Goal: Task Accomplishment & Management: Manage account settings

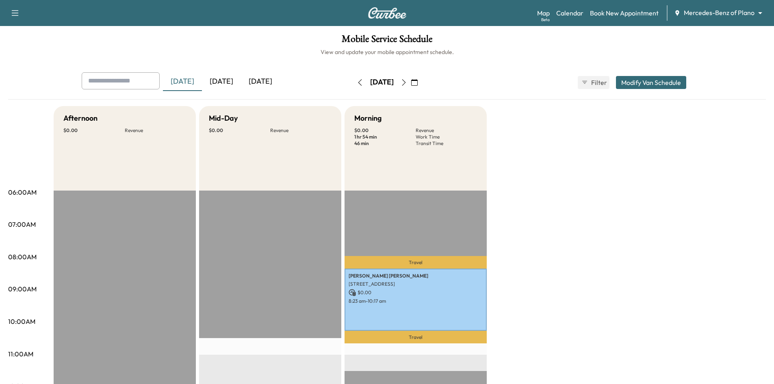
drag, startPoint x: 220, startPoint y: 91, endPoint x: 220, endPoint y: 86, distance: 5.7
click at [220, 90] on div "[DATE] [DATE] [DATE]" at bounding box center [204, 82] width 245 height 20
click at [220, 85] on div "[DATE]" at bounding box center [221, 81] width 39 height 19
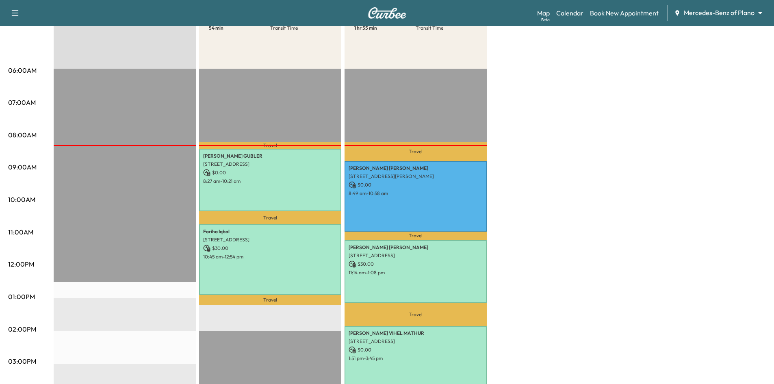
scroll to position [163, 0]
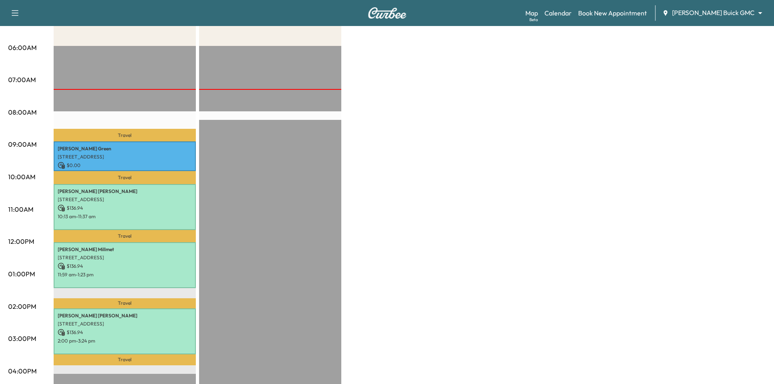
scroll to position [163, 0]
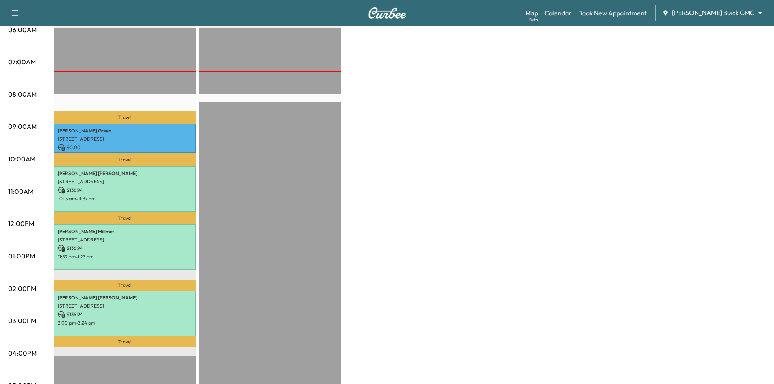
click at [647, 10] on link "Book New Appointment" at bounding box center [612, 13] width 69 height 10
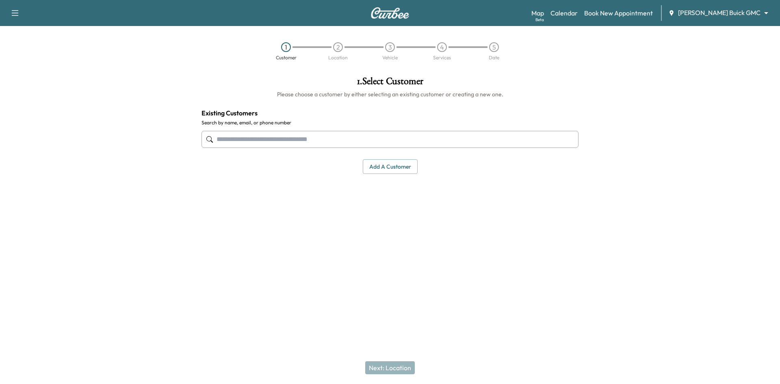
click at [416, 136] on input "text" at bounding box center [390, 139] width 377 height 17
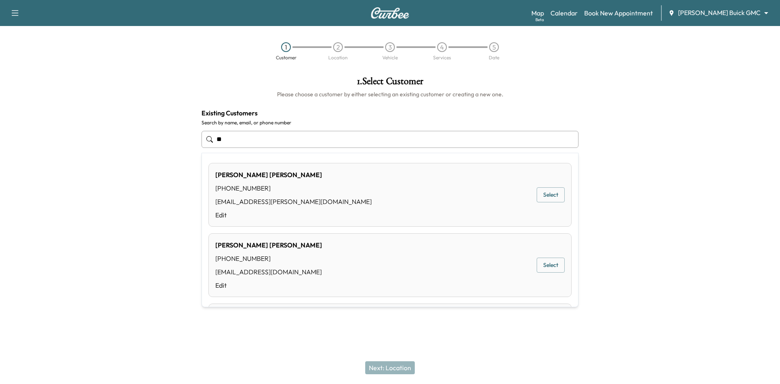
type input "*"
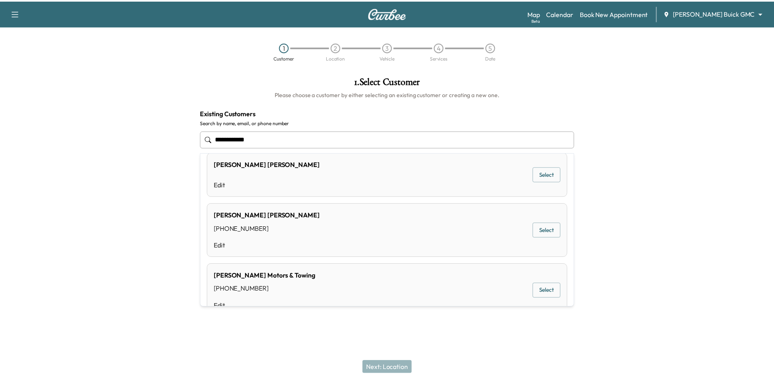
scroll to position [81, 0]
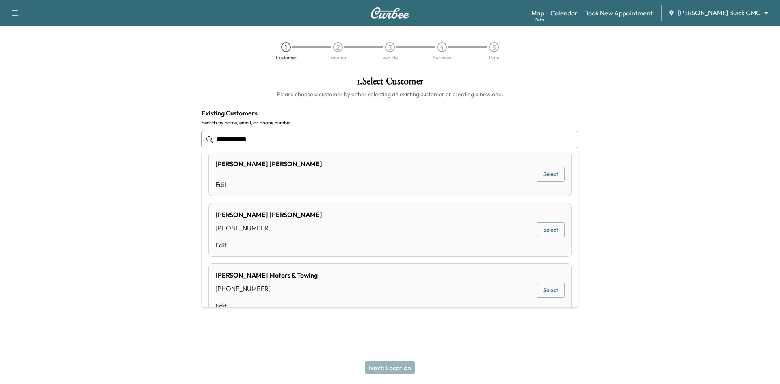
click at [539, 228] on button "Select" at bounding box center [551, 229] width 28 height 15
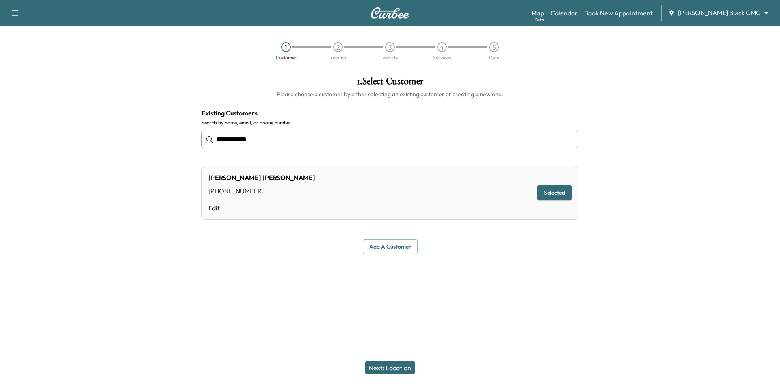
type input "**********"
click at [390, 370] on button "Next: Location" at bounding box center [390, 367] width 50 height 13
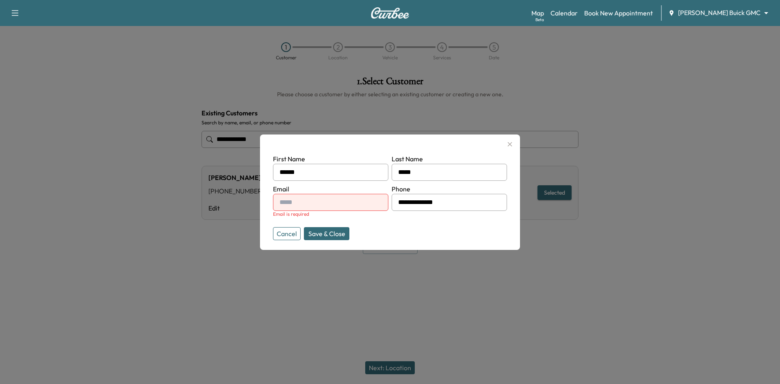
click at [351, 202] on input "text" at bounding box center [330, 202] width 115 height 17
type input "**********"
click at [310, 233] on button "Save & Close" at bounding box center [327, 233] width 46 height 13
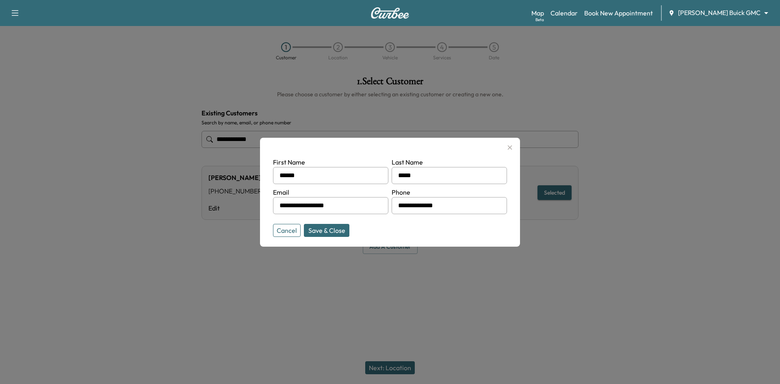
click at [311, 234] on div "**********" at bounding box center [390, 165] width 390 height 191
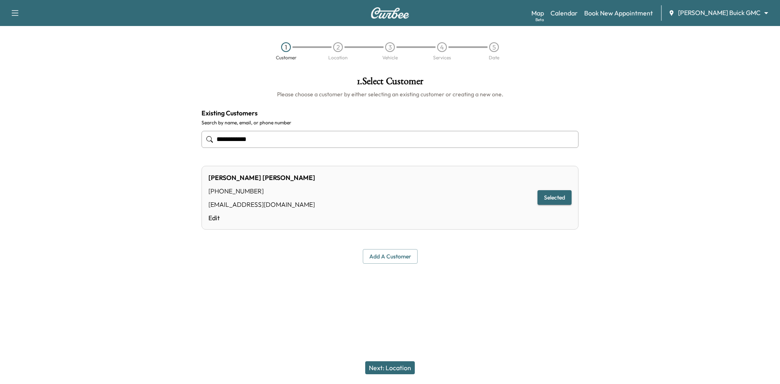
click at [382, 364] on button "Next: Location" at bounding box center [390, 367] width 50 height 13
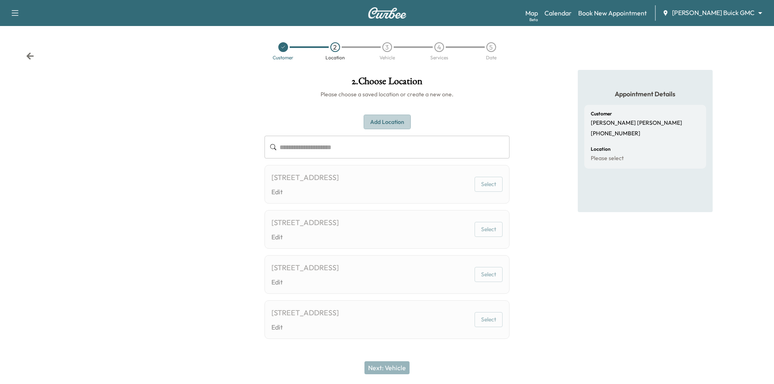
click at [374, 119] on button "Add Location" at bounding box center [387, 122] width 47 height 15
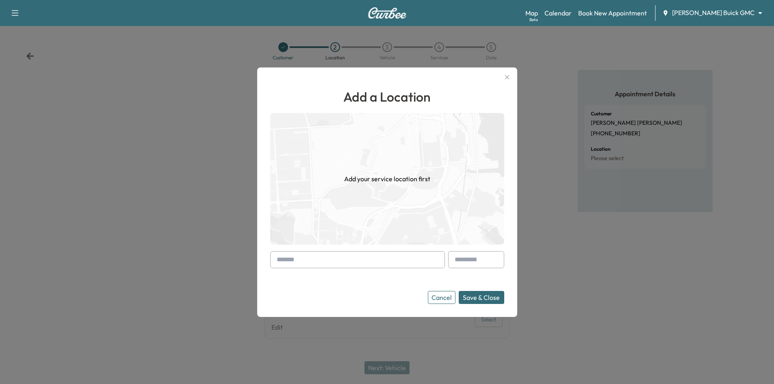
click at [347, 147] on img at bounding box center [387, 179] width 234 height 132
click at [375, 254] on input "text" at bounding box center [357, 259] width 175 height 17
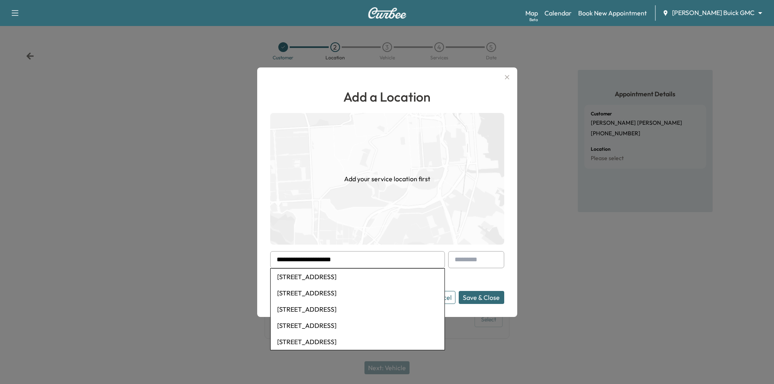
click at [352, 275] on li "5605 Southern Hills Ct, Flower Mound, TX, USA" at bounding box center [358, 277] width 174 height 16
type input "**********"
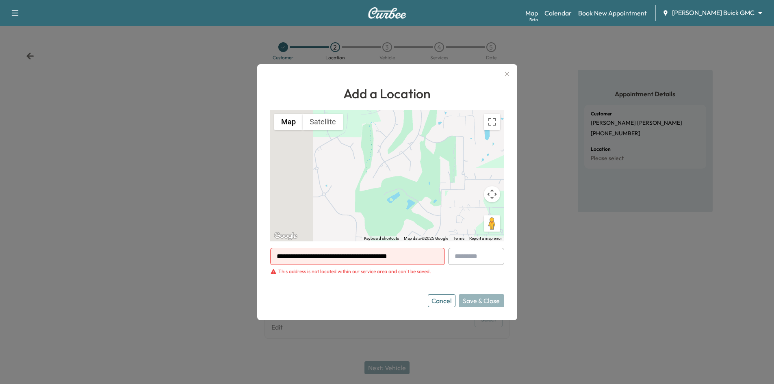
click at [452, 302] on button "Cancel" at bounding box center [442, 300] width 28 height 13
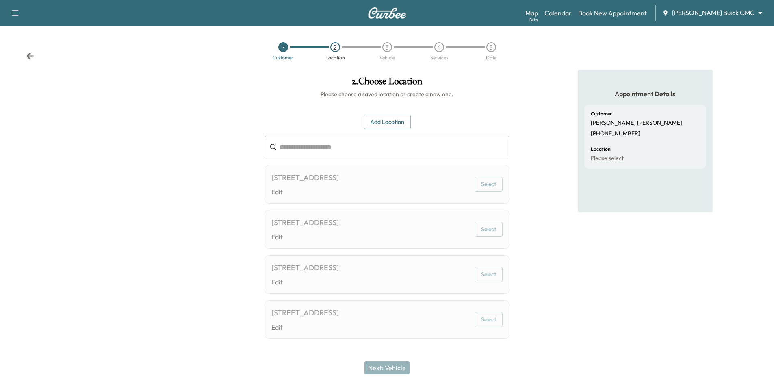
click at [284, 48] on icon at bounding box center [283, 47] width 5 height 5
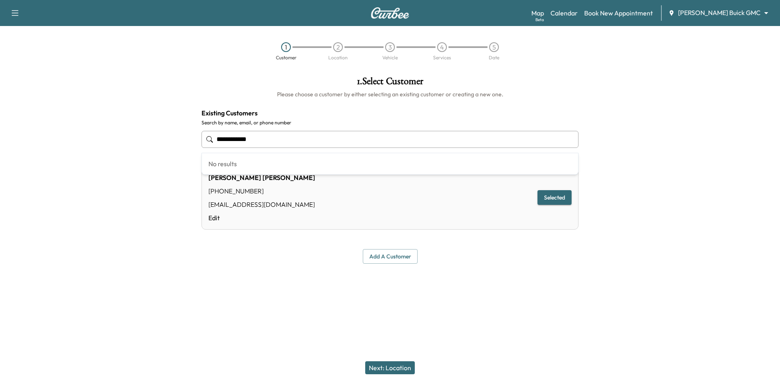
drag, startPoint x: 265, startPoint y: 142, endPoint x: 195, endPoint y: 139, distance: 70.4
click at [132, 152] on div "**********" at bounding box center [390, 170] width 780 height 200
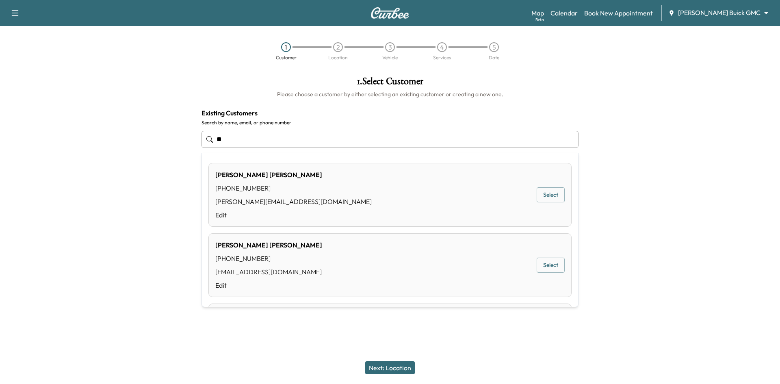
type input "*"
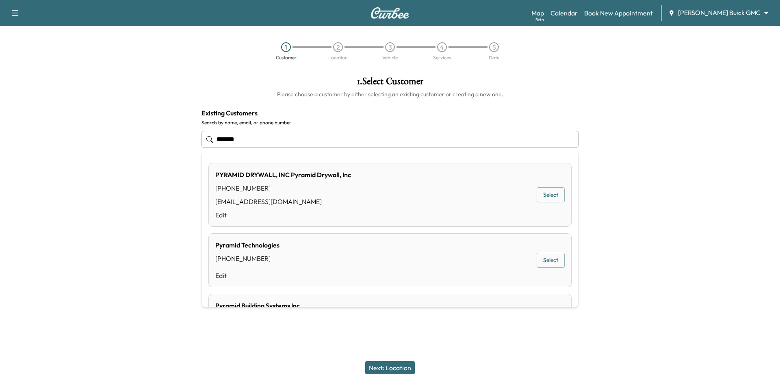
click at [545, 194] on button "Select" at bounding box center [551, 194] width 28 height 15
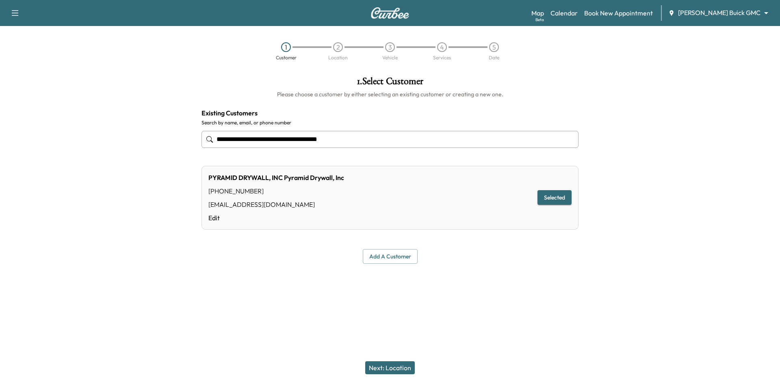
type input "**********"
click at [399, 371] on button "Next: Location" at bounding box center [390, 367] width 50 height 13
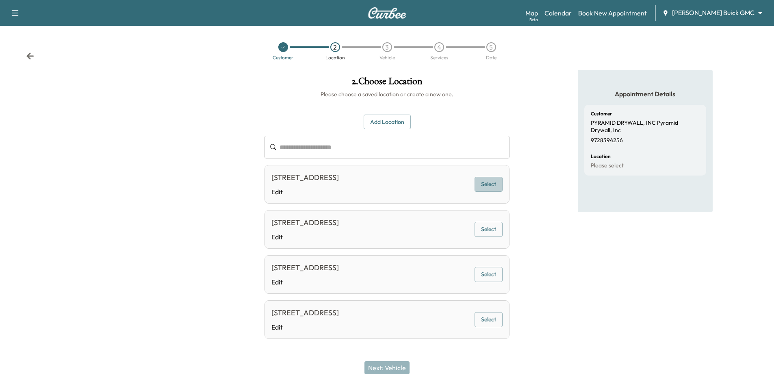
click at [484, 191] on button "Select" at bounding box center [489, 184] width 28 height 15
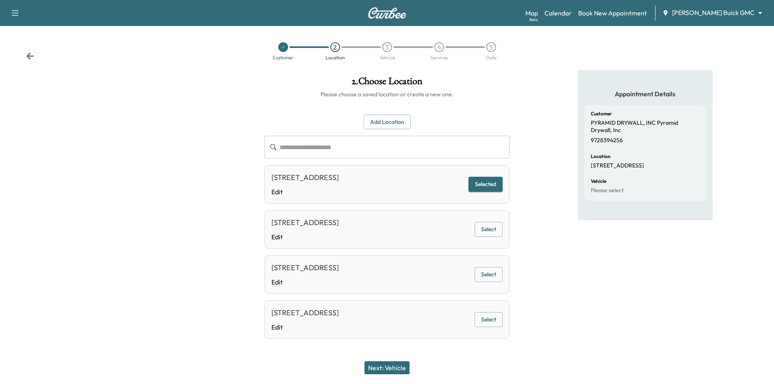
click at [402, 369] on button "Next: Vehicle" at bounding box center [387, 367] width 45 height 13
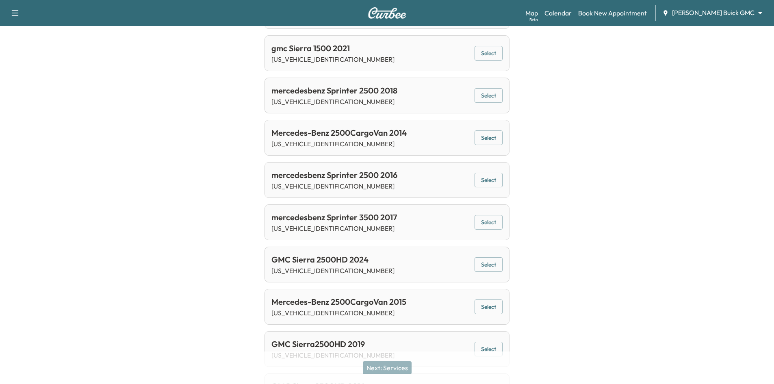
scroll to position [325, 0]
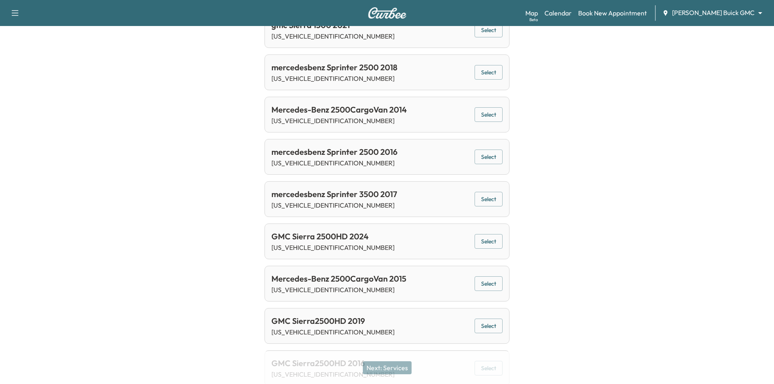
click at [485, 240] on button "Select" at bounding box center [489, 241] width 28 height 15
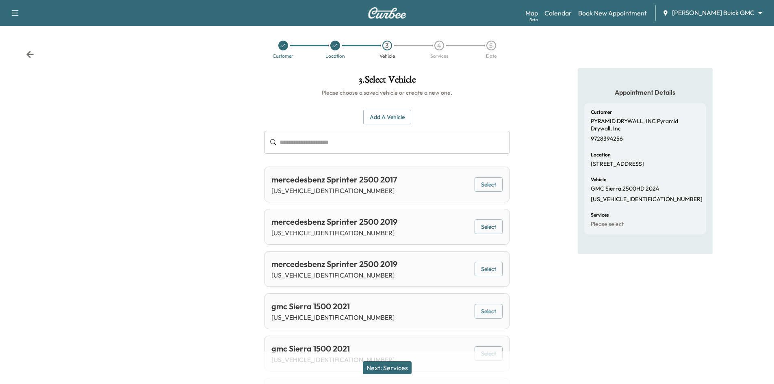
scroll to position [0, 0]
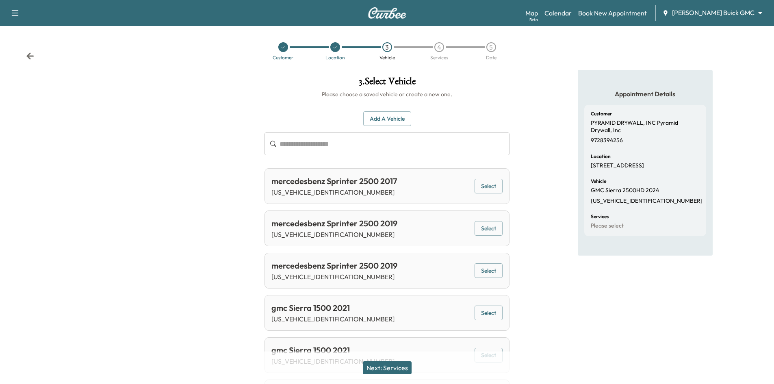
click at [282, 50] on div at bounding box center [283, 47] width 10 height 10
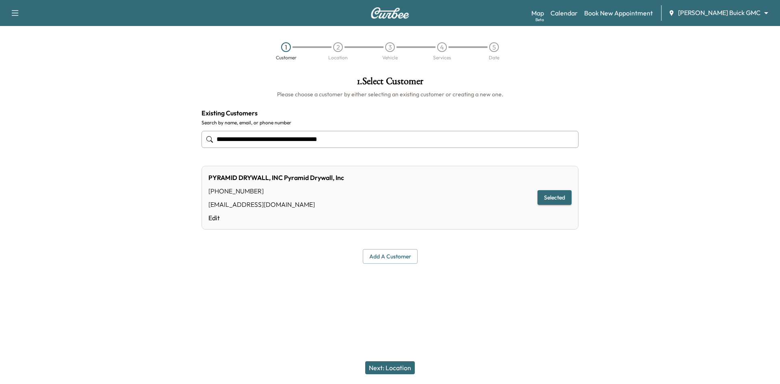
click at [282, 48] on div "1" at bounding box center [286, 47] width 10 height 10
click at [286, 47] on div "1" at bounding box center [286, 47] width 10 height 10
drag, startPoint x: 366, startPoint y: 138, endPoint x: 86, endPoint y: 176, distance: 282.6
click at [84, 176] on div "**********" at bounding box center [390, 170] width 780 height 200
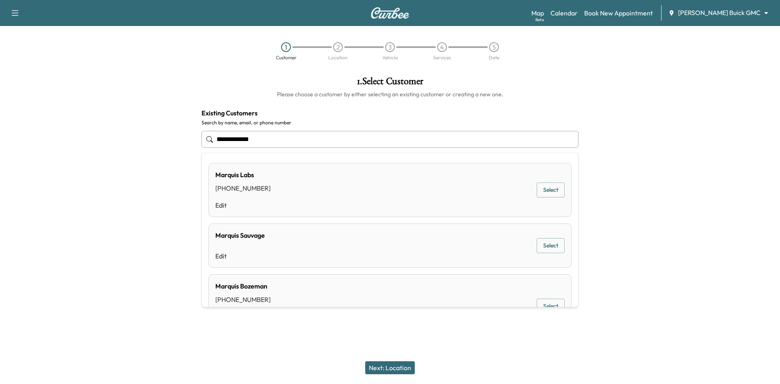
click at [325, 188] on div "Marquis Labs (214) 282-0576 Edit Select" at bounding box center [389, 190] width 363 height 54
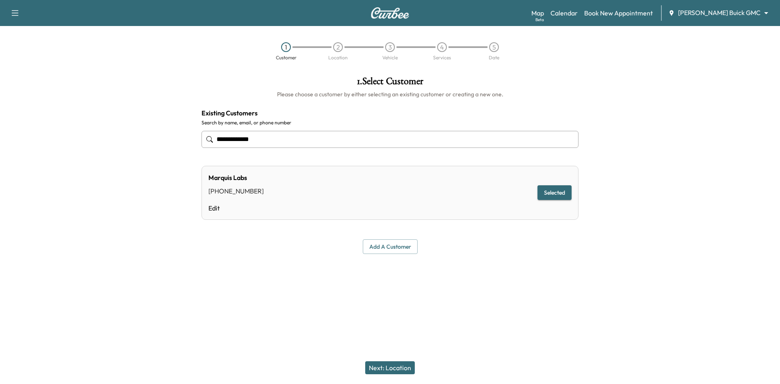
type input "**********"
click at [382, 370] on button "Next: Location" at bounding box center [390, 367] width 50 height 13
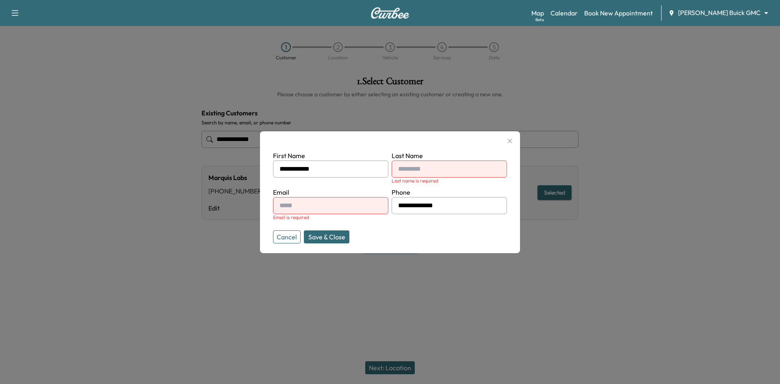
click at [398, 170] on div at bounding box center [400, 169] width 10 height 10
click at [487, 168] on input "text" at bounding box center [449, 169] width 115 height 17
type input "*"
type input "***"
click at [373, 207] on input "text" at bounding box center [330, 205] width 115 height 17
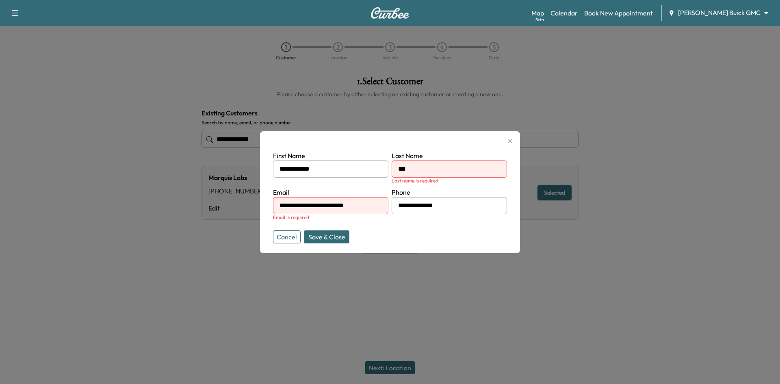
type input "**********"
click at [328, 235] on button "Save & Close" at bounding box center [327, 236] width 46 height 13
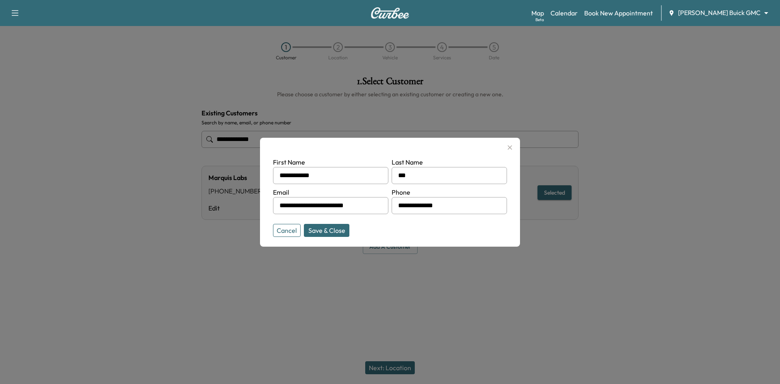
click at [328, 231] on button "Save & Close" at bounding box center [327, 230] width 46 height 13
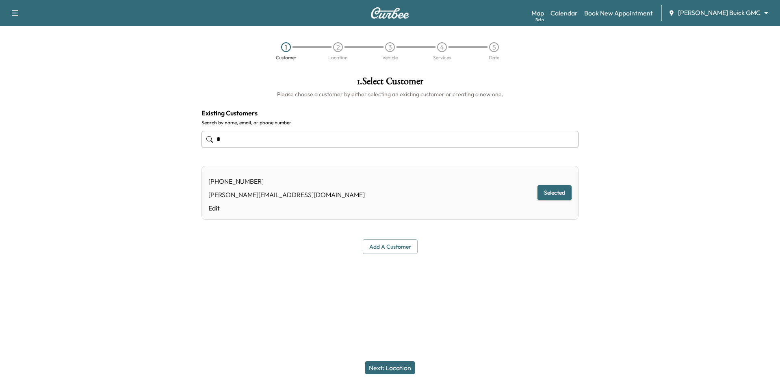
click at [387, 370] on button "Next: Location" at bounding box center [390, 367] width 50 height 13
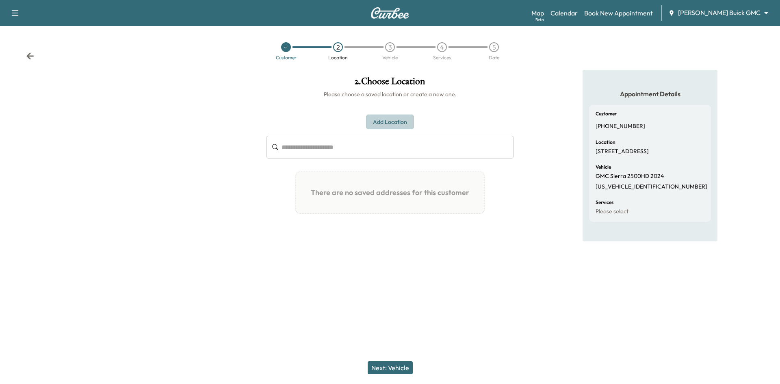
click at [391, 119] on button "Add Location" at bounding box center [390, 122] width 47 height 15
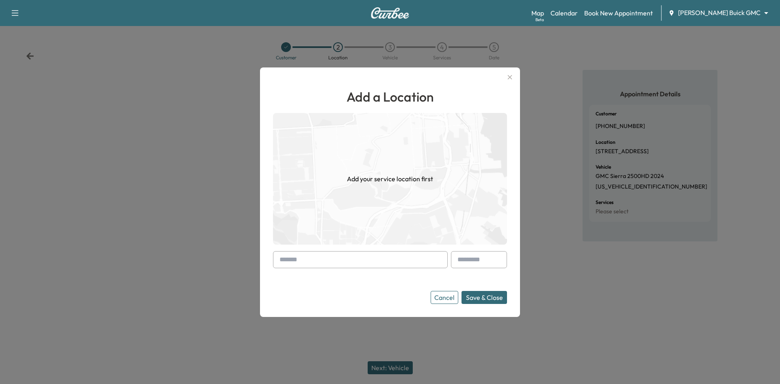
click at [352, 258] on input "text" at bounding box center [360, 259] width 175 height 17
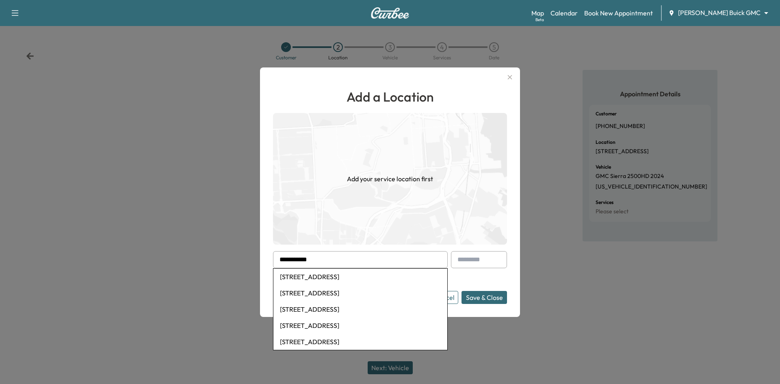
click at [371, 274] on li "3000 Seneca Dr, Frisco, TX, USA" at bounding box center [361, 277] width 174 height 16
type input "**********"
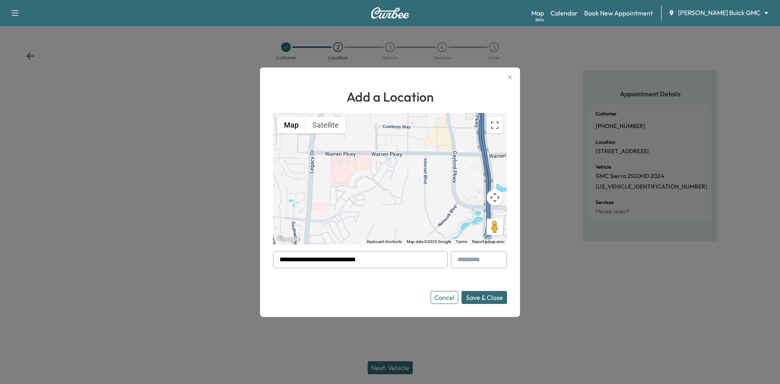
click at [475, 301] on button "Save & Close" at bounding box center [485, 297] width 46 height 13
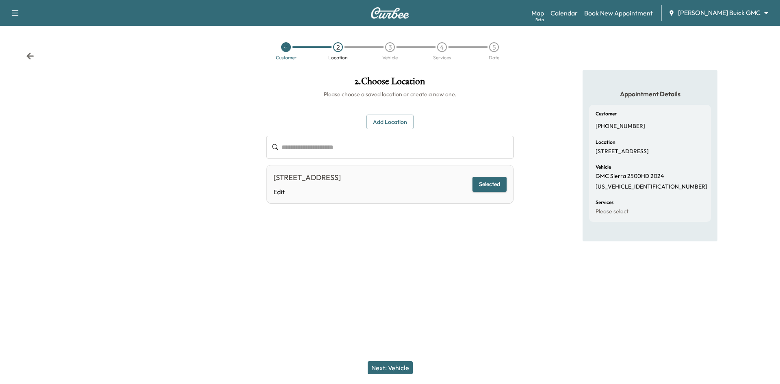
click at [389, 364] on button "Next: Vehicle" at bounding box center [390, 367] width 45 height 13
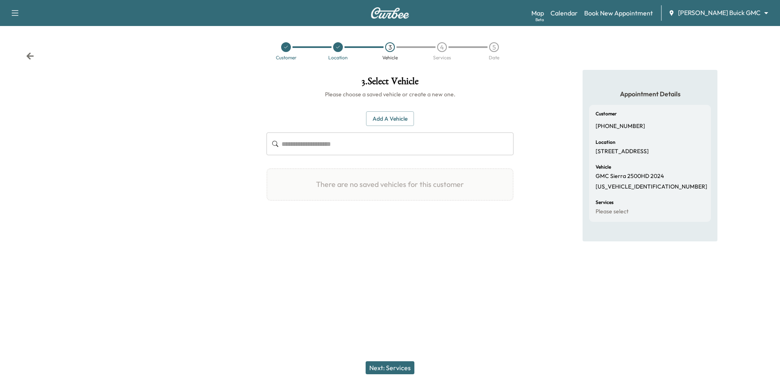
click at [473, 148] on input "text" at bounding box center [398, 143] width 232 height 23
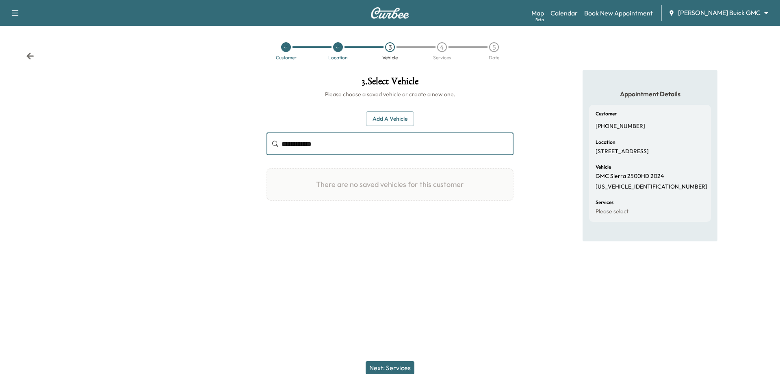
type input "**********"
click at [286, 46] on icon at bounding box center [286, 47] width 5 height 5
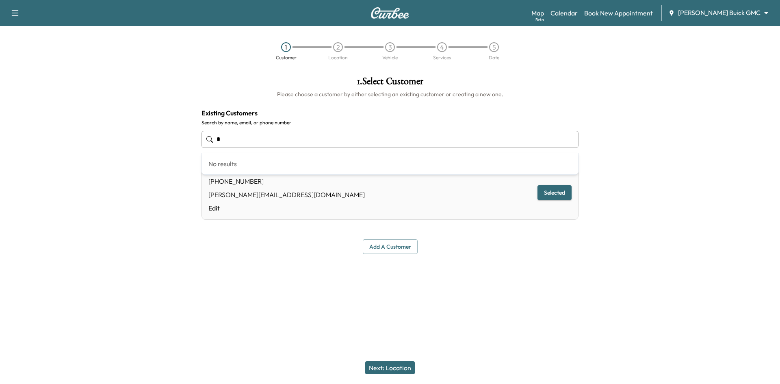
click at [308, 138] on input "text" at bounding box center [390, 139] width 377 height 17
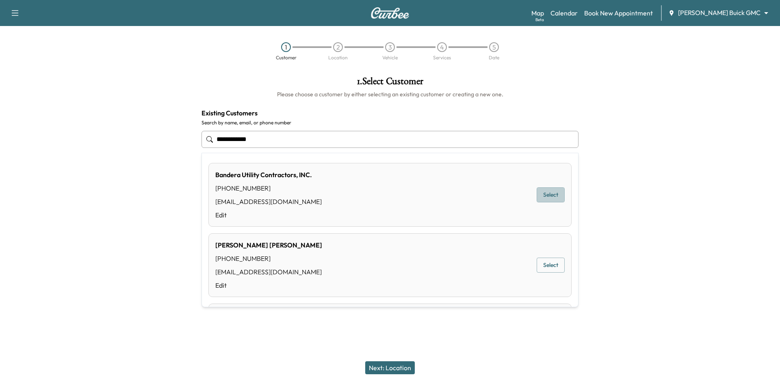
click at [541, 197] on button "Select" at bounding box center [551, 194] width 28 height 15
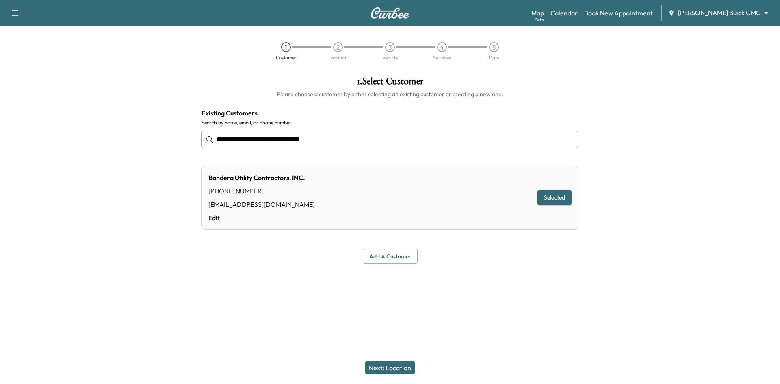
type input "**********"
click at [387, 367] on button "Next: Location" at bounding box center [390, 367] width 50 height 13
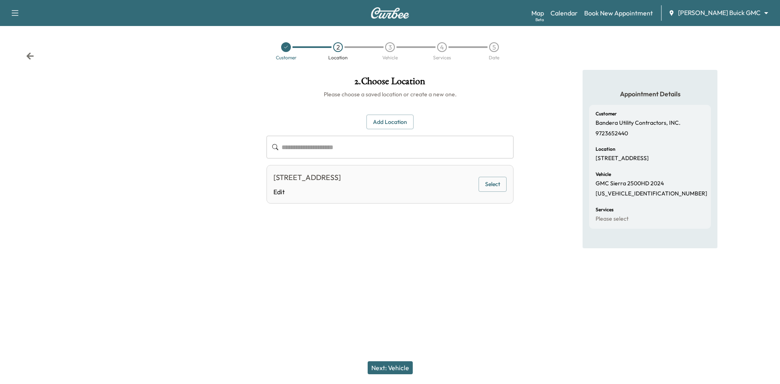
click at [488, 185] on button "Select" at bounding box center [493, 184] width 28 height 15
click at [380, 363] on button "Next: Vehicle" at bounding box center [390, 367] width 45 height 13
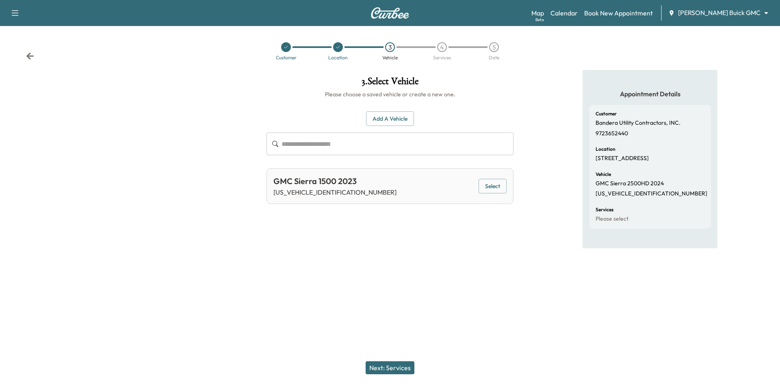
click at [491, 190] on button "Select" at bounding box center [493, 186] width 28 height 15
click at [395, 366] on button "Next: Services" at bounding box center [390, 367] width 49 height 13
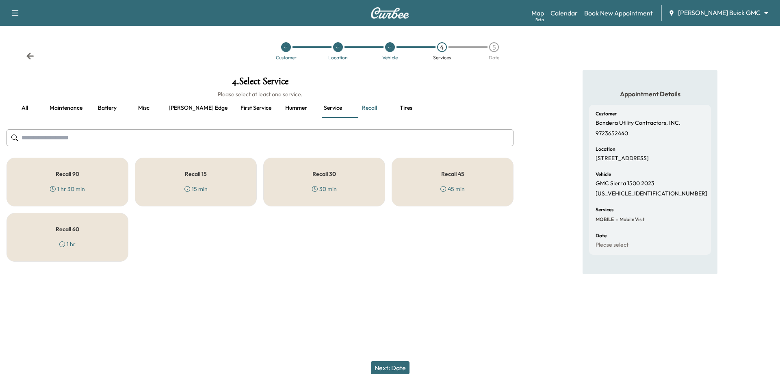
click at [286, 50] on div at bounding box center [286, 47] width 10 height 10
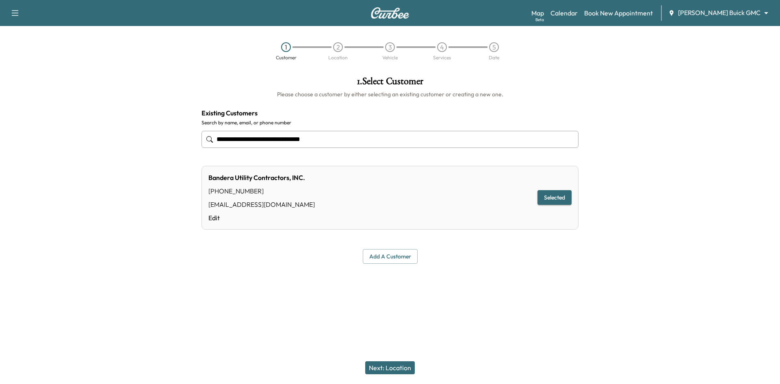
click at [389, 47] on div "3" at bounding box center [390, 47] width 10 height 10
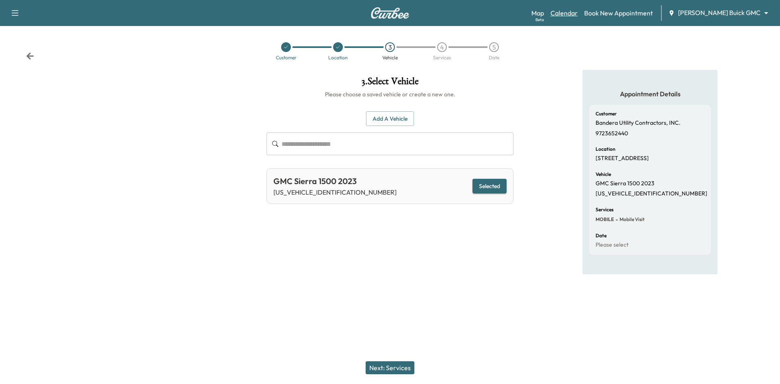
click at [578, 11] on link "Calendar" at bounding box center [564, 13] width 27 height 10
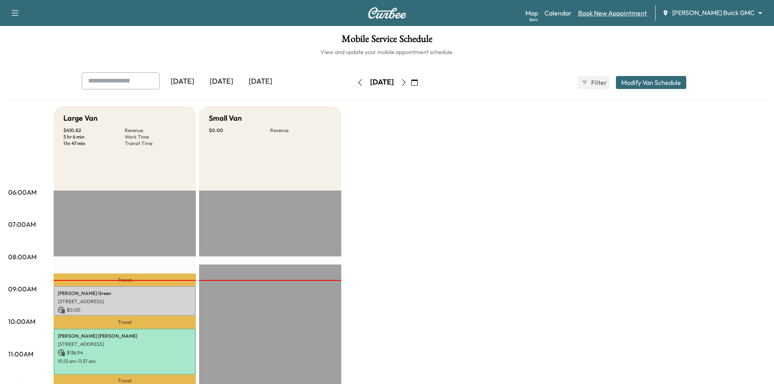
click at [629, 14] on link "Book New Appointment" at bounding box center [612, 13] width 69 height 10
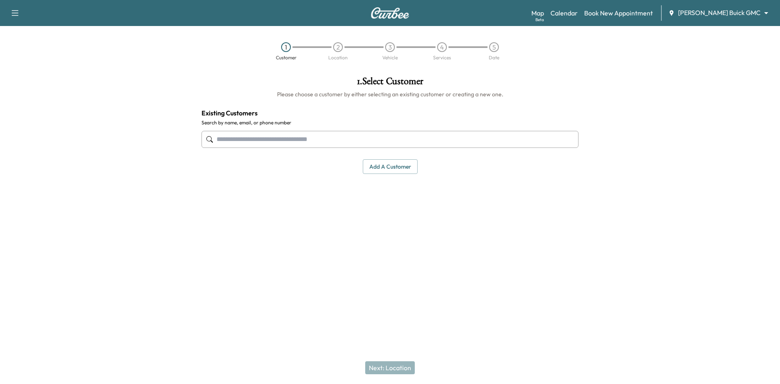
click at [318, 142] on input "text" at bounding box center [390, 139] width 377 height 17
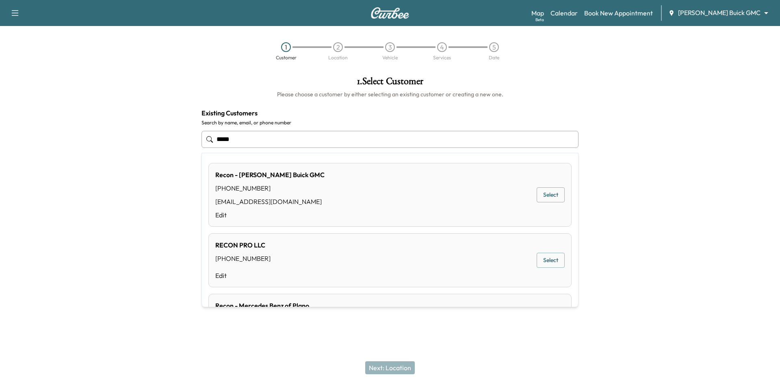
drag, startPoint x: 263, startPoint y: 189, endPoint x: 271, endPoint y: 187, distance: 7.9
click at [271, 187] on div "(469) 209-8662" at bounding box center [269, 188] width 109 height 10
type input "**********"
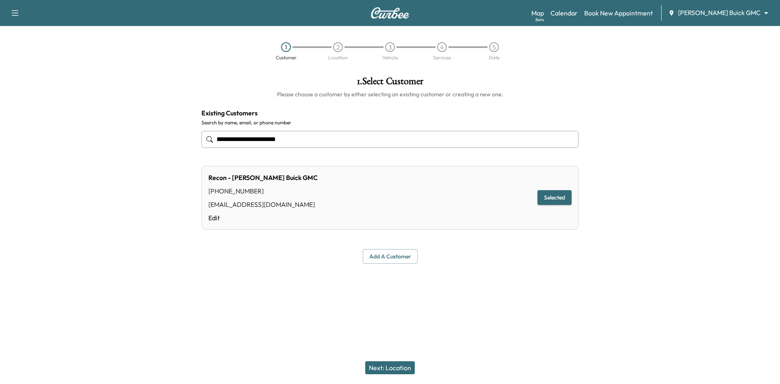
click at [272, 187] on div "(469) 209-8662" at bounding box center [262, 191] width 109 height 10
drag, startPoint x: 256, startPoint y: 191, endPoint x: 209, endPoint y: 191, distance: 46.7
click at [209, 191] on div "(469) 209-8662" at bounding box center [262, 191] width 109 height 10
copy div "(469) 209-8662"
click at [578, 15] on link "Calendar" at bounding box center [564, 13] width 27 height 10
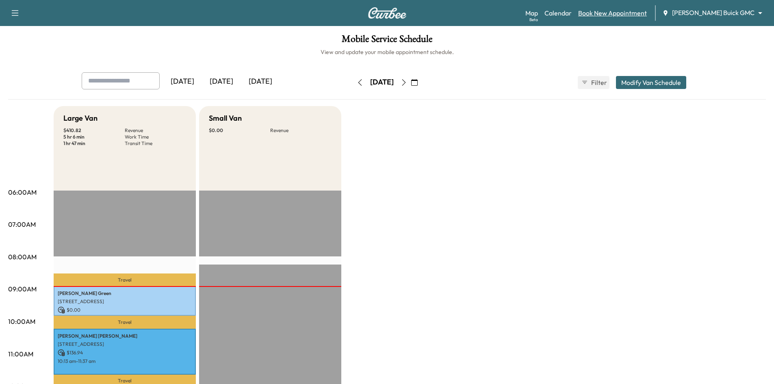
click at [642, 11] on link "Book New Appointment" at bounding box center [612, 13] width 69 height 10
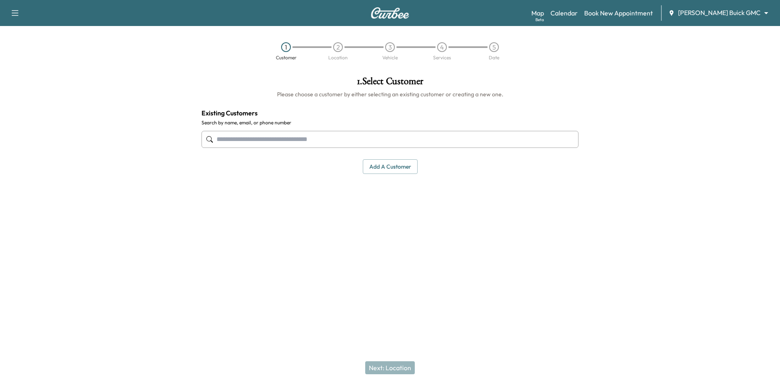
click at [471, 146] on input "text" at bounding box center [390, 139] width 377 height 17
drag, startPoint x: 294, startPoint y: 142, endPoint x: 260, endPoint y: 147, distance: 34.5
click at [294, 142] on input "text" at bounding box center [390, 139] width 377 height 17
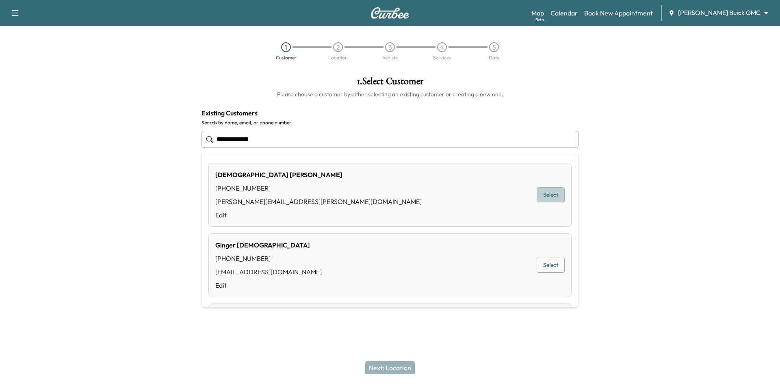
click at [537, 194] on button "Select" at bounding box center [551, 194] width 28 height 15
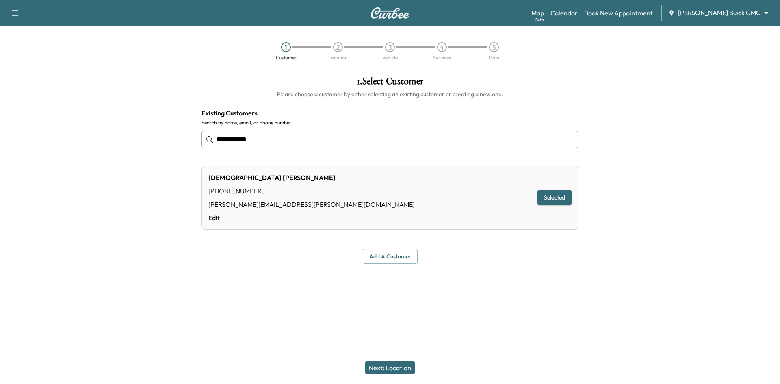
type input "**********"
click at [384, 366] on button "Next: Location" at bounding box center [390, 367] width 50 height 13
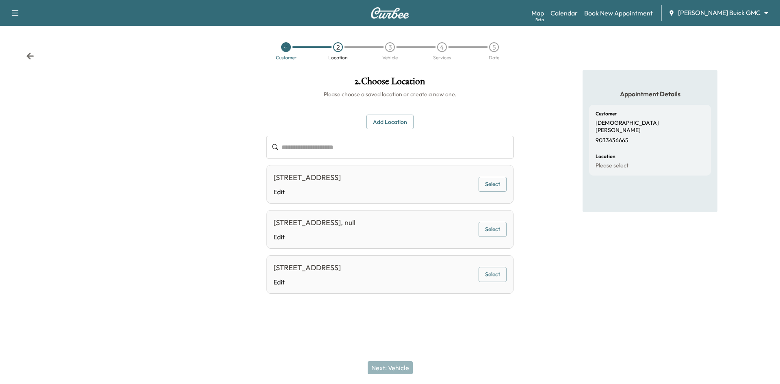
click at [481, 185] on button "Select" at bounding box center [493, 184] width 28 height 15
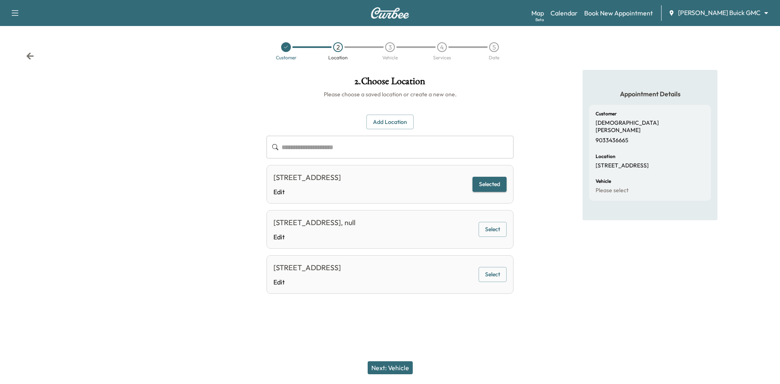
click at [401, 369] on button "Next: Vehicle" at bounding box center [390, 367] width 45 height 13
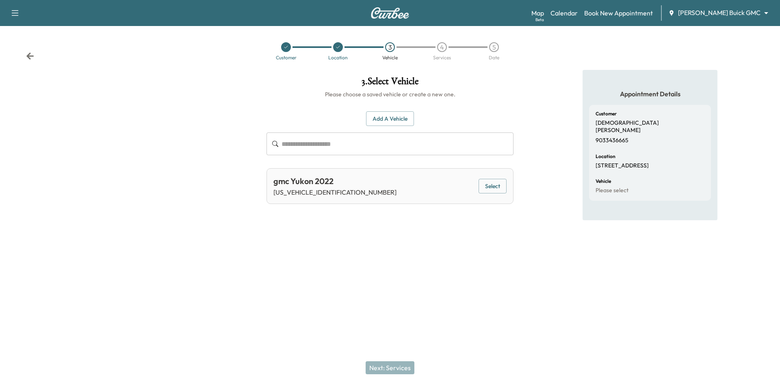
click at [491, 187] on button "Select" at bounding box center [493, 186] width 28 height 15
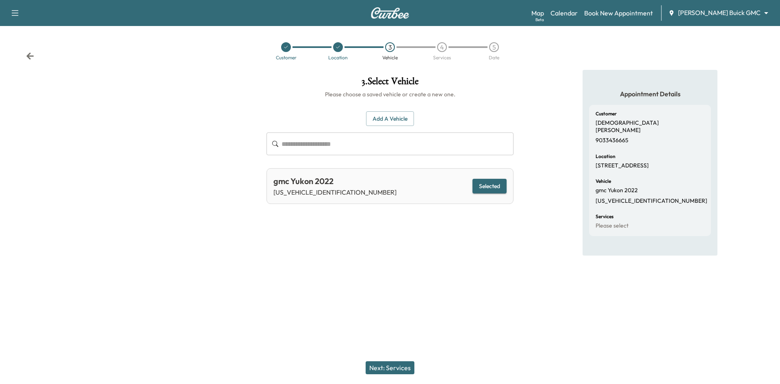
click at [397, 368] on button "Next: Services" at bounding box center [390, 367] width 49 height 13
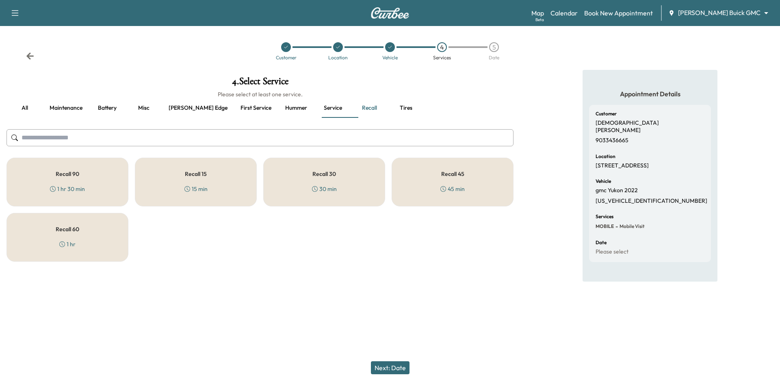
click at [375, 187] on div "Recall 30 30 min" at bounding box center [324, 182] width 122 height 49
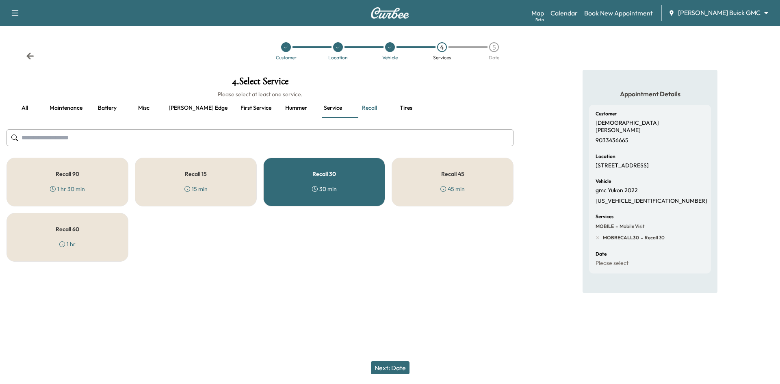
click at [404, 365] on button "Next: Date" at bounding box center [390, 367] width 39 height 13
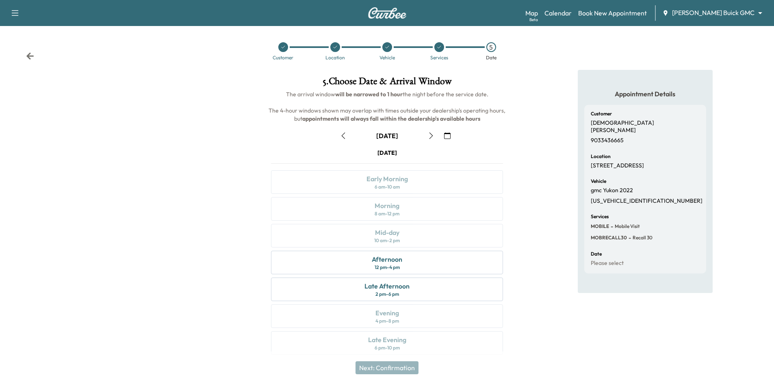
drag, startPoint x: 285, startPoint y: 50, endPoint x: 278, endPoint y: 40, distance: 12.0
click at [284, 49] on div at bounding box center [283, 47] width 10 height 10
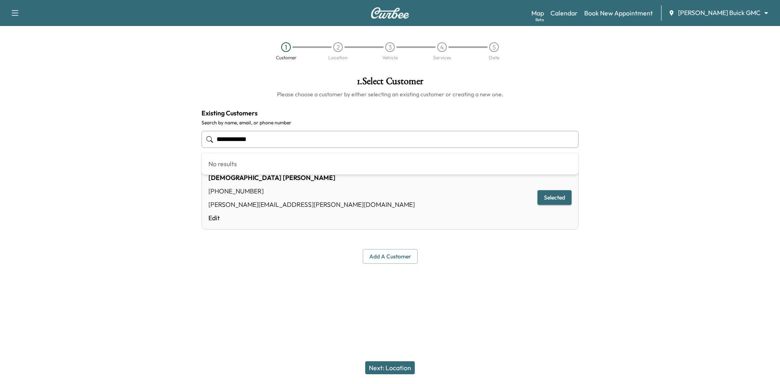
drag, startPoint x: 289, startPoint y: 143, endPoint x: 175, endPoint y: 144, distance: 113.8
click at [175, 144] on div "**********" at bounding box center [390, 170] width 780 height 200
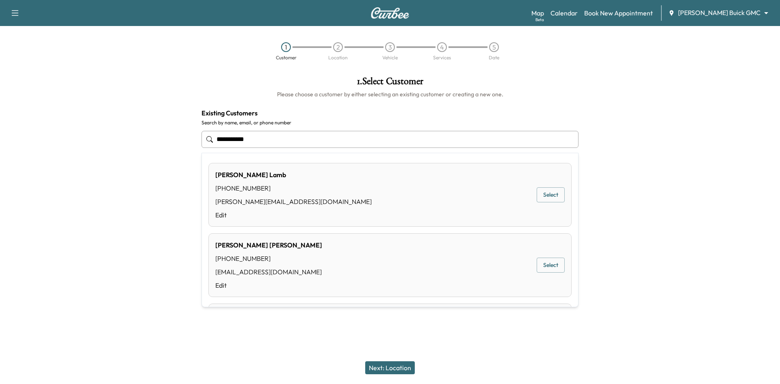
click at [541, 194] on button "Select" at bounding box center [551, 194] width 28 height 15
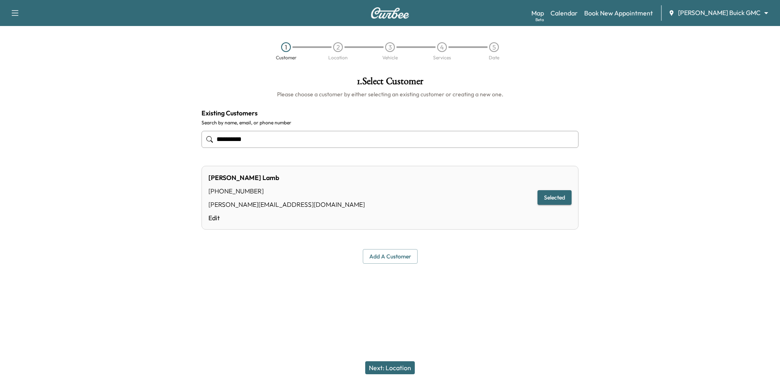
type input "**********"
click at [386, 366] on button "Next: Location" at bounding box center [390, 367] width 50 height 13
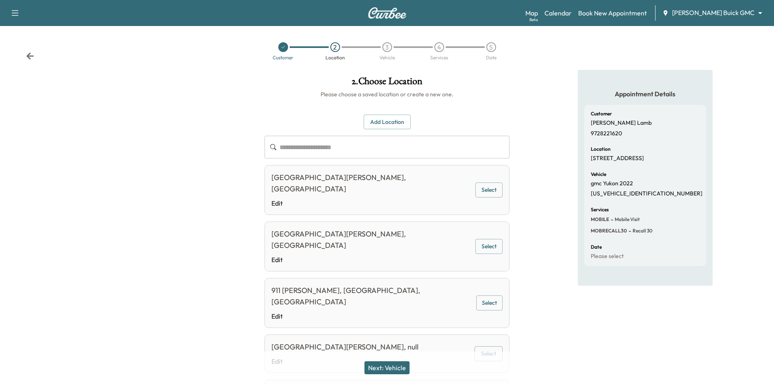
click at [478, 188] on button "Select" at bounding box center [488, 189] width 27 height 15
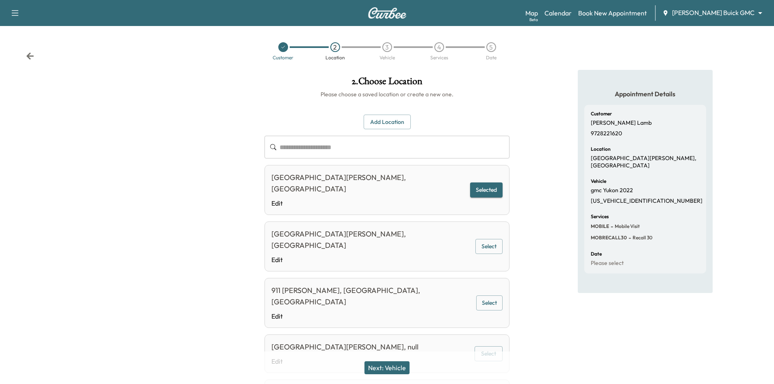
click at [404, 371] on button "Next: Vehicle" at bounding box center [387, 367] width 45 height 13
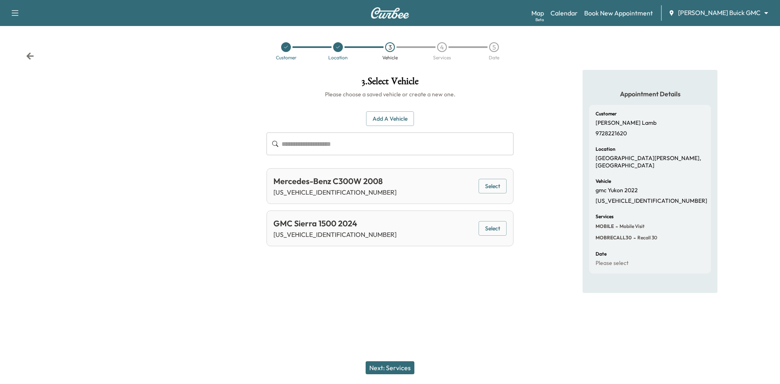
click at [490, 231] on button "Select" at bounding box center [493, 228] width 28 height 15
click at [391, 370] on button "Next: Services" at bounding box center [390, 367] width 49 height 13
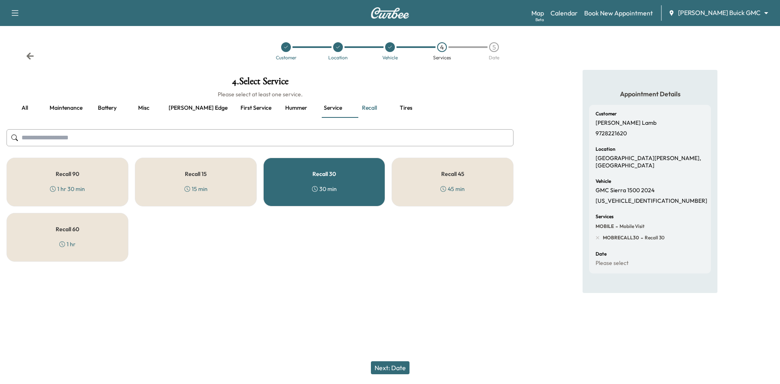
drag, startPoint x: 363, startPoint y: 196, endPoint x: 370, endPoint y: 232, distance: 36.4
click at [363, 196] on div "Recall 30 30 min" at bounding box center [324, 182] width 122 height 49
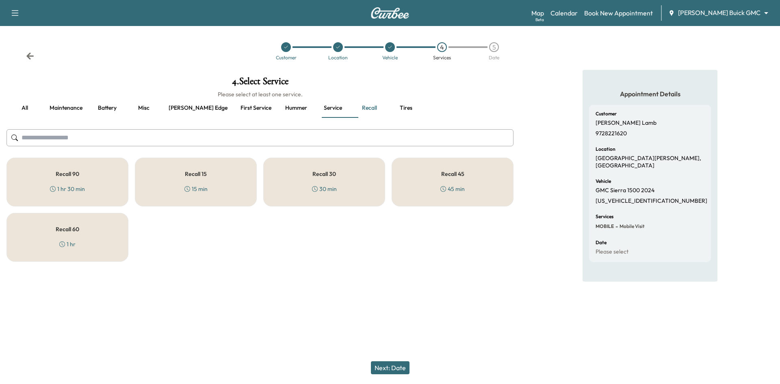
click at [362, 171] on div "Recall 30 30 min" at bounding box center [324, 182] width 122 height 49
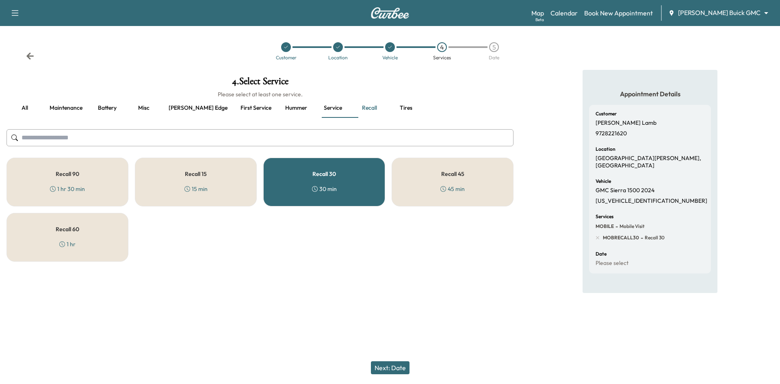
click at [383, 367] on button "Next: Date" at bounding box center [390, 367] width 39 height 13
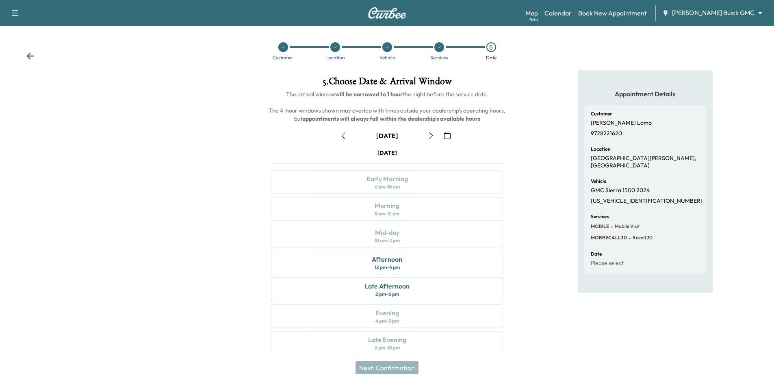
click at [286, 48] on div at bounding box center [283, 47] width 10 height 10
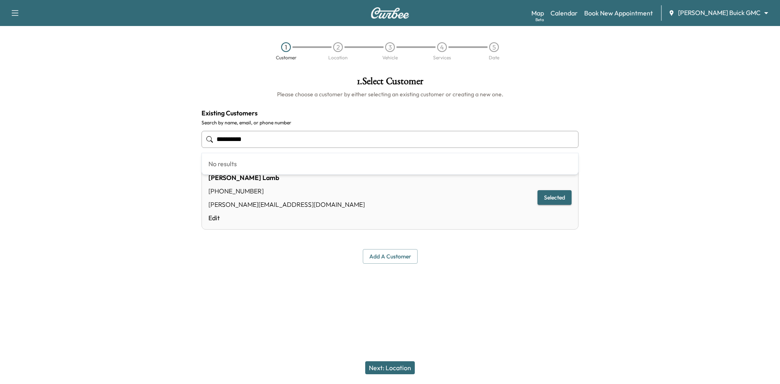
drag, startPoint x: 271, startPoint y: 136, endPoint x: 185, endPoint y: 145, distance: 85.9
click at [146, 142] on div "**********" at bounding box center [390, 170] width 780 height 200
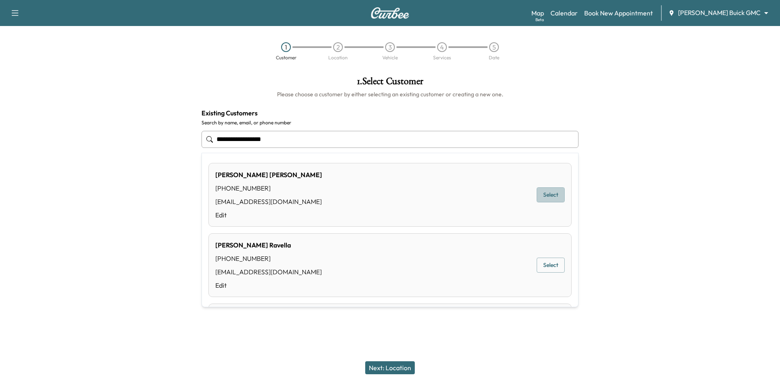
click at [537, 195] on button "Select" at bounding box center [551, 194] width 28 height 15
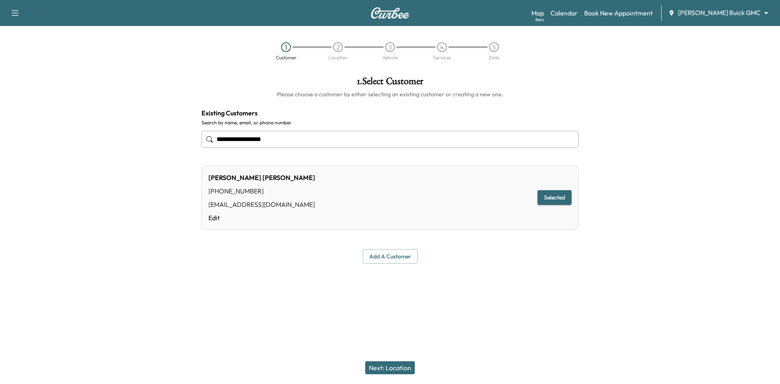
type input "**********"
click at [393, 371] on button "Next: Location" at bounding box center [390, 367] width 50 height 13
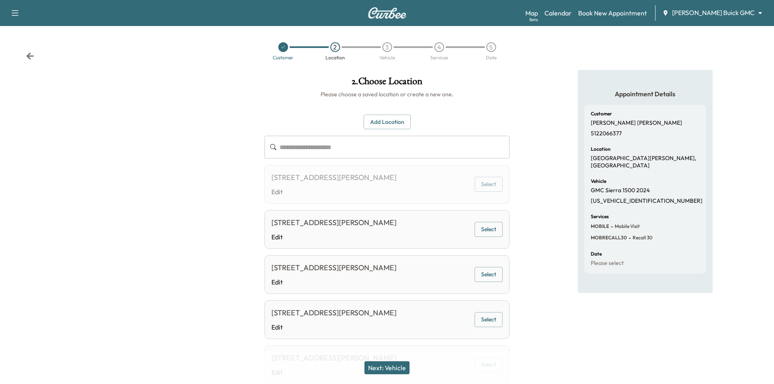
click at [482, 185] on button "Select" at bounding box center [489, 184] width 28 height 15
click at [486, 226] on button "Select" at bounding box center [489, 229] width 28 height 15
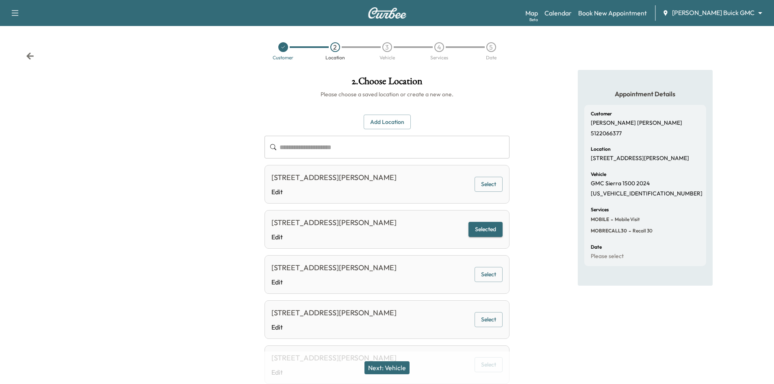
click at [406, 369] on button "Next: Vehicle" at bounding box center [387, 367] width 45 height 13
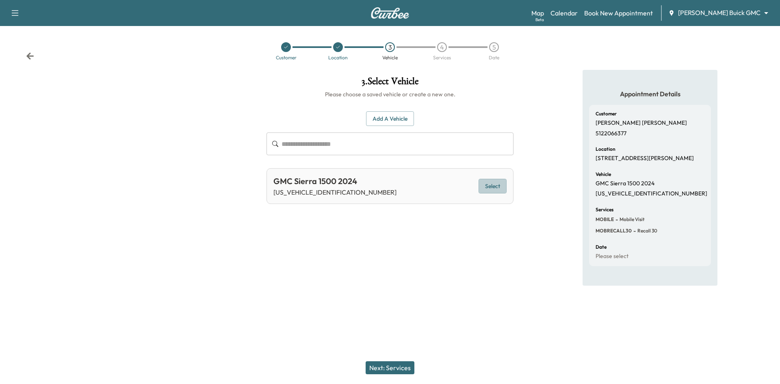
click at [493, 189] on button "Select" at bounding box center [493, 186] width 28 height 15
click at [402, 373] on button "Next: Services" at bounding box center [390, 367] width 49 height 13
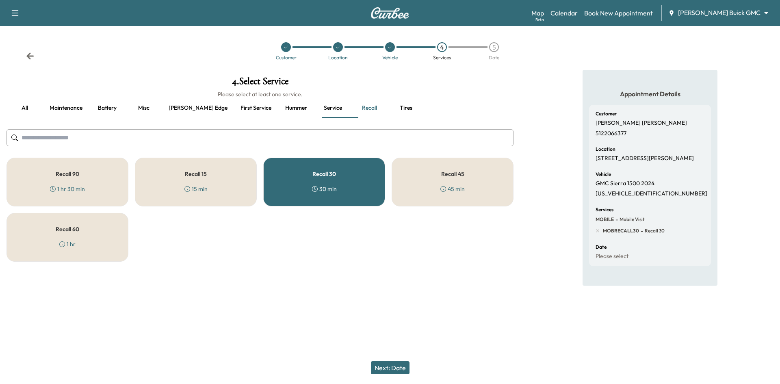
click at [397, 363] on button "Next: Date" at bounding box center [390, 367] width 39 height 13
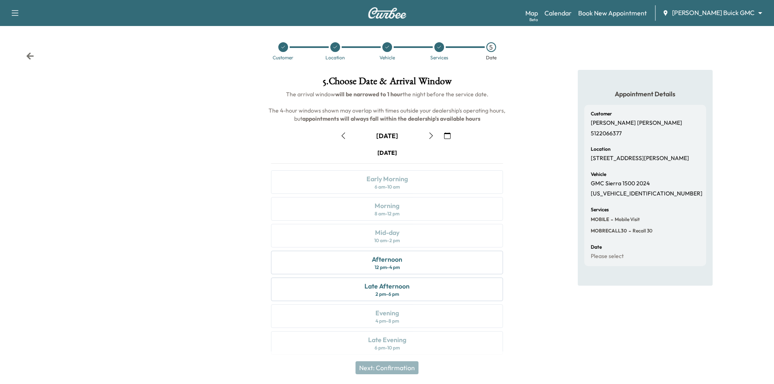
click at [282, 47] on icon at bounding box center [283, 47] width 5 height 5
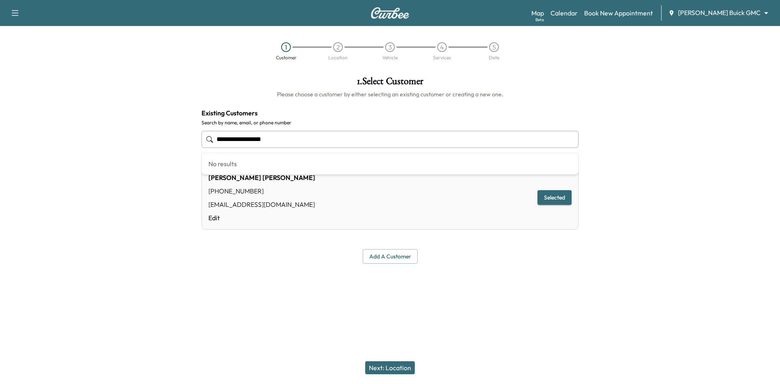
drag, startPoint x: 284, startPoint y: 139, endPoint x: 256, endPoint y: 150, distance: 30.3
click at [182, 143] on div "**********" at bounding box center [390, 170] width 780 height 200
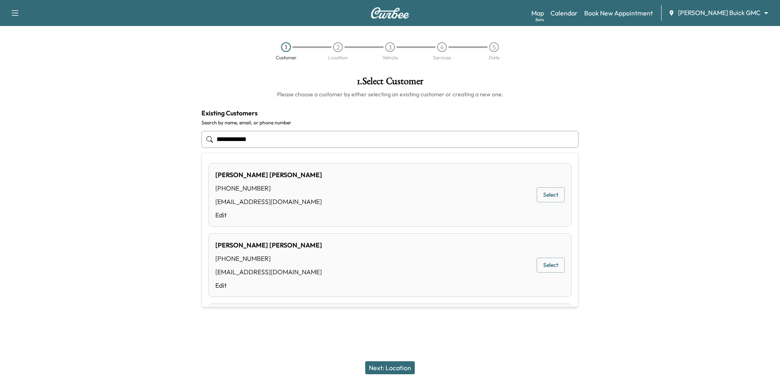
click at [544, 194] on button "Select" at bounding box center [551, 194] width 28 height 15
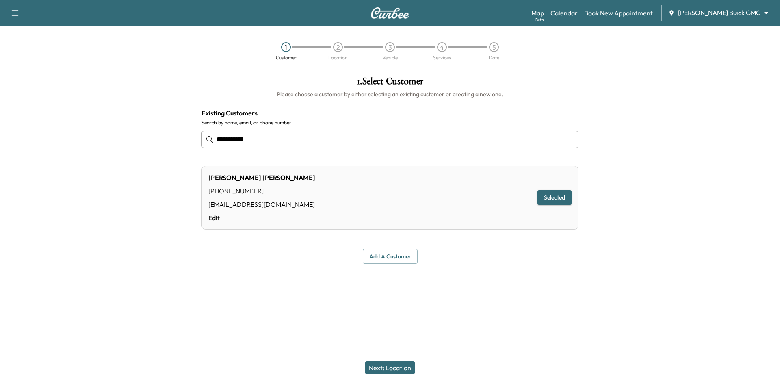
type input "**********"
drag, startPoint x: 399, startPoint y: 368, endPoint x: 395, endPoint y: 363, distance: 6.2
click at [399, 369] on button "Next: Location" at bounding box center [390, 367] width 50 height 13
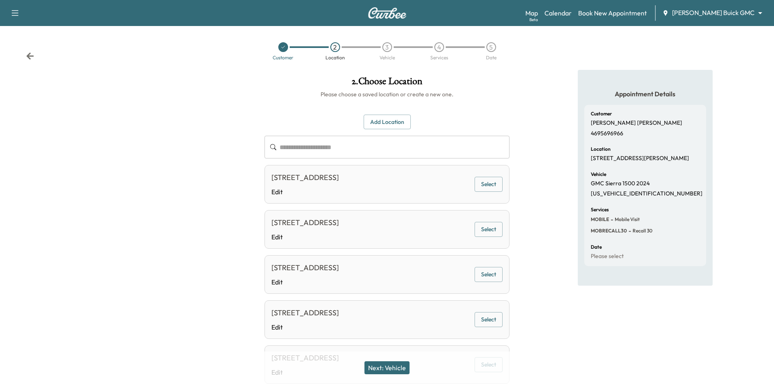
click at [481, 185] on button "Select" at bounding box center [489, 184] width 28 height 15
click at [396, 363] on button "Next: Vehicle" at bounding box center [387, 367] width 45 height 13
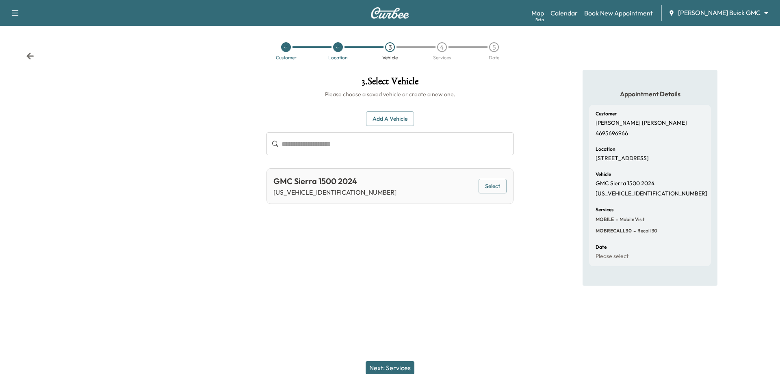
click at [495, 189] on button "Select" at bounding box center [493, 186] width 28 height 15
click at [385, 365] on button "Next: Services" at bounding box center [390, 367] width 49 height 13
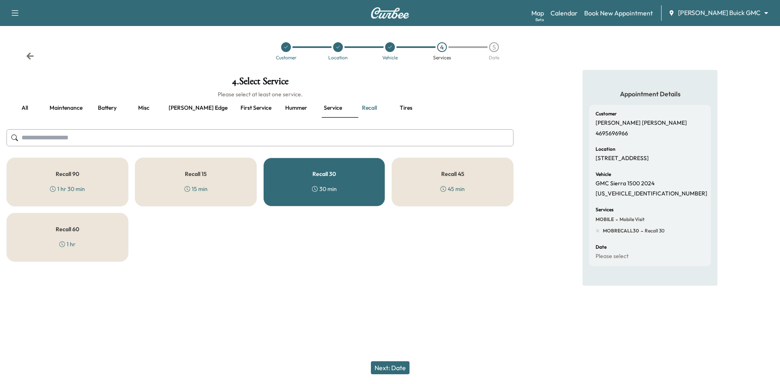
click at [386, 368] on button "Next: Date" at bounding box center [390, 367] width 39 height 13
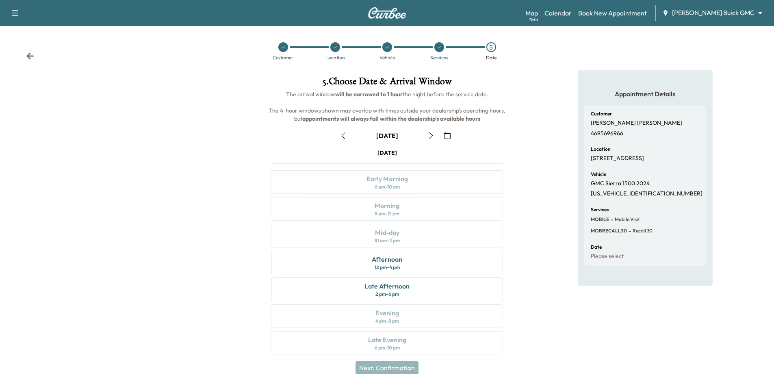
click at [280, 47] on div at bounding box center [283, 47] width 10 height 10
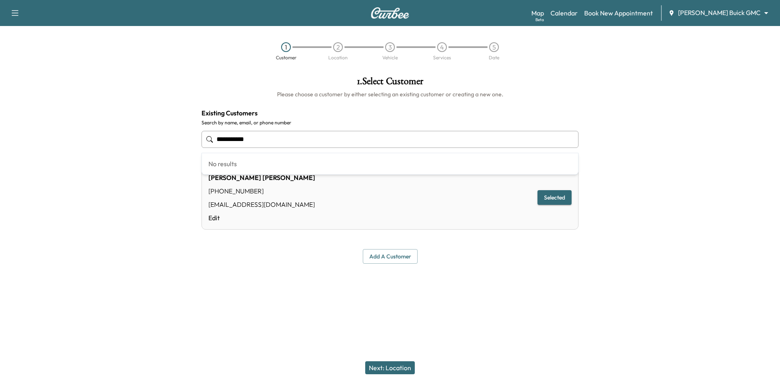
drag, startPoint x: 217, startPoint y: 141, endPoint x: 199, endPoint y: 137, distance: 18.6
click at [200, 143] on div "**********" at bounding box center [390, 170] width 390 height 200
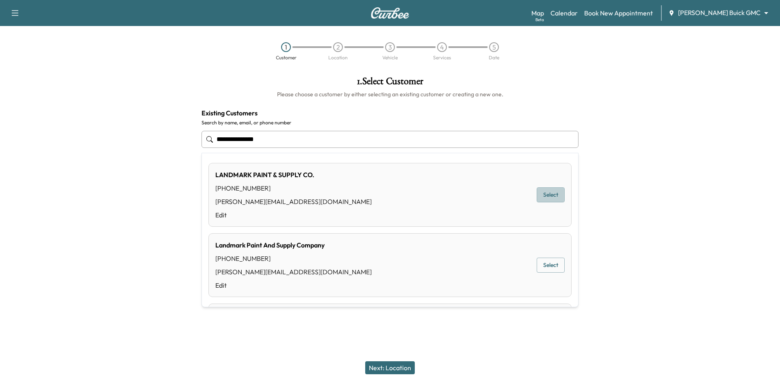
drag, startPoint x: 539, startPoint y: 196, endPoint x: 471, endPoint y: 224, distance: 74.3
click at [539, 197] on button "Select" at bounding box center [551, 194] width 28 height 15
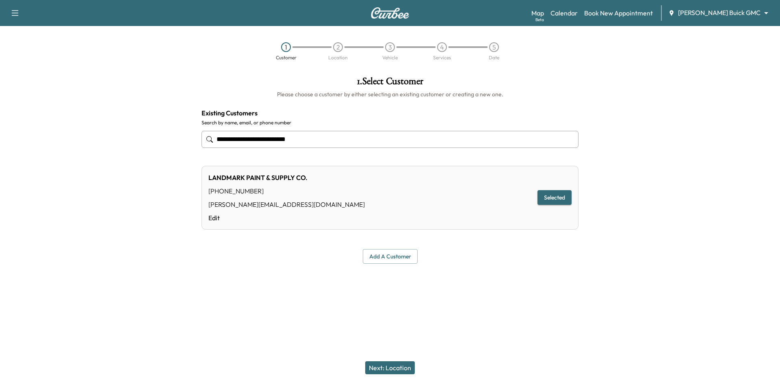
type input "**********"
click at [375, 369] on button "Next: Location" at bounding box center [390, 367] width 50 height 13
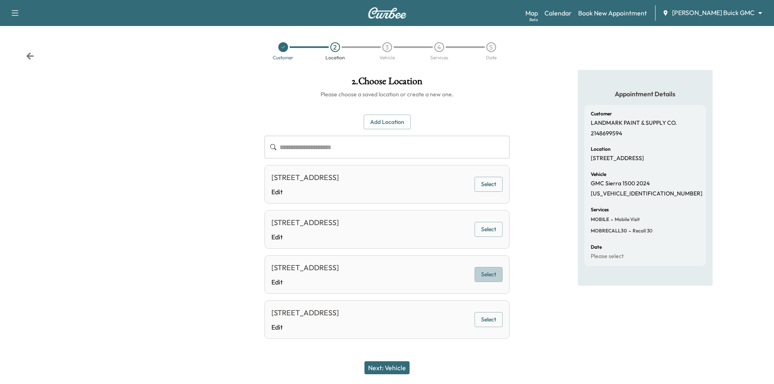
click at [480, 275] on button "Select" at bounding box center [489, 274] width 28 height 15
click at [401, 367] on button "Next: Vehicle" at bounding box center [387, 367] width 45 height 13
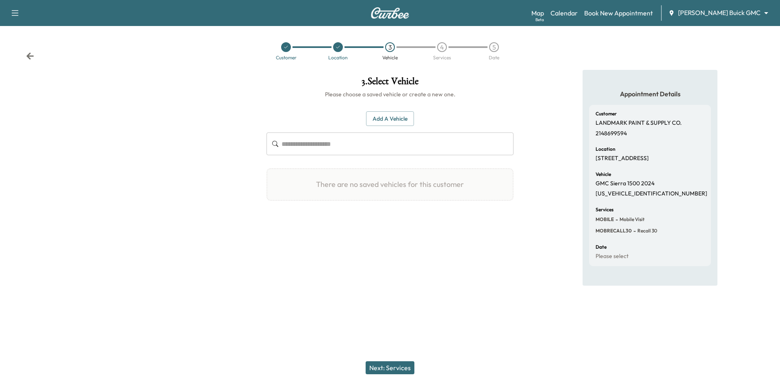
click at [395, 119] on button "Add a Vehicle" at bounding box center [390, 118] width 48 height 15
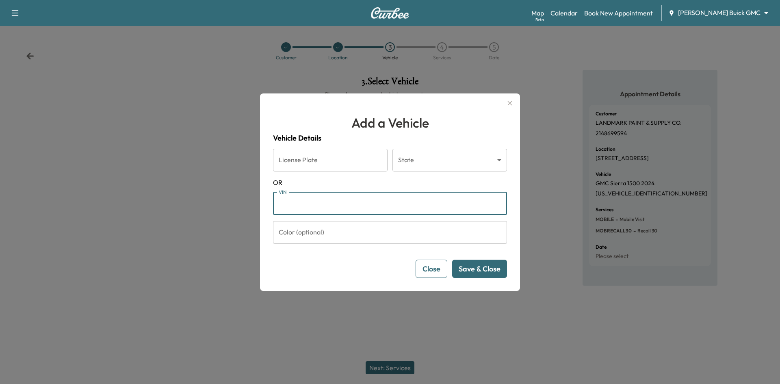
click at [347, 205] on input "VIN" at bounding box center [390, 203] width 234 height 23
click at [303, 207] on input "VIN" at bounding box center [390, 203] width 234 height 23
paste input "**********"
type input "**********"
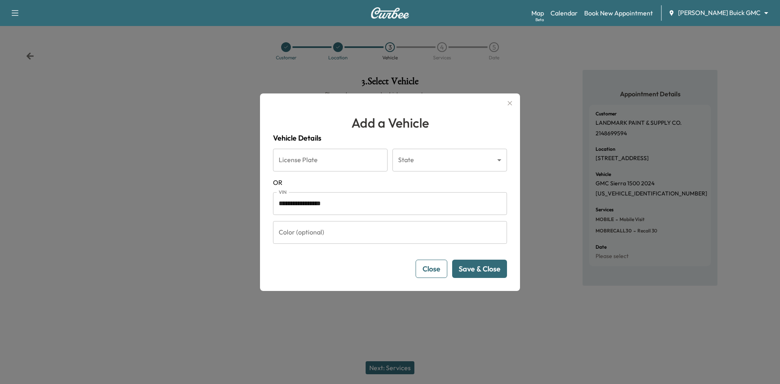
click at [469, 275] on button "Save & Close" at bounding box center [479, 269] width 55 height 18
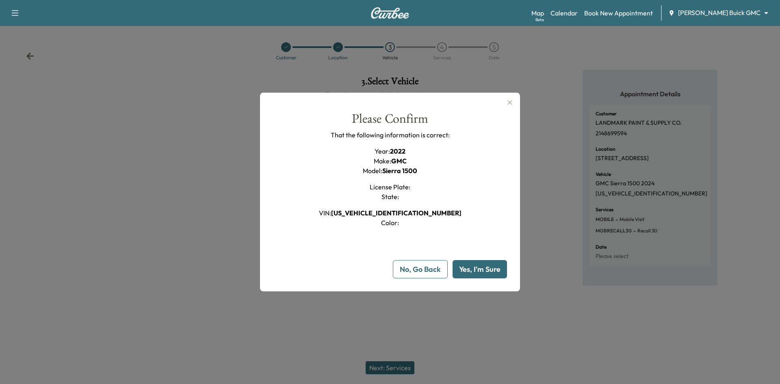
click at [434, 267] on button "No, Go Back" at bounding box center [420, 269] width 55 height 18
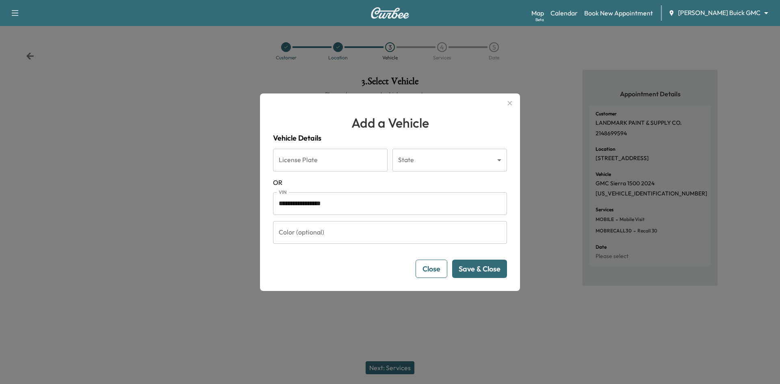
drag, startPoint x: 428, startPoint y: 274, endPoint x: 428, endPoint y: 267, distance: 6.5
click at [428, 273] on button "Close" at bounding box center [432, 269] width 32 height 18
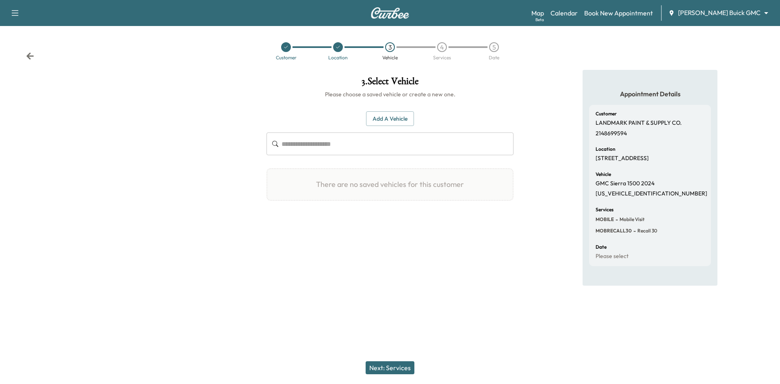
click at [289, 49] on div at bounding box center [286, 47] width 10 height 10
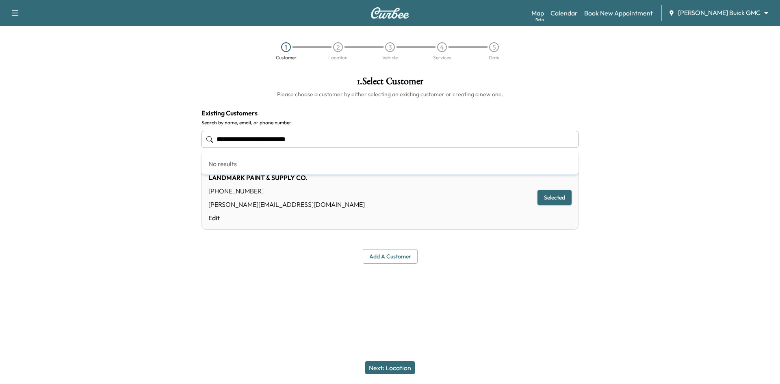
drag, startPoint x: 325, startPoint y: 137, endPoint x: 139, endPoint y: 148, distance: 186.4
click at [136, 145] on div "**********" at bounding box center [390, 170] width 780 height 200
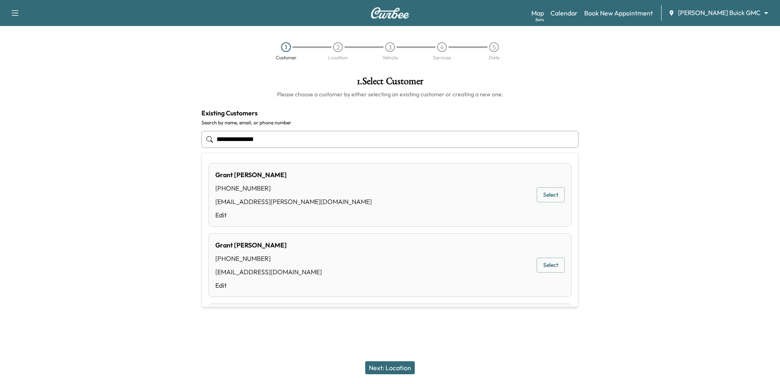
click at [538, 193] on button "Select" at bounding box center [551, 194] width 28 height 15
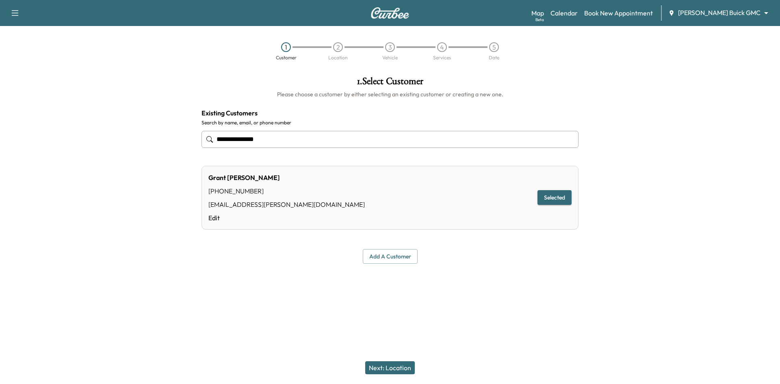
type input "**********"
click at [403, 371] on button "Next: Location" at bounding box center [390, 367] width 50 height 13
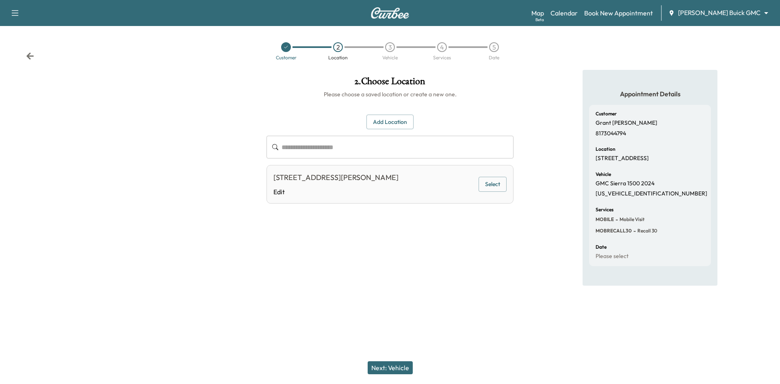
click at [500, 186] on button "Select" at bounding box center [493, 184] width 28 height 15
click at [399, 371] on button "Next: Vehicle" at bounding box center [390, 367] width 45 height 13
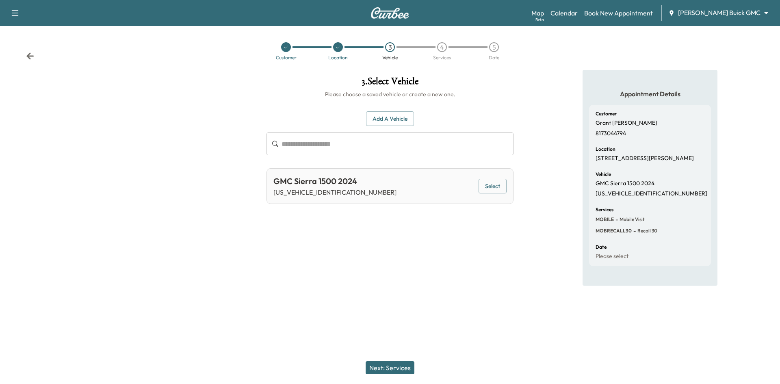
click at [489, 189] on button "Select" at bounding box center [493, 186] width 28 height 15
click at [404, 373] on button "Next: Services" at bounding box center [390, 367] width 49 height 13
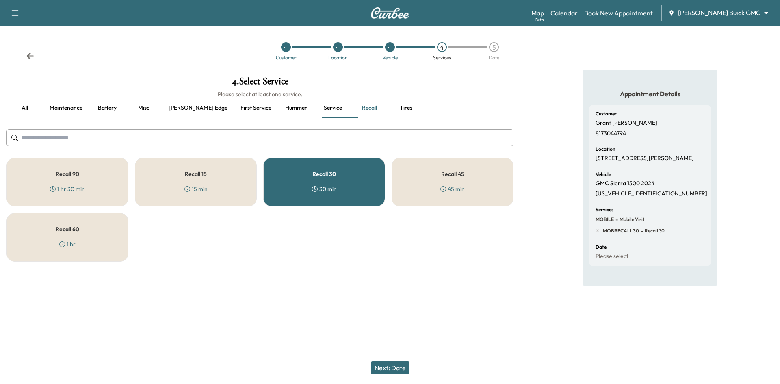
click at [401, 365] on button "Next: Date" at bounding box center [390, 367] width 39 height 13
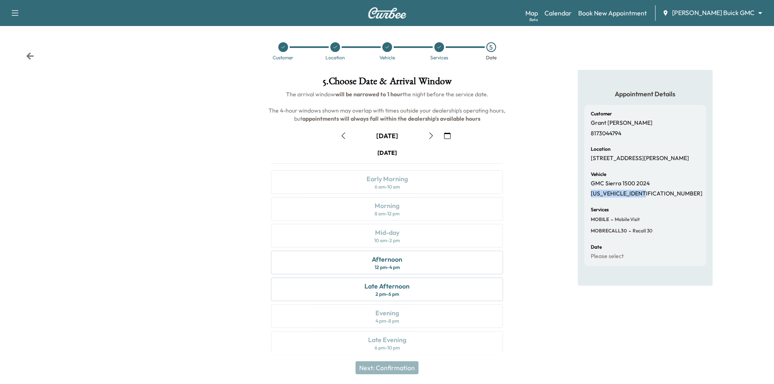
drag, startPoint x: 590, startPoint y: 194, endPoint x: 657, endPoint y: 200, distance: 67.3
click at [657, 200] on div "Customer Grant Campfield 8173044794 Location 2248 Bower Ln, Carrollton, TX 7501…" at bounding box center [645, 185] width 122 height 161
copy p "3GTUUGE88RG199787"
click at [282, 47] on icon at bounding box center [283, 47] width 5 height 5
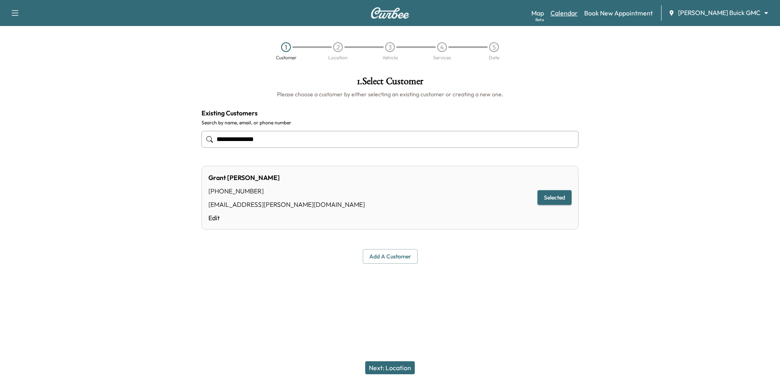
click at [578, 12] on link "Calendar" at bounding box center [564, 13] width 27 height 10
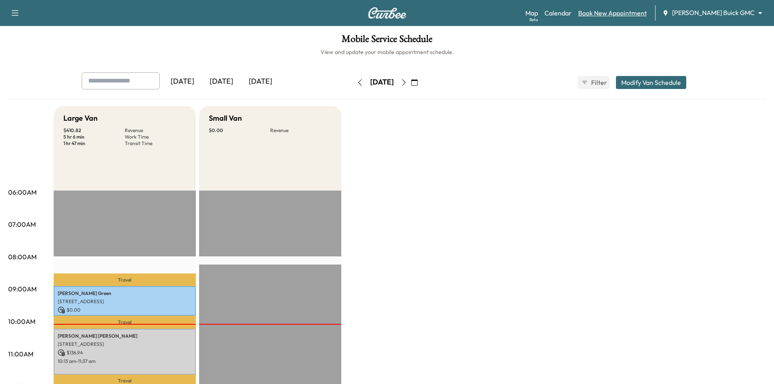
click at [647, 13] on link "Book New Appointment" at bounding box center [612, 13] width 69 height 10
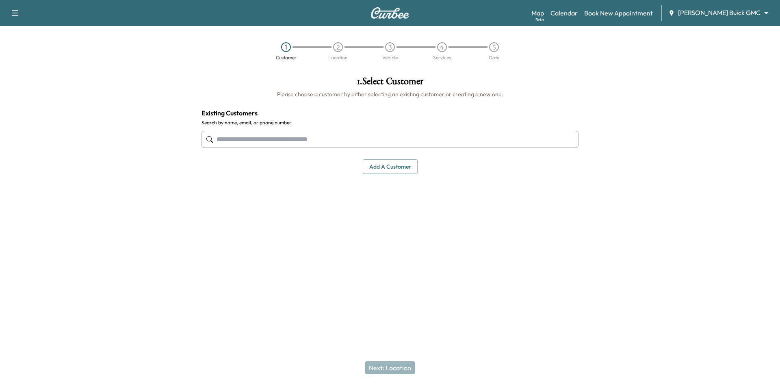
click at [384, 136] on input "text" at bounding box center [390, 139] width 377 height 17
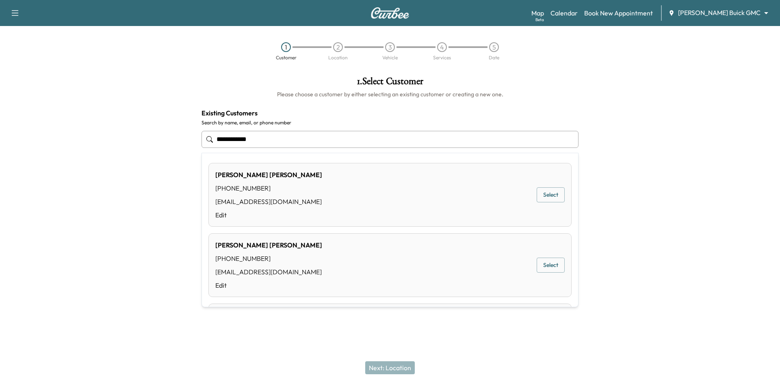
click at [541, 199] on button "Select" at bounding box center [551, 194] width 28 height 15
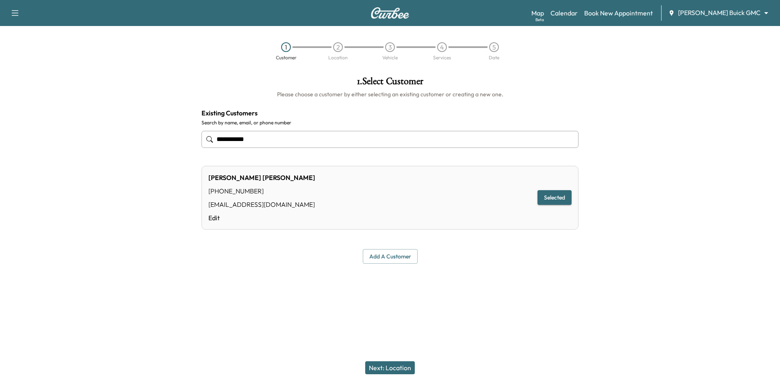
type input "**********"
click at [396, 372] on button "Next: Location" at bounding box center [390, 367] width 50 height 13
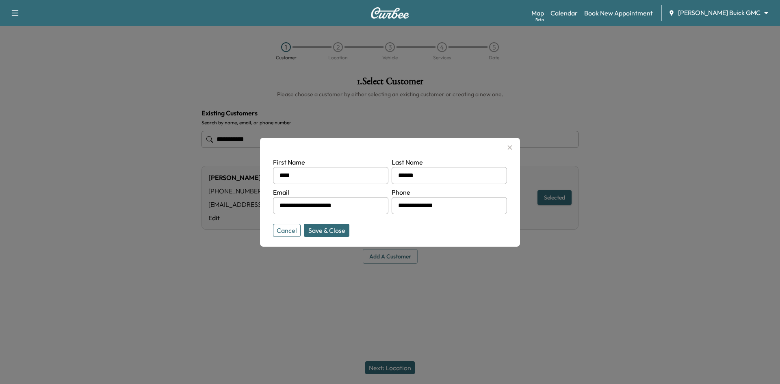
click at [284, 230] on button "Cancel" at bounding box center [287, 230] width 28 height 13
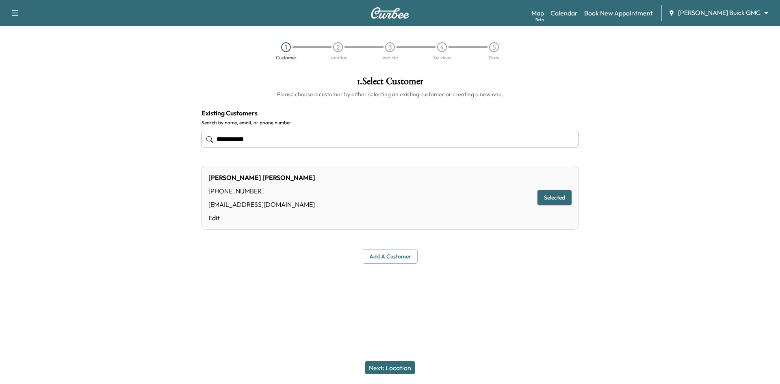
click at [376, 371] on button "Next: Location" at bounding box center [390, 367] width 50 height 13
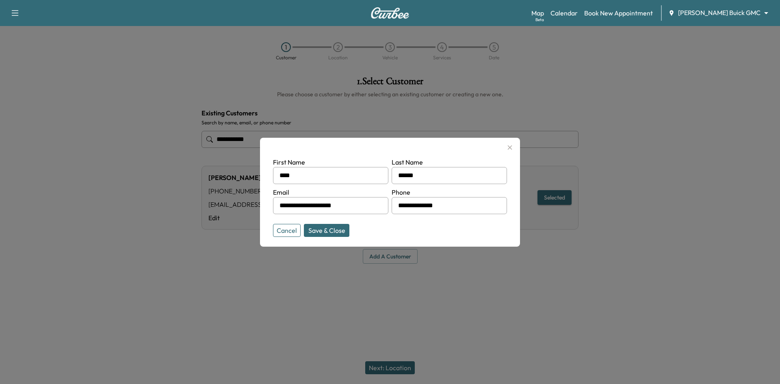
click at [328, 230] on button "Save & Close" at bounding box center [327, 230] width 46 height 13
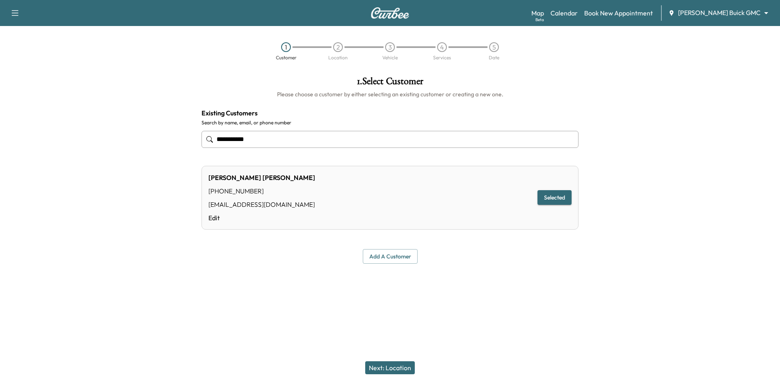
click at [395, 365] on button "Next: Location" at bounding box center [390, 367] width 50 height 13
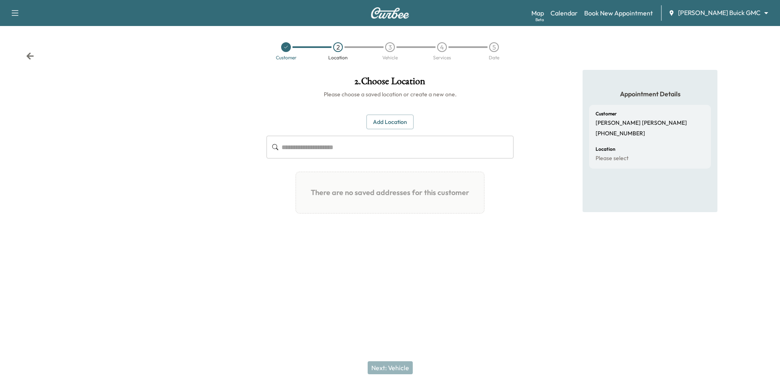
click at [387, 122] on button "Add Location" at bounding box center [390, 122] width 47 height 15
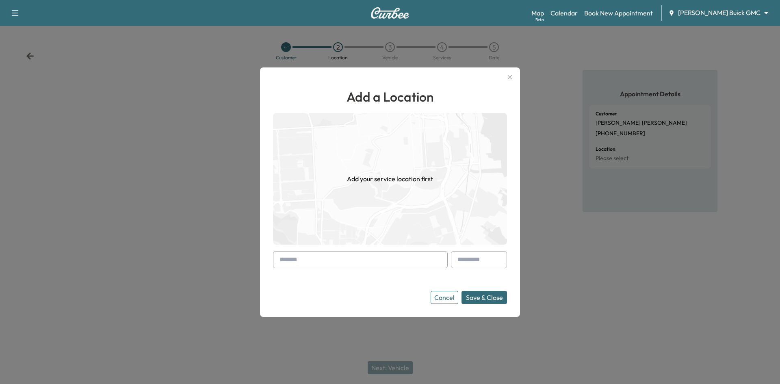
click at [357, 262] on input "text" at bounding box center [360, 259] width 175 height 17
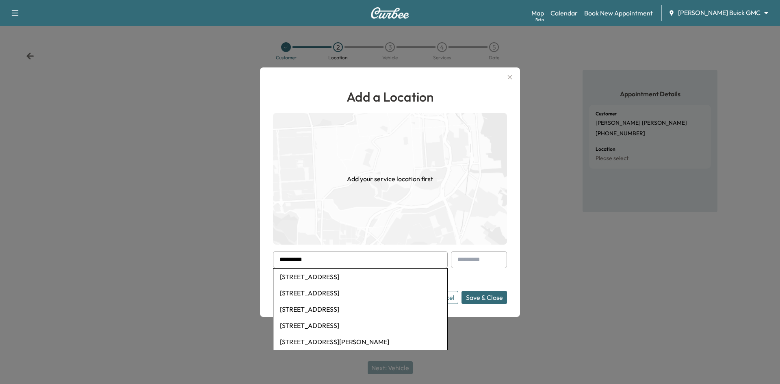
click at [340, 280] on li "3414 Midcourt Road, Carrollton, TX, USA" at bounding box center [361, 277] width 174 height 16
type input "**********"
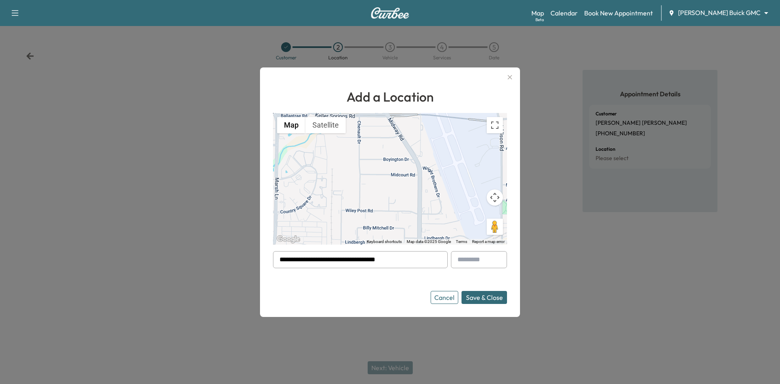
click at [496, 297] on button "Save & Close" at bounding box center [485, 297] width 46 height 13
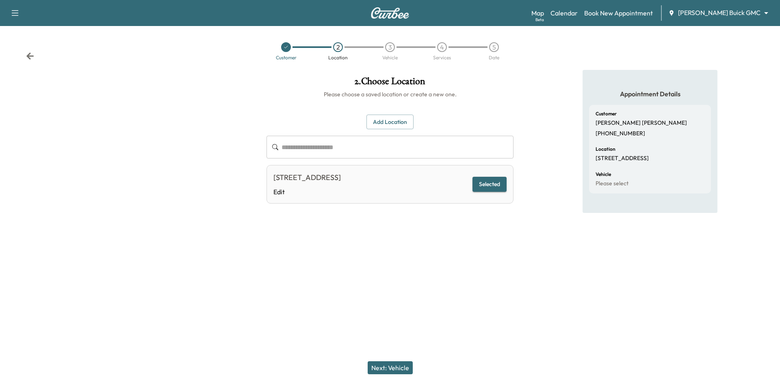
click at [404, 369] on button "Next: Vehicle" at bounding box center [390, 367] width 45 height 13
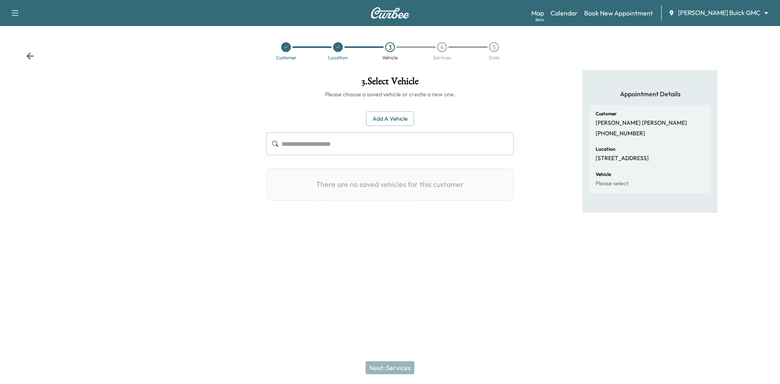
click at [394, 117] on button "Add a Vehicle" at bounding box center [390, 118] width 48 height 15
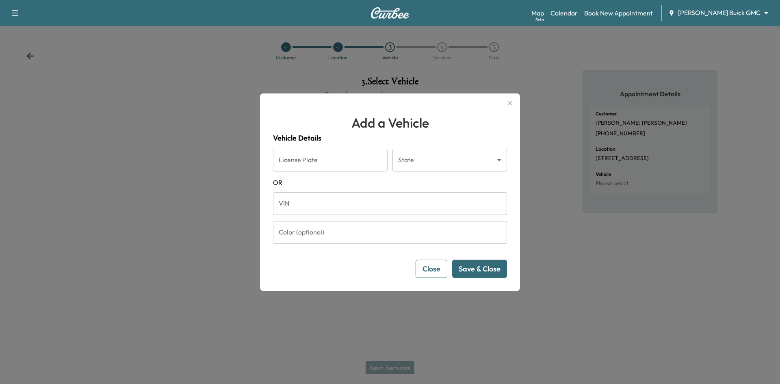
click at [304, 206] on input "VIN" at bounding box center [390, 203] width 234 height 23
paste input "**********"
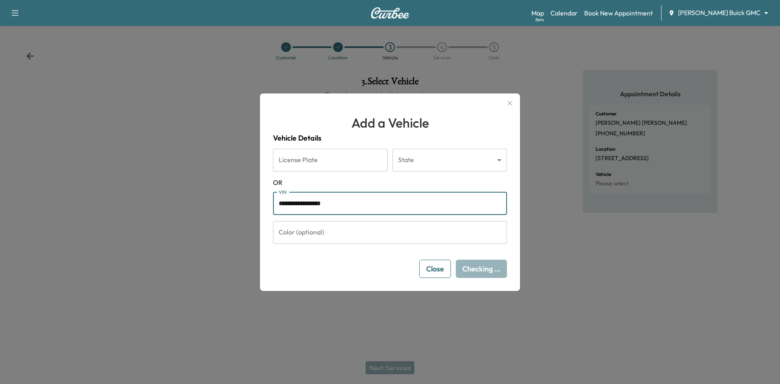
type input "**********"
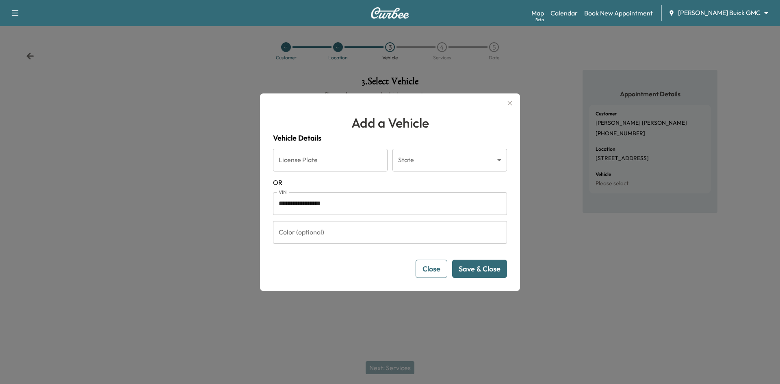
click at [496, 266] on button "Save & Close" at bounding box center [479, 269] width 55 height 18
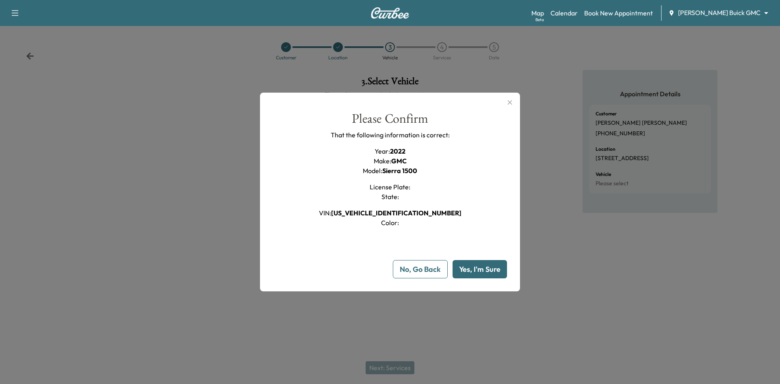
click at [496, 273] on button "Yes, I'm Sure" at bounding box center [480, 269] width 54 height 18
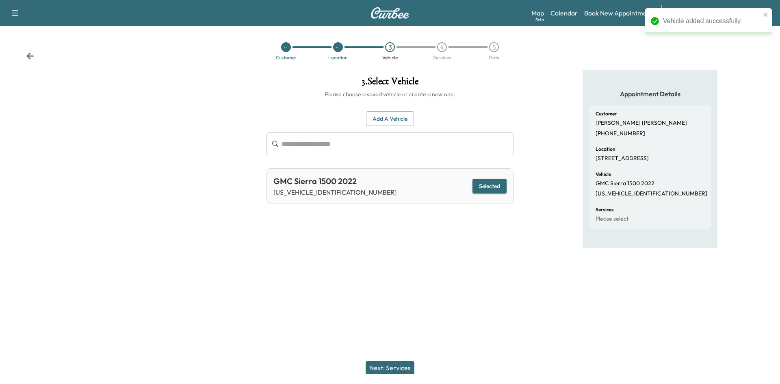
click at [402, 367] on button "Next: Services" at bounding box center [390, 367] width 49 height 13
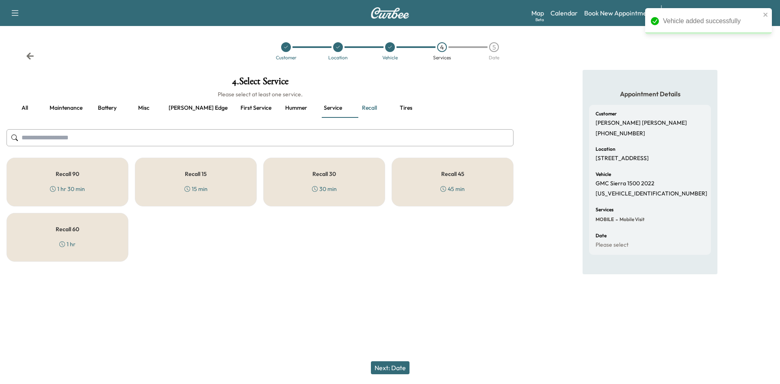
drag, startPoint x: 335, startPoint y: 185, endPoint x: 340, endPoint y: 272, distance: 86.7
click at [335, 186] on div "30 min" at bounding box center [324, 189] width 25 height 8
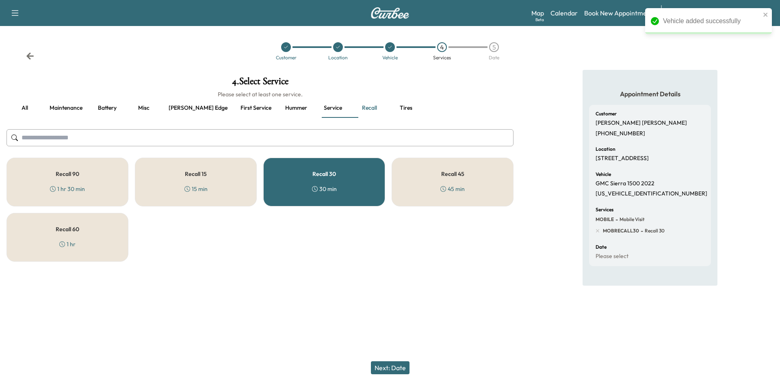
click at [380, 368] on button "Next: Date" at bounding box center [390, 367] width 39 height 13
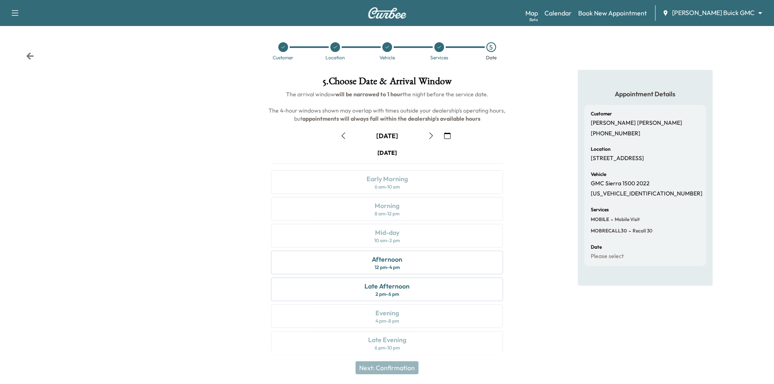
click at [282, 50] on div at bounding box center [283, 47] width 10 height 10
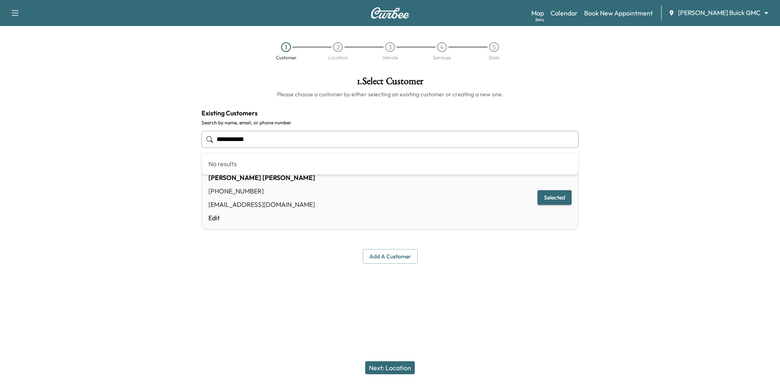
drag, startPoint x: 270, startPoint y: 145, endPoint x: 202, endPoint y: 145, distance: 68.3
click at [202, 145] on input "**********" at bounding box center [390, 139] width 377 height 17
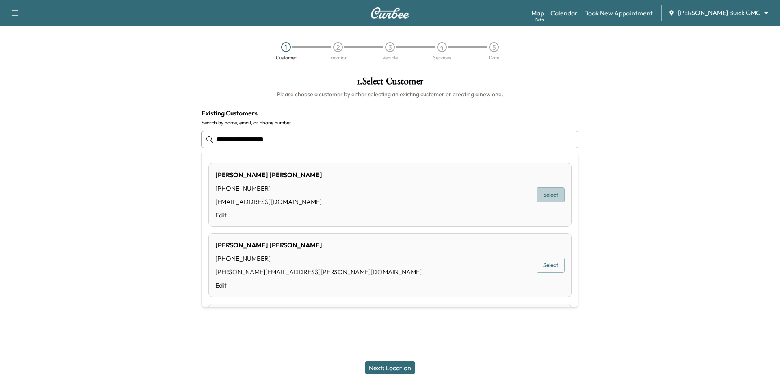
click at [543, 195] on button "Select" at bounding box center [551, 194] width 28 height 15
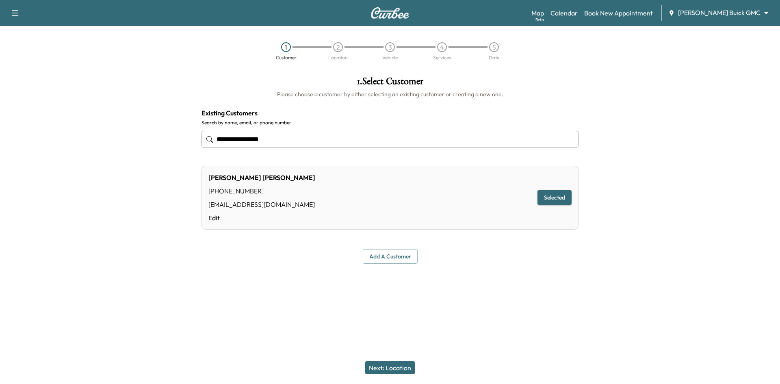
type input "**********"
click at [396, 369] on button "Next: Location" at bounding box center [390, 367] width 50 height 13
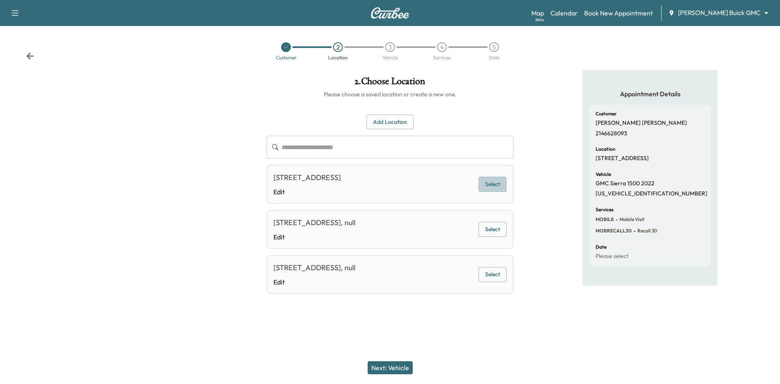
click at [492, 187] on button "Select" at bounding box center [493, 184] width 28 height 15
click at [404, 372] on button "Next: Vehicle" at bounding box center [390, 367] width 45 height 13
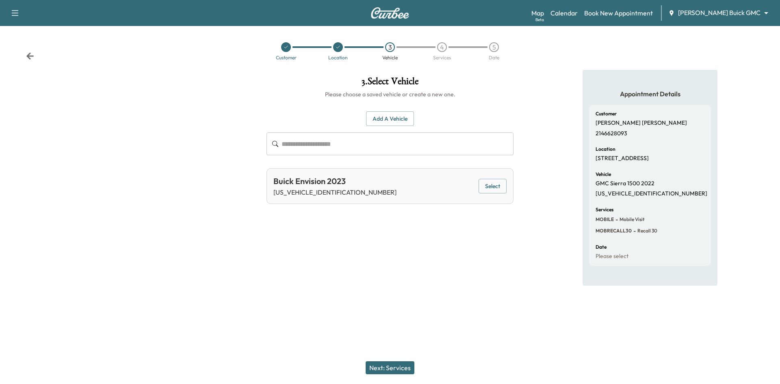
click at [486, 186] on button "Select" at bounding box center [493, 186] width 28 height 15
click at [385, 366] on button "Next: Services" at bounding box center [390, 367] width 49 height 13
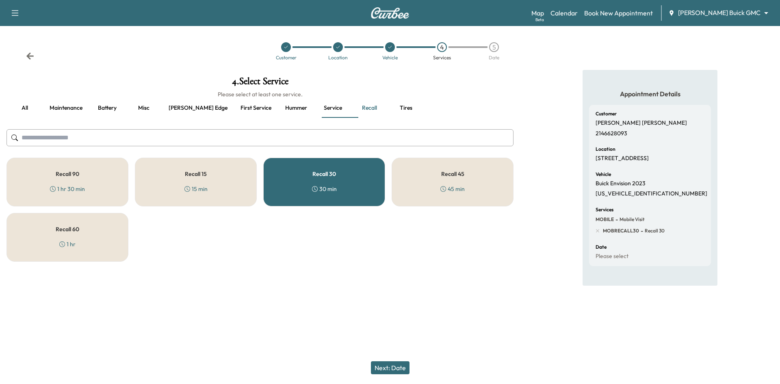
click at [378, 364] on button "Next: Date" at bounding box center [390, 367] width 39 height 13
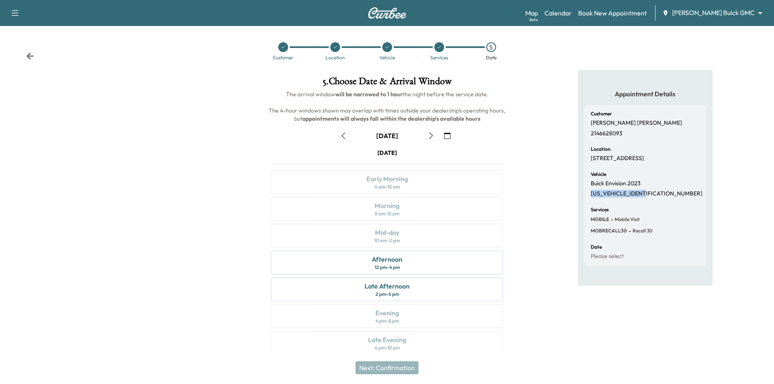
drag, startPoint x: 590, startPoint y: 201, endPoint x: 667, endPoint y: 209, distance: 77.2
click at [672, 209] on div "Customer Kristofer Spurgin 2146628093 Location 1943 Kentwood Ln, Carrollton, TX…" at bounding box center [645, 185] width 122 height 161
copy p "LRBAZLR47PD146804"
click at [572, 14] on link "Calendar" at bounding box center [558, 13] width 27 height 10
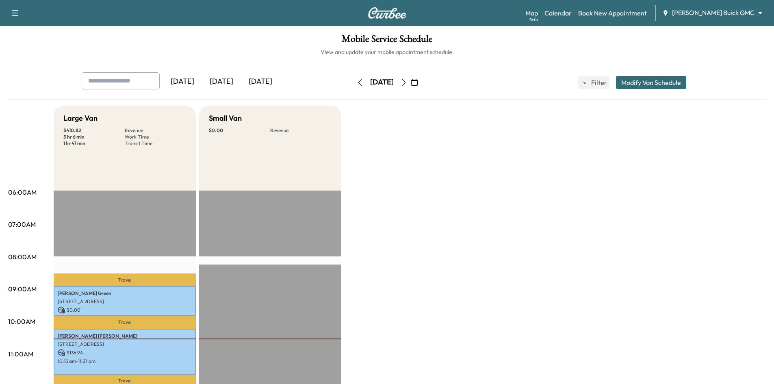
click at [407, 82] on icon "button" at bounding box center [404, 82] width 7 height 7
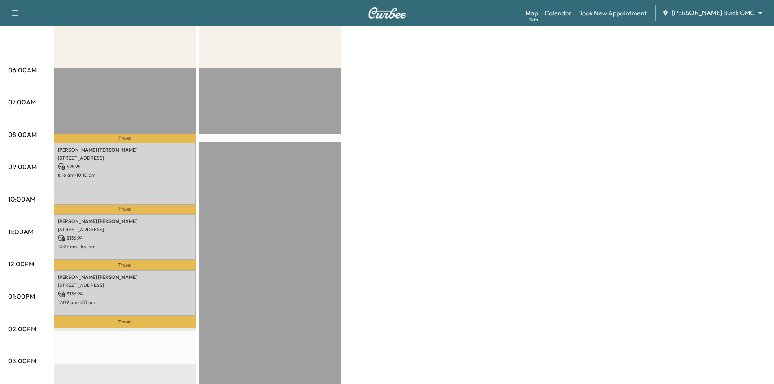
scroll to position [41, 0]
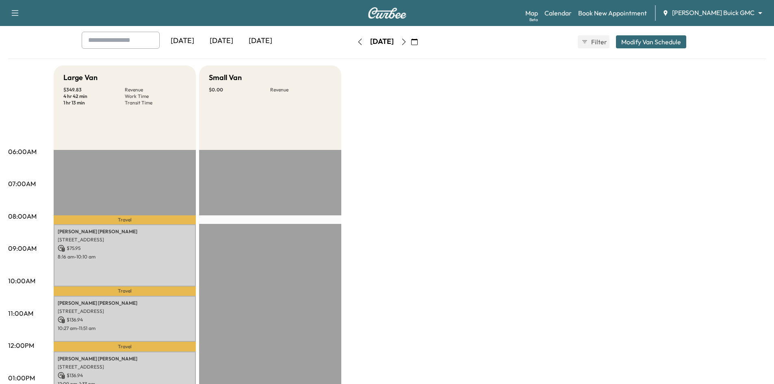
click at [407, 43] on icon "button" at bounding box center [404, 42] width 7 height 7
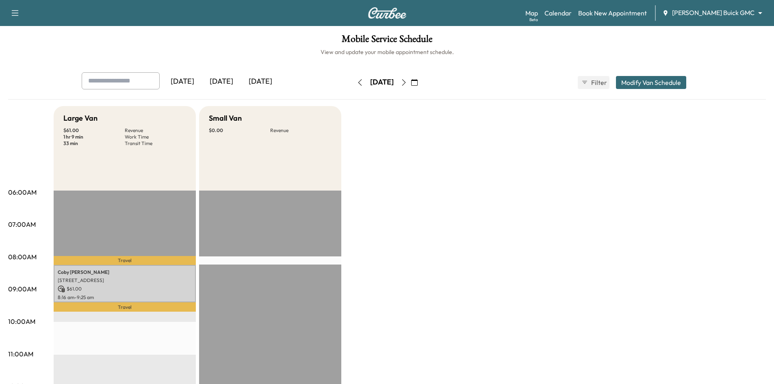
click at [357, 81] on icon "button" at bounding box center [360, 82] width 7 height 7
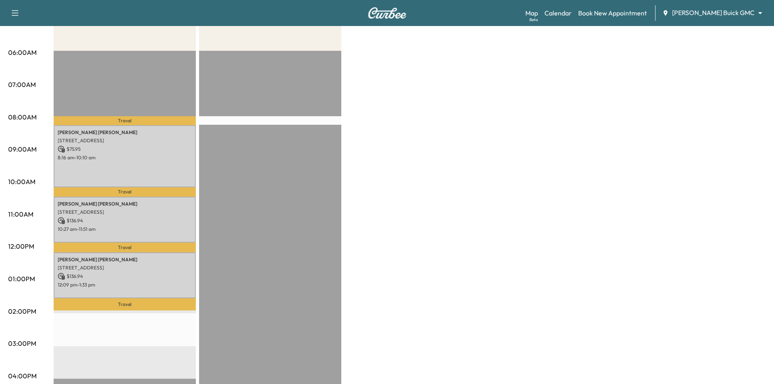
scroll to position [41, 0]
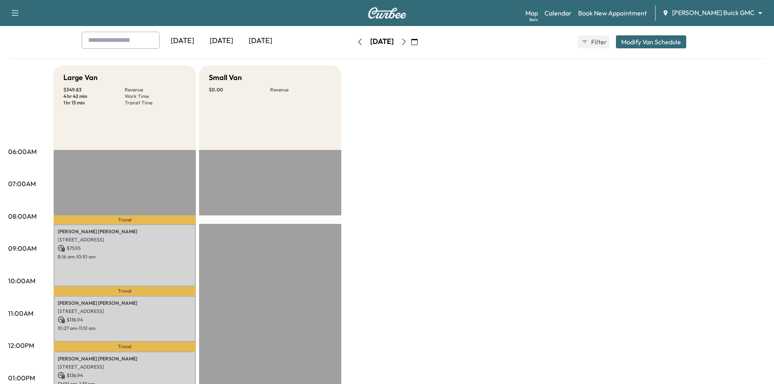
click at [219, 45] on div "[DATE]" at bounding box center [221, 41] width 39 height 19
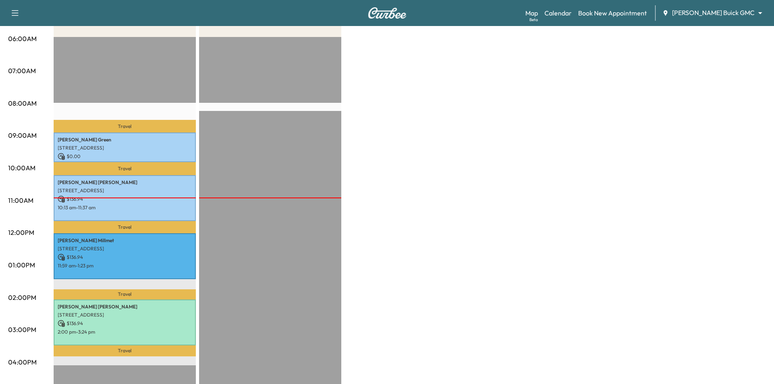
scroll to position [163, 0]
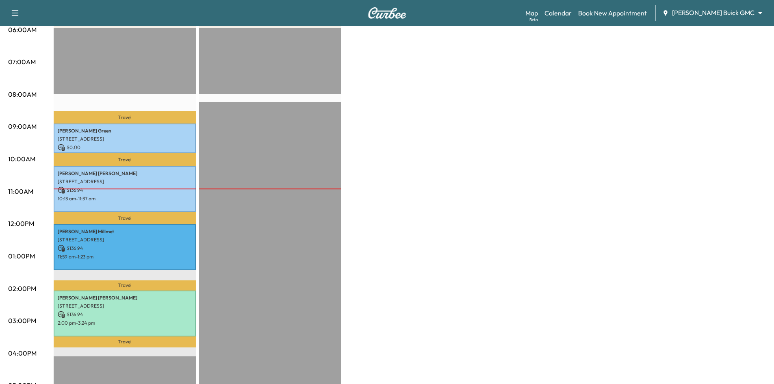
click at [624, 11] on link "Book New Appointment" at bounding box center [612, 13] width 69 height 10
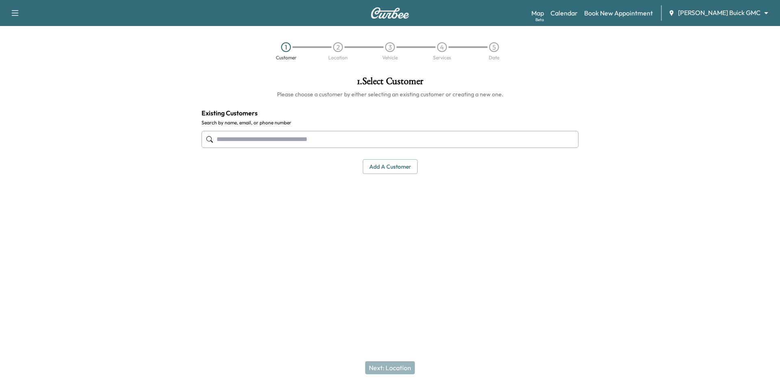
click at [452, 136] on input "text" at bounding box center [390, 139] width 377 height 17
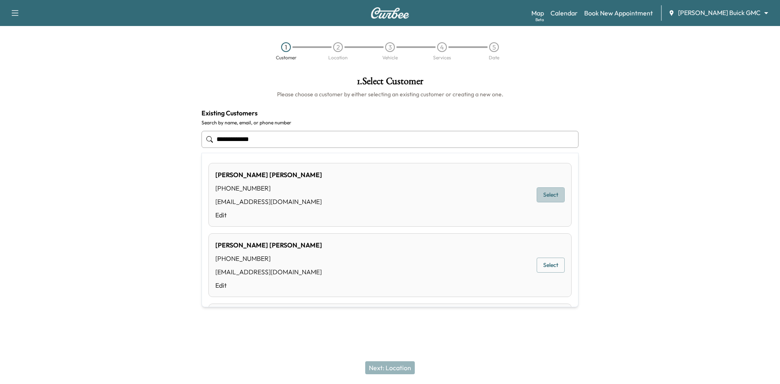
click at [545, 197] on button "Select" at bounding box center [551, 194] width 28 height 15
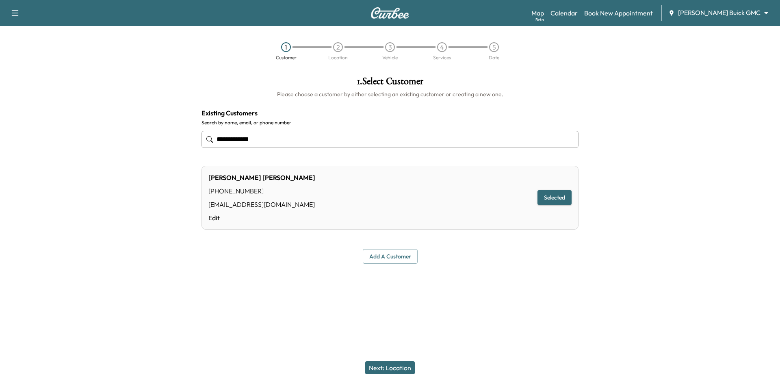
type input "**********"
click at [393, 369] on button "Next: Location" at bounding box center [390, 367] width 50 height 13
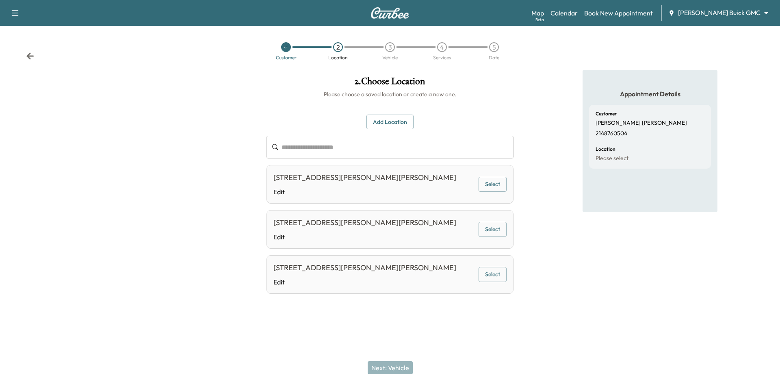
click at [501, 183] on button "Select" at bounding box center [493, 184] width 28 height 15
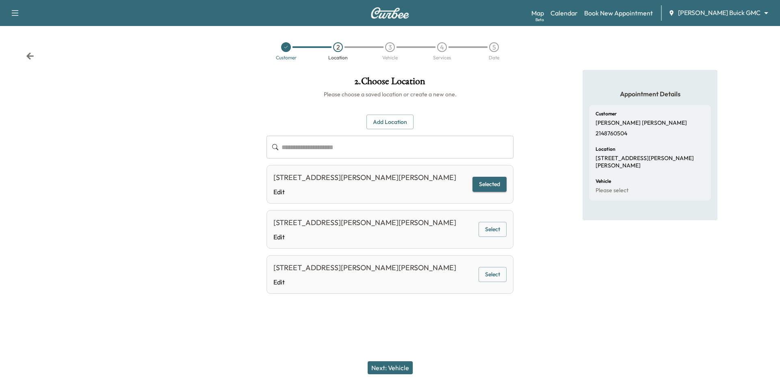
click at [402, 371] on button "Next: Vehicle" at bounding box center [390, 367] width 45 height 13
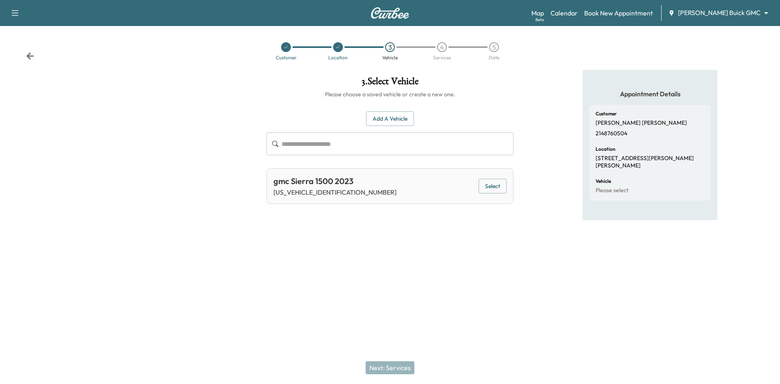
click at [486, 188] on button "Select" at bounding box center [493, 186] width 28 height 15
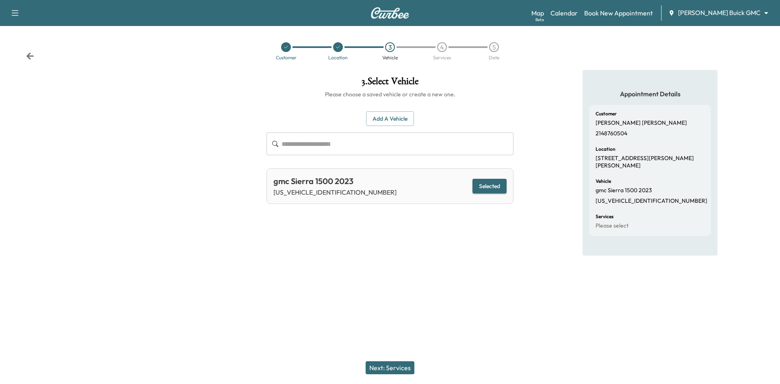
click at [407, 372] on button "Next: Services" at bounding box center [390, 367] width 49 height 13
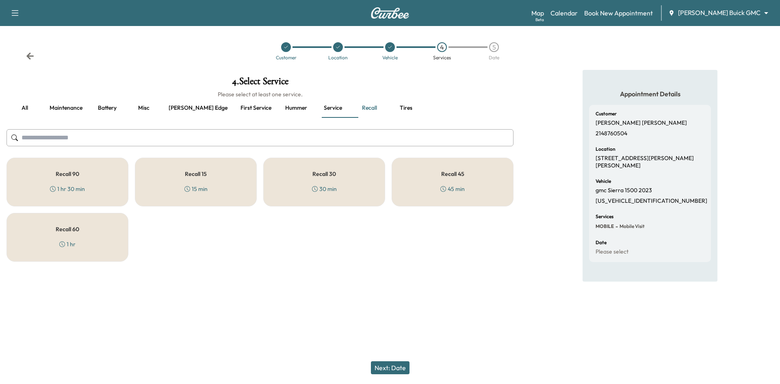
drag, startPoint x: 332, startPoint y: 171, endPoint x: 339, endPoint y: 175, distance: 8.7
click at [332, 171] on h5 "Recall 30" at bounding box center [325, 174] width 24 height 6
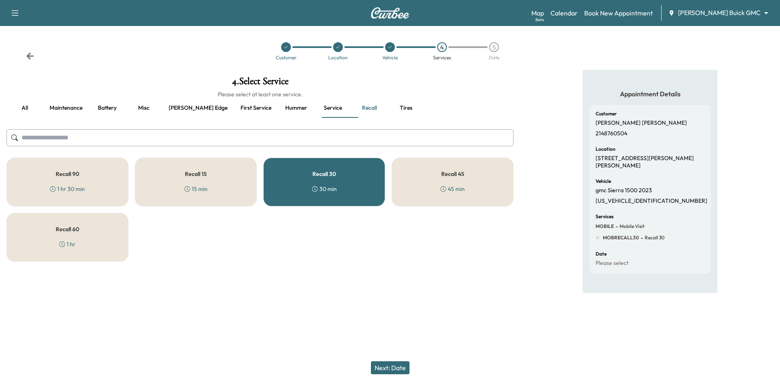
click at [385, 366] on button "Next: Date" at bounding box center [390, 367] width 39 height 13
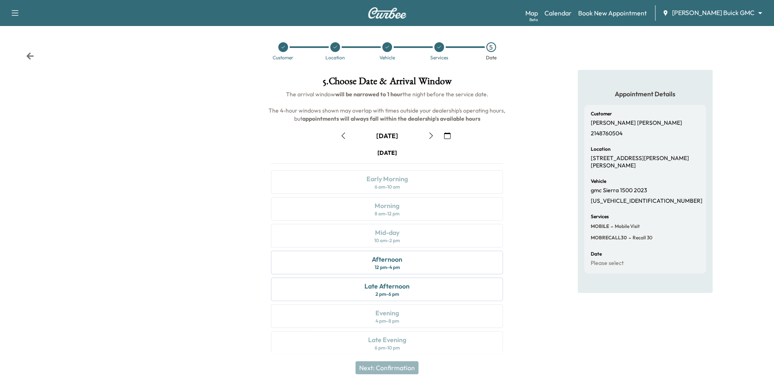
click at [286, 47] on div at bounding box center [283, 47] width 10 height 10
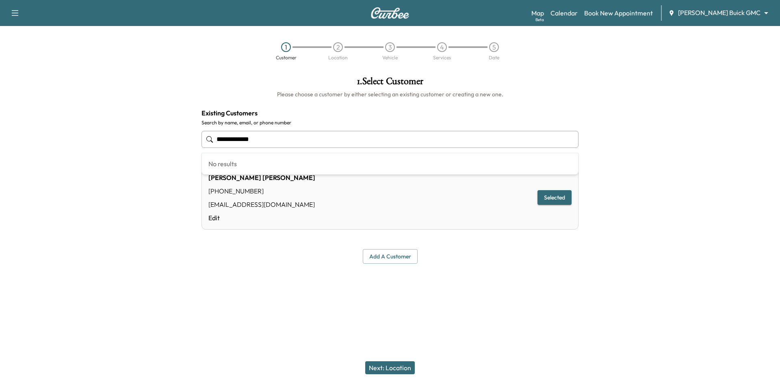
drag, startPoint x: 258, startPoint y: 143, endPoint x: 192, endPoint y: 150, distance: 66.6
click at [193, 148] on div "**********" at bounding box center [390, 170] width 780 height 200
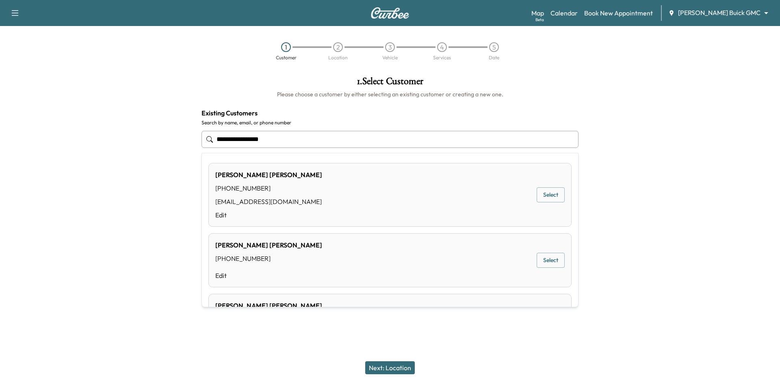
drag, startPoint x: 543, startPoint y: 197, endPoint x: 474, endPoint y: 223, distance: 73.3
click at [543, 198] on button "Select" at bounding box center [551, 194] width 28 height 15
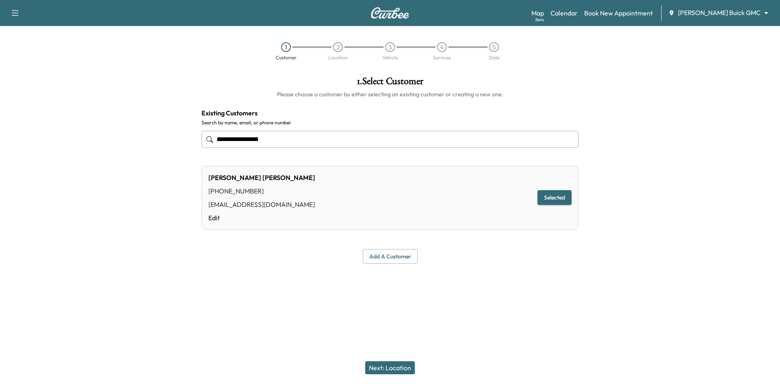
type input "**********"
drag, startPoint x: 408, startPoint y: 361, endPoint x: 408, endPoint y: 366, distance: 4.5
click at [408, 365] on button "Next: Location" at bounding box center [390, 367] width 50 height 13
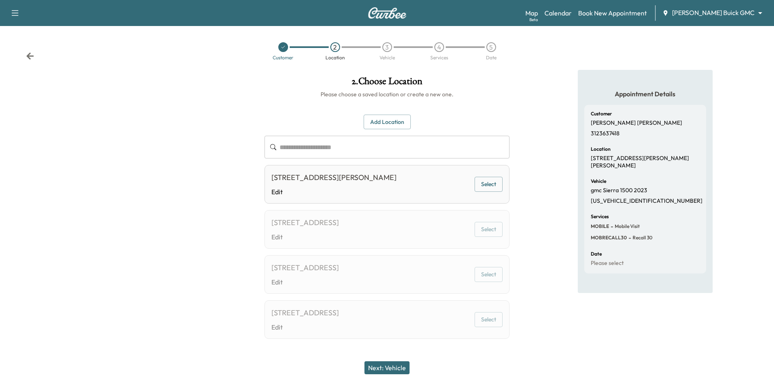
click at [479, 183] on button "Select" at bounding box center [489, 184] width 28 height 15
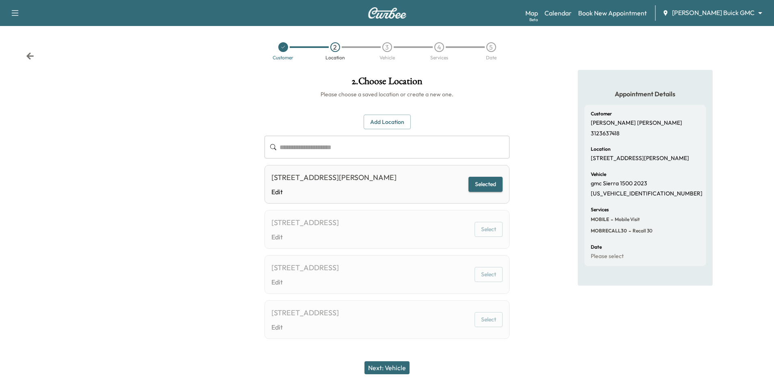
click at [396, 367] on button "Next: Vehicle" at bounding box center [387, 367] width 45 height 13
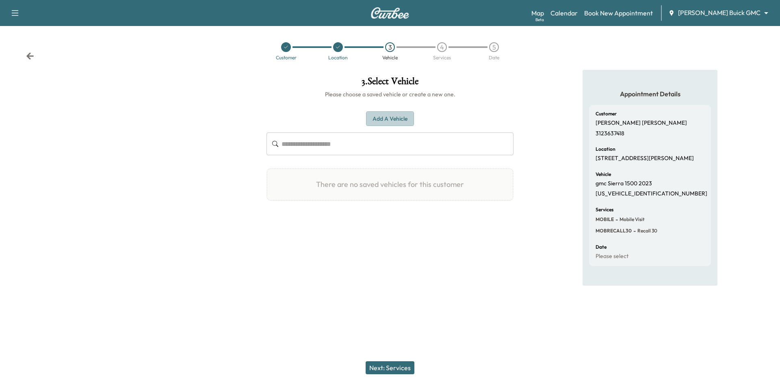
click at [392, 123] on button "Add a Vehicle" at bounding box center [390, 118] width 48 height 15
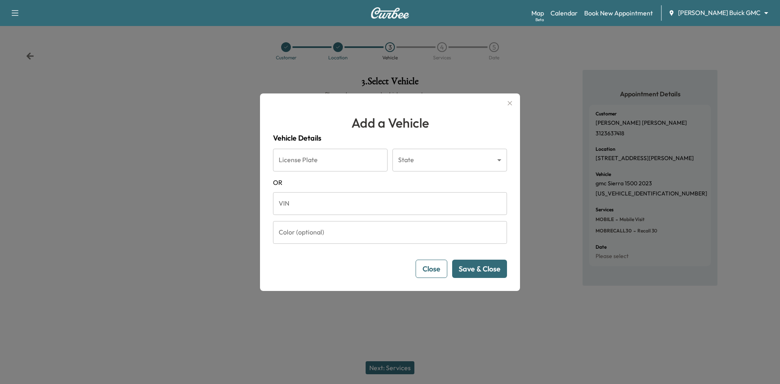
drag, startPoint x: 288, startPoint y: 201, endPoint x: 247, endPoint y: 205, distance: 40.4
click at [288, 201] on input "VIN" at bounding box center [390, 203] width 234 height 23
paste input "**********"
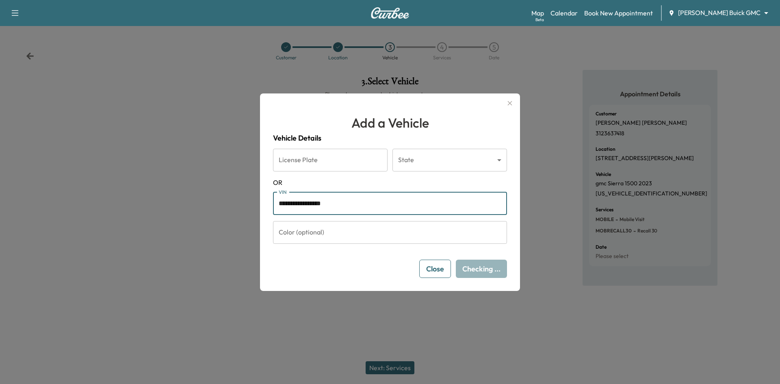
type input "**********"
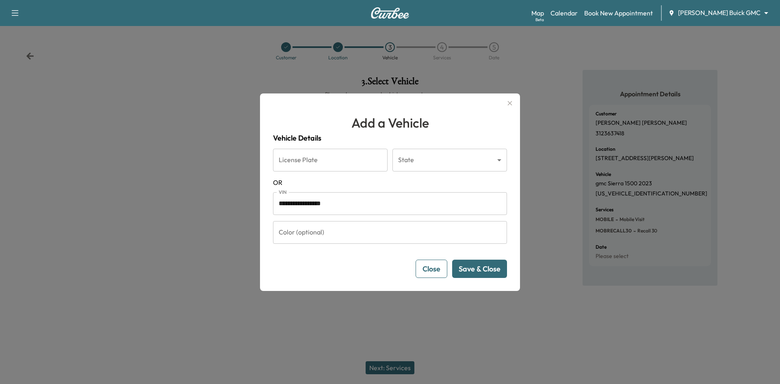
click at [503, 266] on button "Save & Close" at bounding box center [479, 269] width 55 height 18
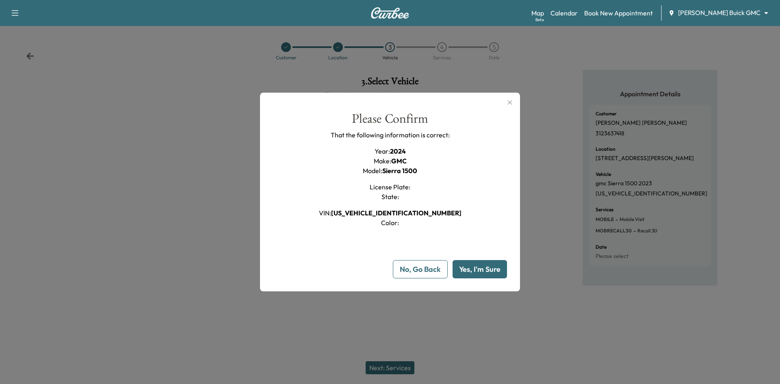
click at [488, 269] on button "Yes, I'm Sure" at bounding box center [480, 269] width 54 height 18
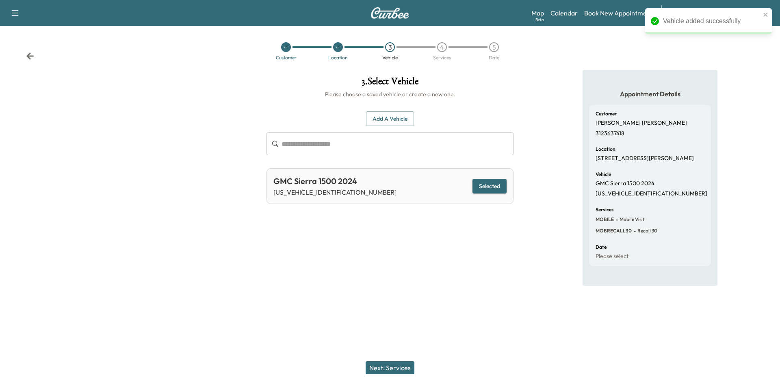
drag, startPoint x: 390, startPoint y: 367, endPoint x: 404, endPoint y: 347, distance: 24.6
click at [391, 367] on button "Next: Services" at bounding box center [390, 367] width 49 height 13
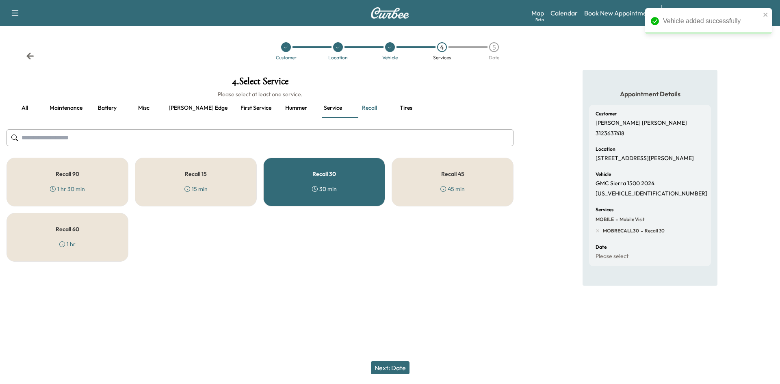
click at [395, 372] on button "Next: Date" at bounding box center [390, 367] width 39 height 13
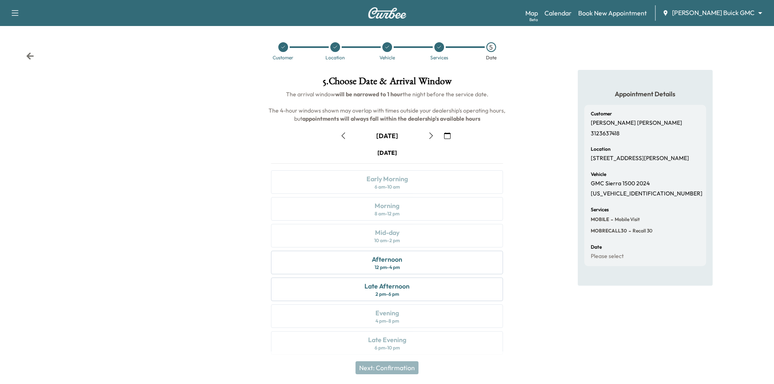
drag, startPoint x: 280, startPoint y: 46, endPoint x: 282, endPoint y: 51, distance: 5.9
click at [281, 46] on icon at bounding box center [283, 47] width 5 height 5
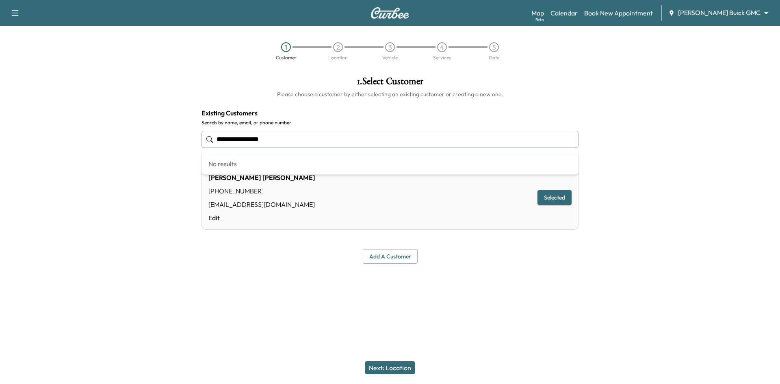
drag, startPoint x: 296, startPoint y: 138, endPoint x: 198, endPoint y: 146, distance: 97.9
click at [198, 146] on div "**********" at bounding box center [390, 170] width 390 height 200
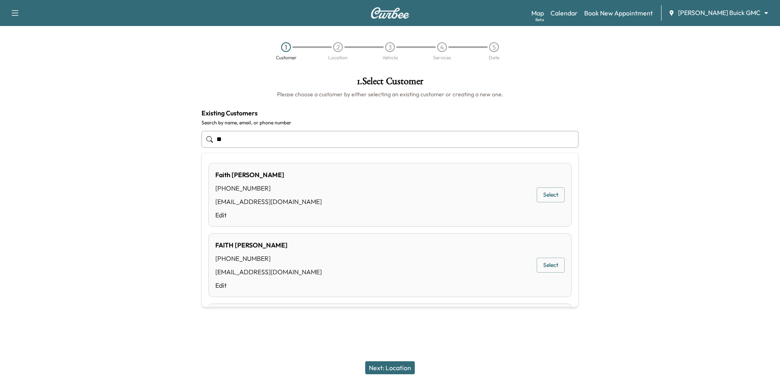
type input "*"
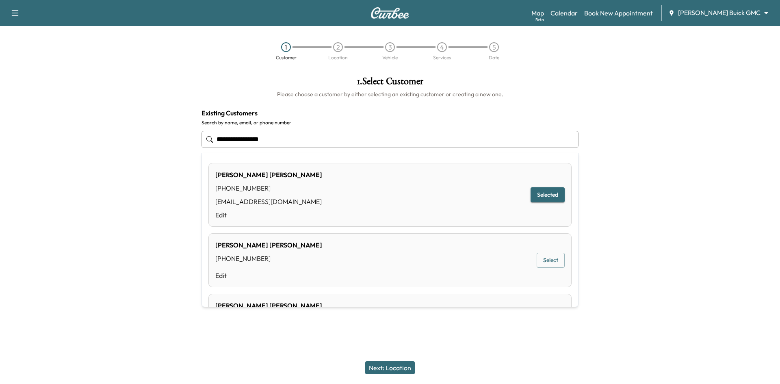
type input "**********"
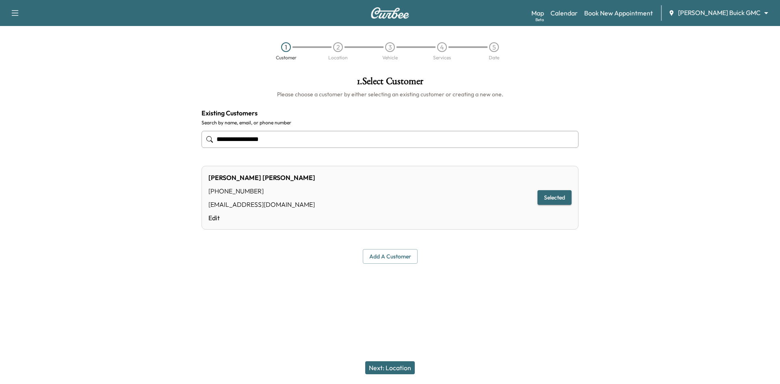
click at [550, 202] on button "Selected" at bounding box center [555, 197] width 34 height 15
click at [410, 369] on button "Next: Location" at bounding box center [390, 367] width 50 height 13
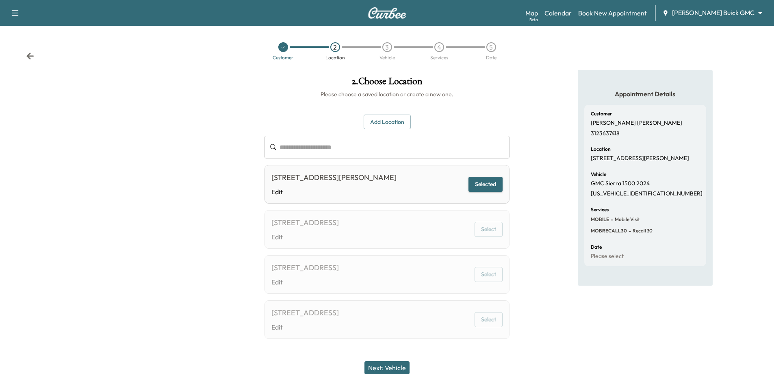
drag, startPoint x: 477, startPoint y: 187, endPoint x: 481, endPoint y: 191, distance: 5.2
click at [477, 187] on button "Selected" at bounding box center [486, 184] width 34 height 15
drag, startPoint x: 396, startPoint y: 366, endPoint x: 445, endPoint y: 328, distance: 61.4
click at [397, 366] on button "Next: Vehicle" at bounding box center [387, 367] width 45 height 13
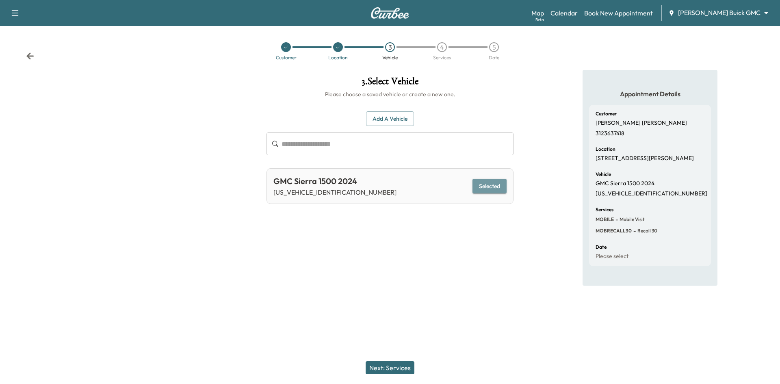
click at [489, 189] on button "Selected" at bounding box center [490, 186] width 34 height 15
click at [399, 365] on button "Next: Services" at bounding box center [390, 367] width 49 height 13
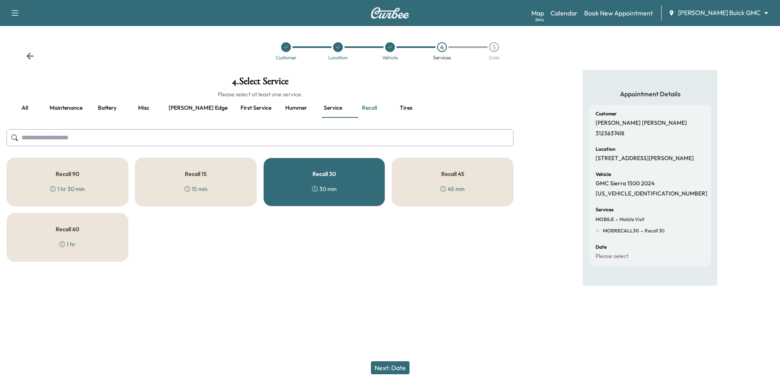
click at [234, 107] on button "First service" at bounding box center [256, 108] width 44 height 20
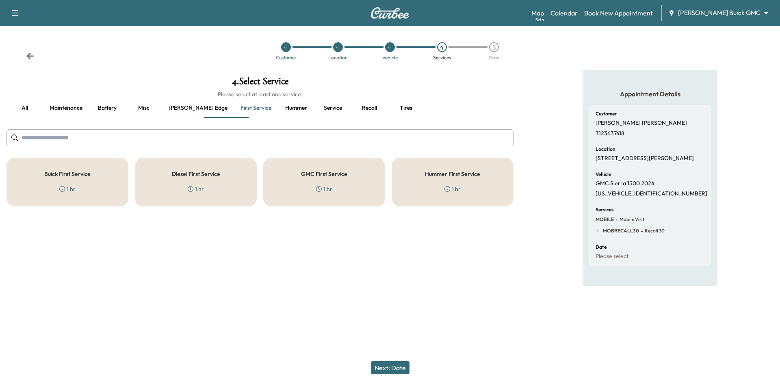
click at [333, 180] on div "GMC First Service 1 hr" at bounding box center [324, 182] width 122 height 49
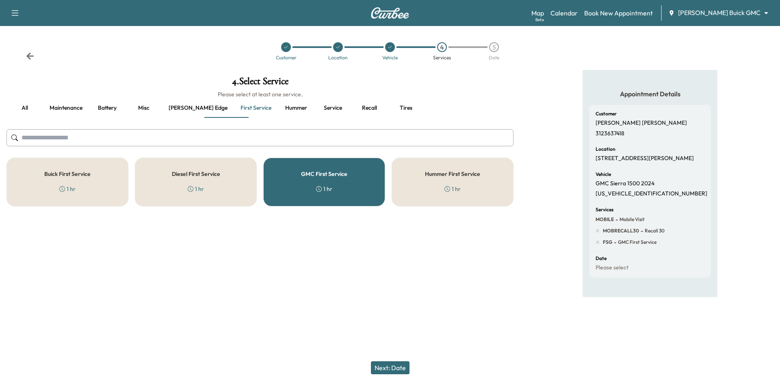
drag, startPoint x: 390, startPoint y: 365, endPoint x: 399, endPoint y: 360, distance: 10.6
click at [390, 365] on button "Next: Date" at bounding box center [390, 367] width 39 height 13
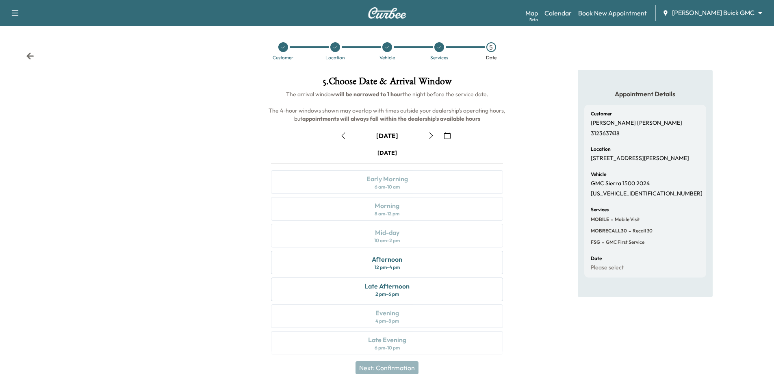
click at [445, 135] on icon "button" at bounding box center [447, 135] width 7 height 7
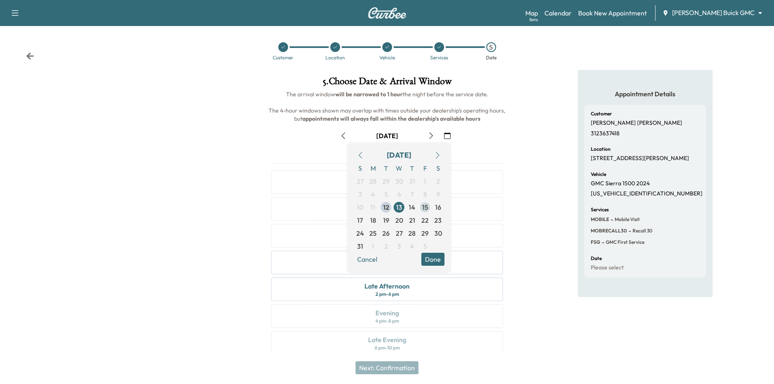
click at [423, 210] on span "15" at bounding box center [425, 207] width 6 height 10
click at [439, 261] on button "Done" at bounding box center [432, 259] width 23 height 13
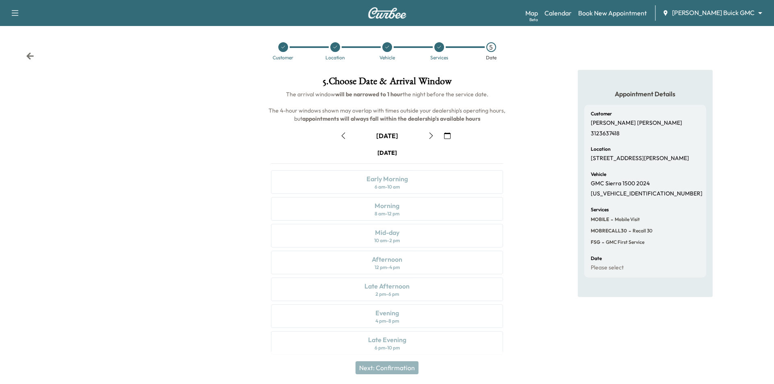
click at [345, 139] on icon "button" at bounding box center [343, 135] width 7 height 7
click at [432, 135] on icon "button" at bounding box center [431, 135] width 4 height 7
click at [416, 183] on div "Early Morning 6 am - 10 am" at bounding box center [387, 182] width 232 height 24
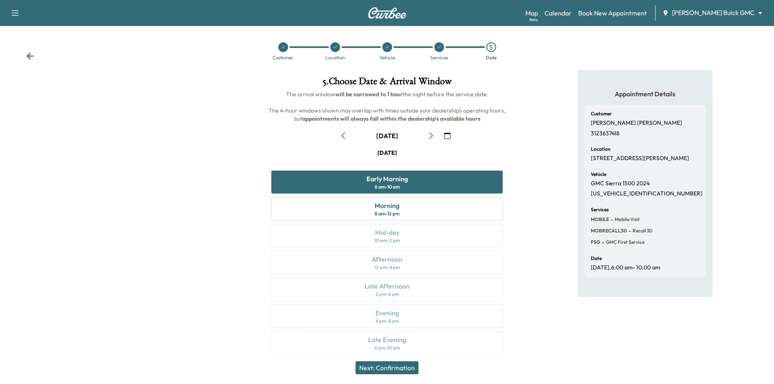
click at [400, 370] on button "Next: Confirmation" at bounding box center [387, 367] width 63 height 13
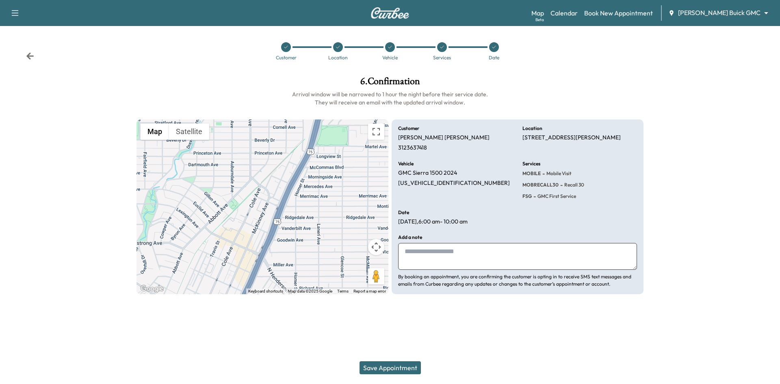
click at [390, 369] on button "Save Appointment" at bounding box center [390, 367] width 61 height 13
click at [368, 366] on button "Save Appointment" at bounding box center [390, 367] width 61 height 13
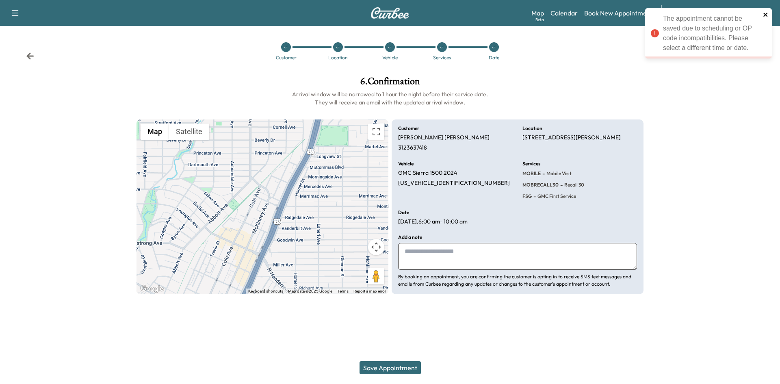
click at [767, 13] on icon "close" at bounding box center [766, 15] width 4 height 4
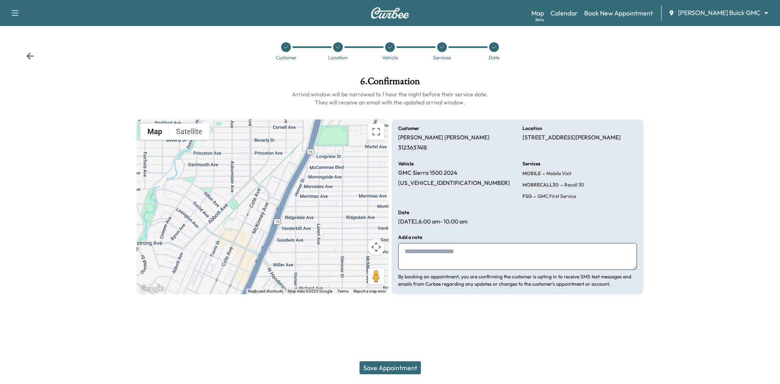
click at [397, 365] on button "Save Appointment" at bounding box center [390, 367] width 61 height 13
click at [443, 48] on icon at bounding box center [442, 47] width 5 height 5
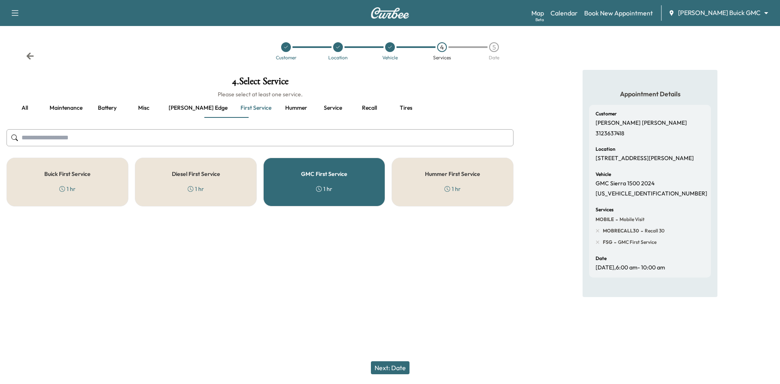
click at [351, 105] on button "Recall" at bounding box center [369, 108] width 37 height 20
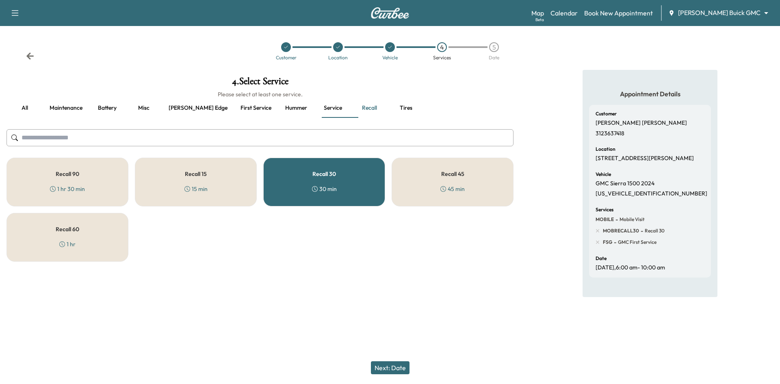
click at [227, 178] on div "Recall 15 15 min" at bounding box center [196, 182] width 122 height 49
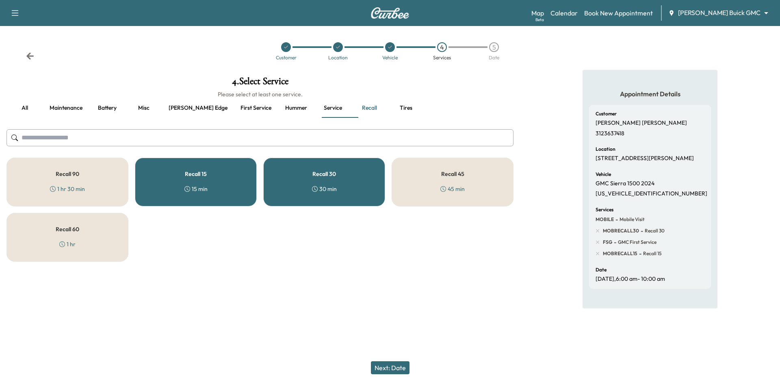
click at [333, 177] on h5 "Recall 30" at bounding box center [325, 174] width 24 height 6
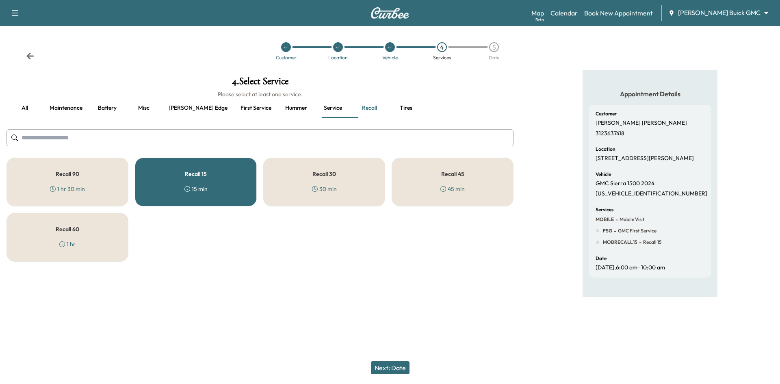
click at [396, 371] on button "Next: Date" at bounding box center [390, 367] width 39 height 13
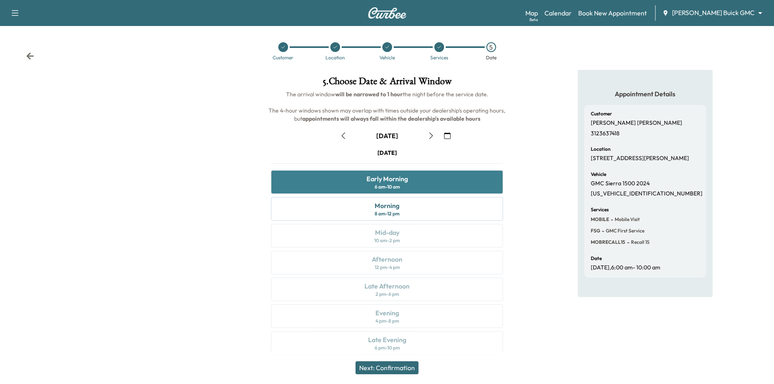
click at [415, 175] on div "Early Morning 6 am - 10 am" at bounding box center [387, 182] width 232 height 24
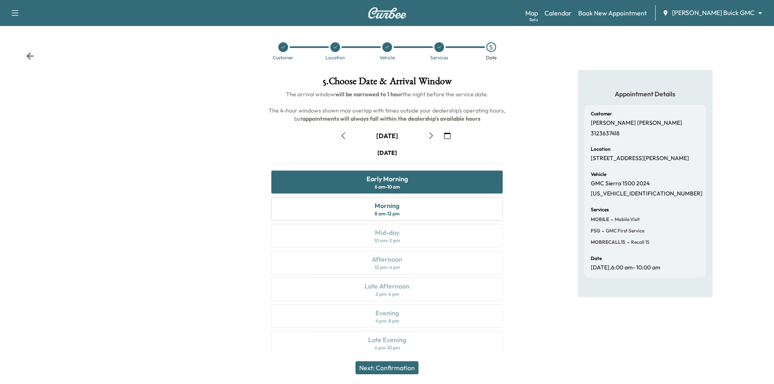
click at [395, 367] on button "Next: Confirmation" at bounding box center [387, 367] width 63 height 13
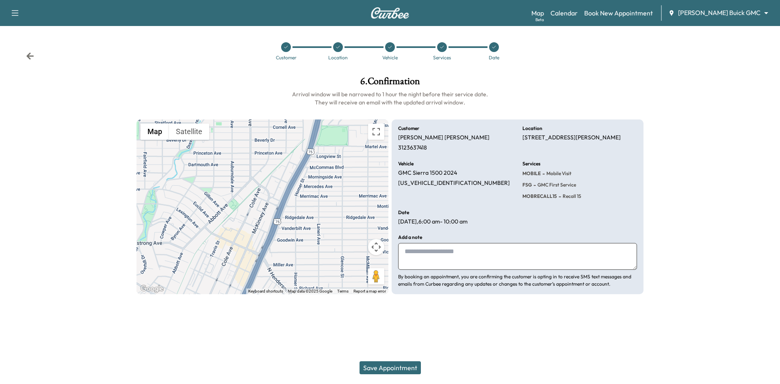
click at [395, 367] on button "Save Appointment" at bounding box center [390, 367] width 61 height 13
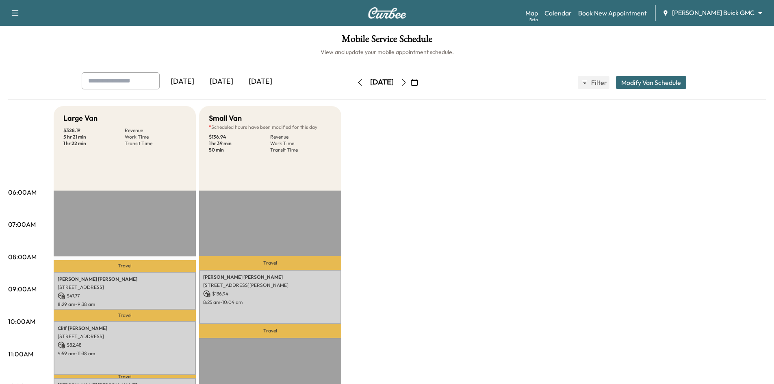
click at [227, 76] on div "[DATE]" at bounding box center [221, 81] width 39 height 19
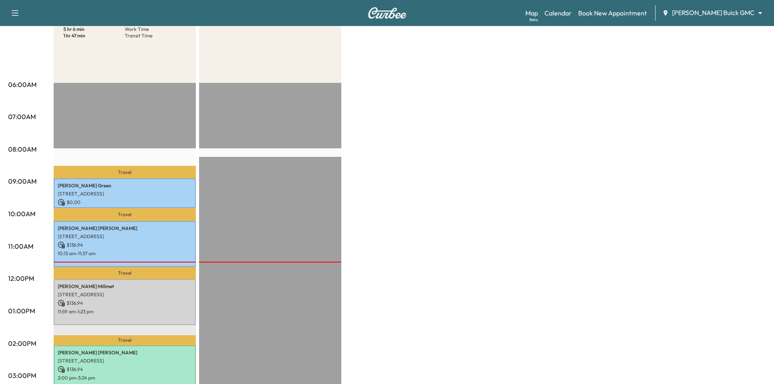
scroll to position [122, 0]
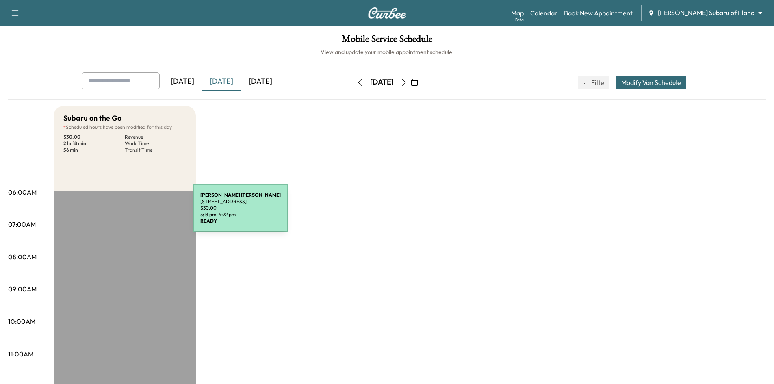
scroll to position [284, 0]
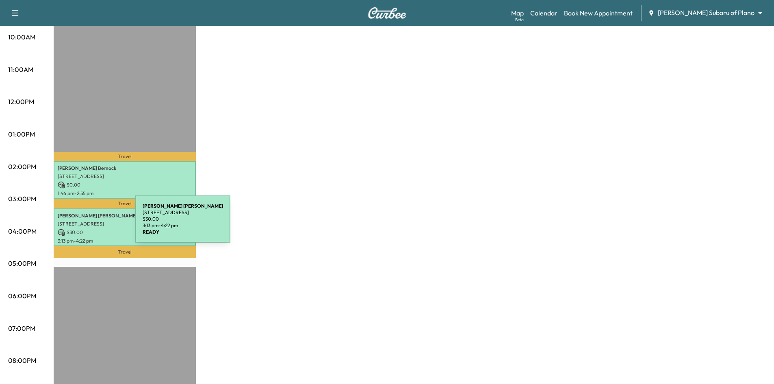
click at [74, 224] on div "maria mcbee 2 Crownwood Ct, Dallas, TX 75225, USA $ 30.00 3:13 pm - 4:22 pm" at bounding box center [125, 227] width 142 height 38
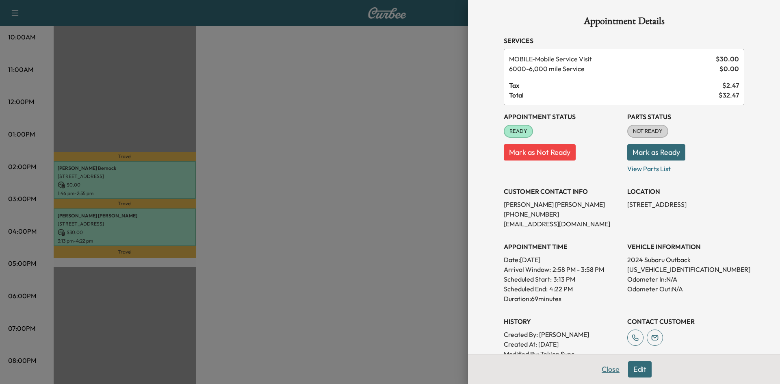
click at [603, 371] on button "Close" at bounding box center [611, 369] width 28 height 16
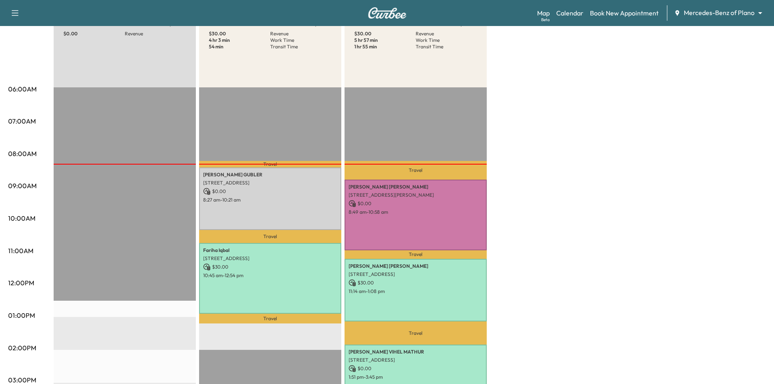
scroll to position [122, 0]
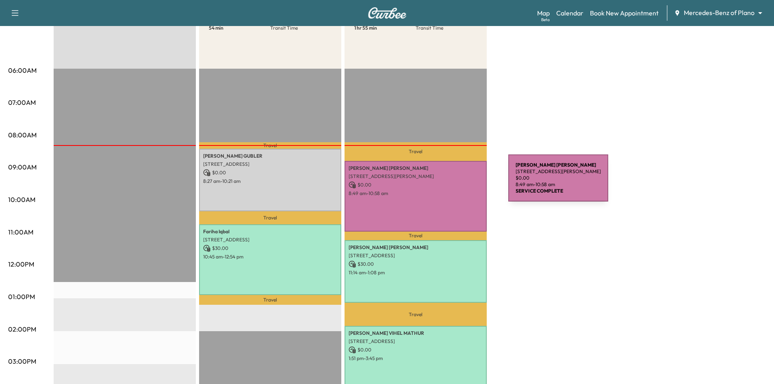
click at [447, 183] on p "$ 0.00" at bounding box center [416, 184] width 134 height 7
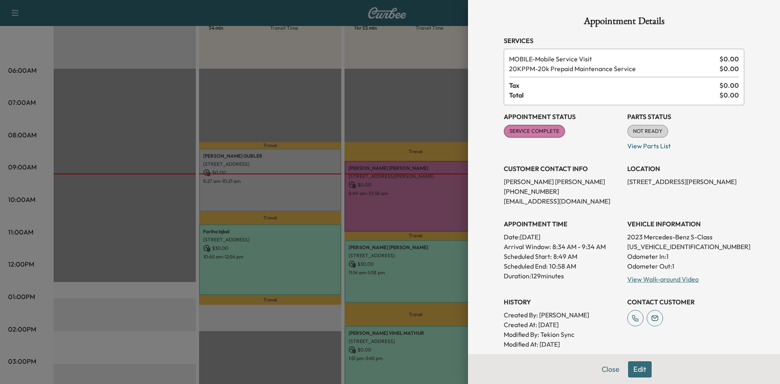
click at [421, 104] on div at bounding box center [390, 192] width 780 height 384
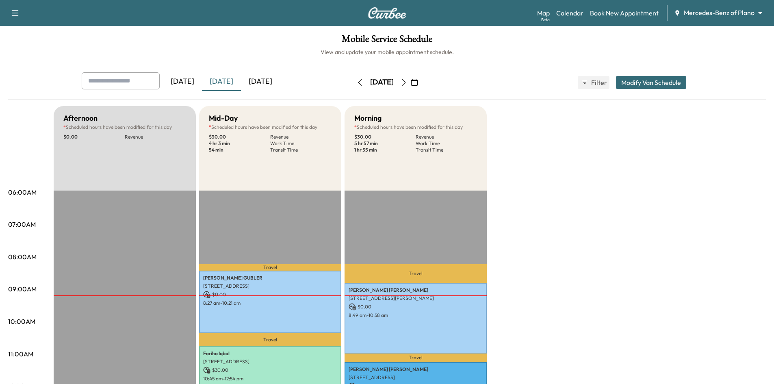
click at [407, 85] on icon "button" at bounding box center [404, 82] width 7 height 7
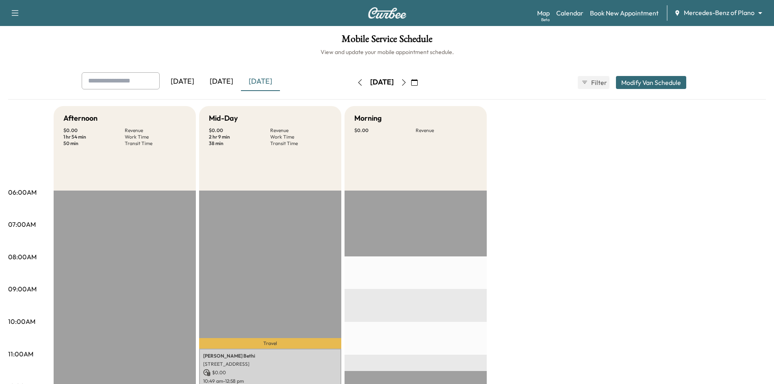
click at [407, 85] on icon "button" at bounding box center [404, 82] width 7 height 7
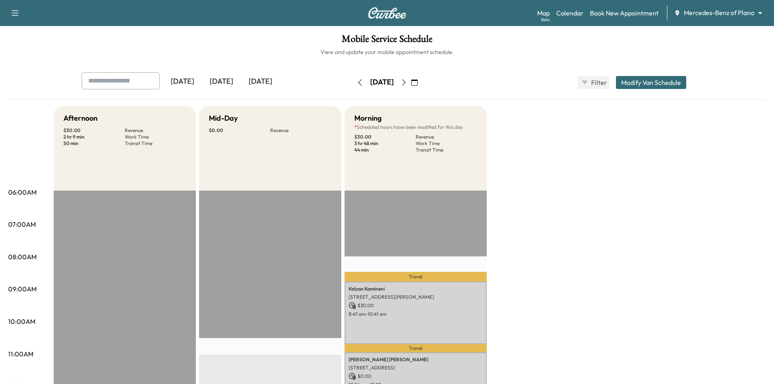
click at [227, 75] on div "[DATE]" at bounding box center [221, 81] width 39 height 19
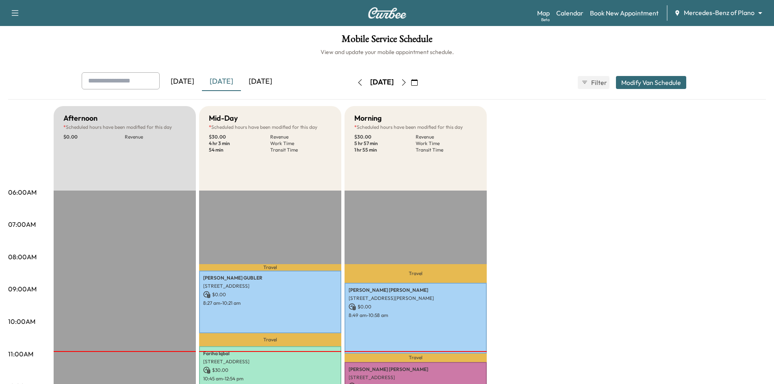
click at [418, 84] on icon "button" at bounding box center [414, 82] width 7 height 7
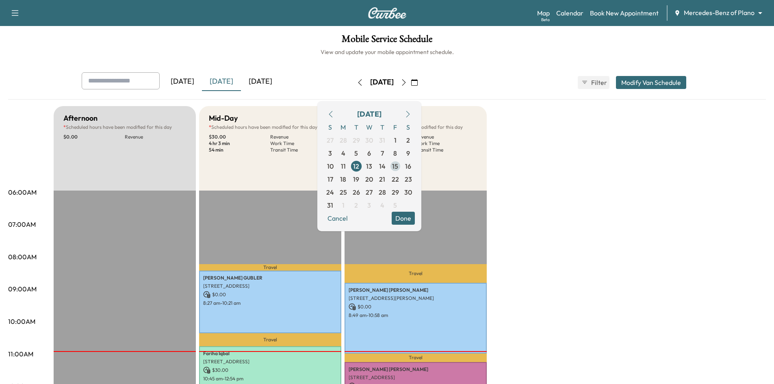
click at [398, 166] on span "15" at bounding box center [395, 166] width 6 height 10
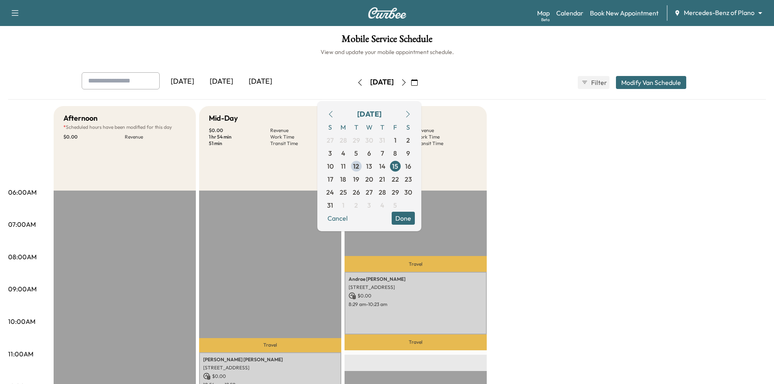
click at [488, 88] on div "Yesterday Today Tomorrow Friday, August 15 August 2025 S M T W T F S 27 28 29 3…" at bounding box center [387, 82] width 624 height 20
click at [415, 220] on button "Done" at bounding box center [403, 218] width 23 height 13
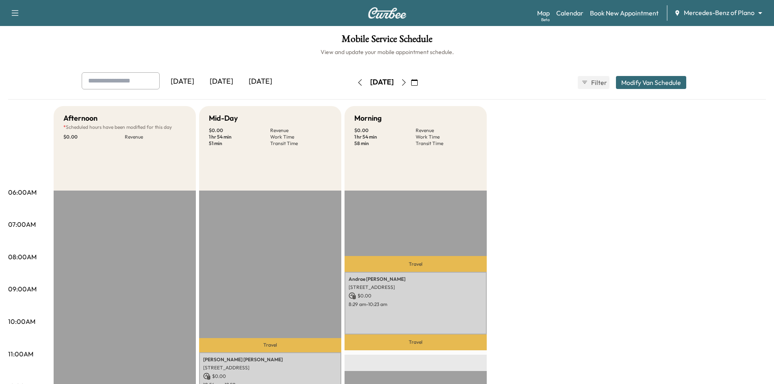
click at [228, 83] on div "[DATE]" at bounding box center [221, 81] width 39 height 19
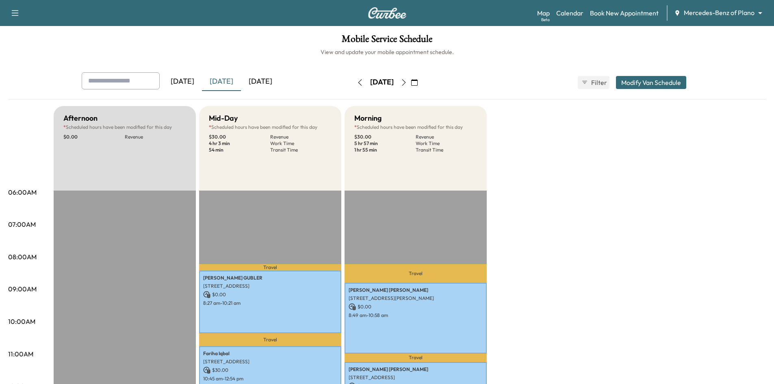
click at [407, 84] on icon "button" at bounding box center [404, 82] width 7 height 7
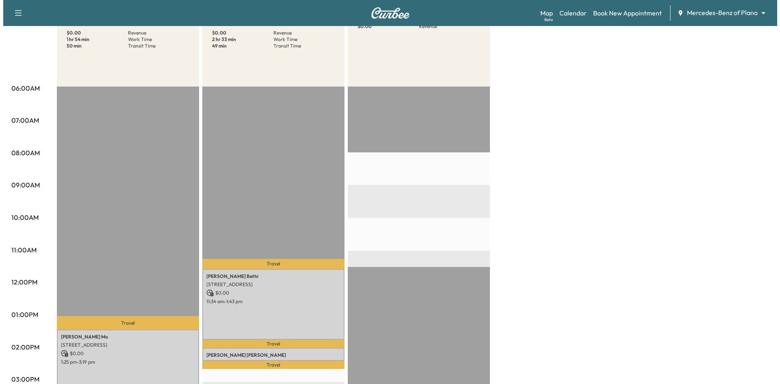
scroll to position [244, 0]
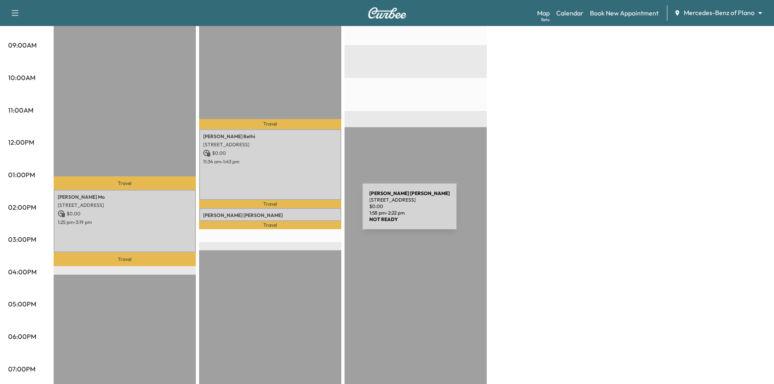
click at [301, 212] on p "Luis Jancowski" at bounding box center [270, 215] width 134 height 7
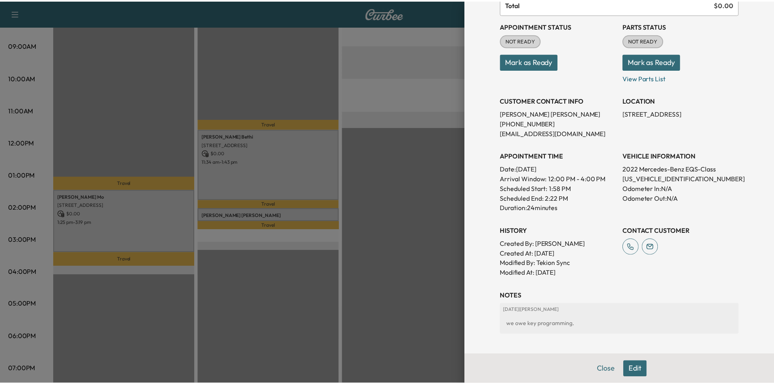
scroll to position [122, 0]
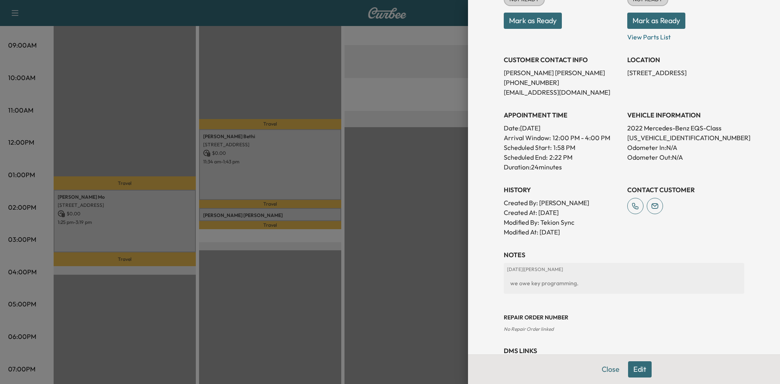
click at [312, 252] on div at bounding box center [390, 192] width 780 height 384
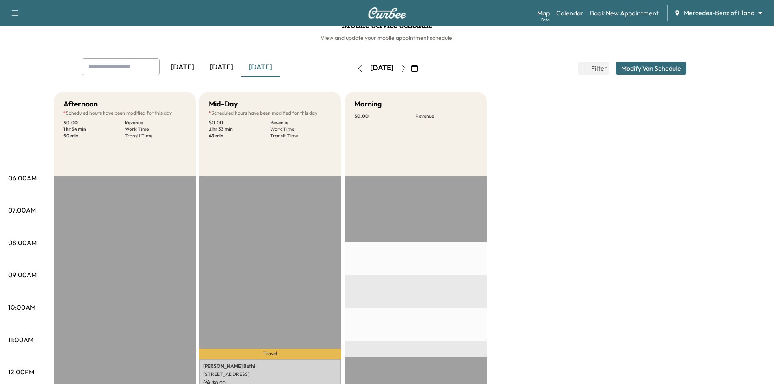
scroll to position [0, 0]
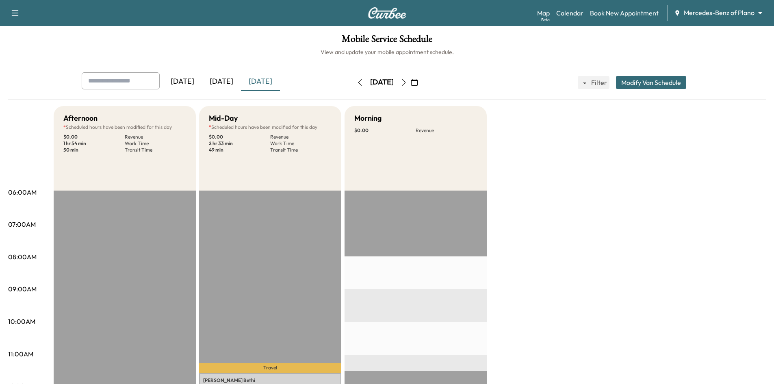
click at [229, 82] on div "[DATE]" at bounding box center [221, 81] width 39 height 19
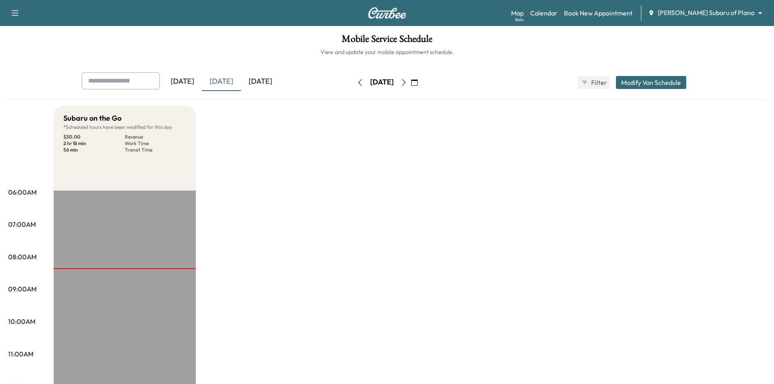
click at [406, 85] on icon "button" at bounding box center [404, 82] width 4 height 7
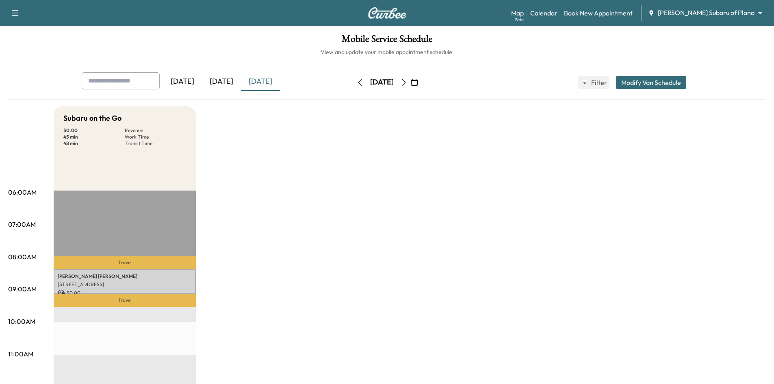
click at [406, 85] on icon "button" at bounding box center [404, 82] width 4 height 7
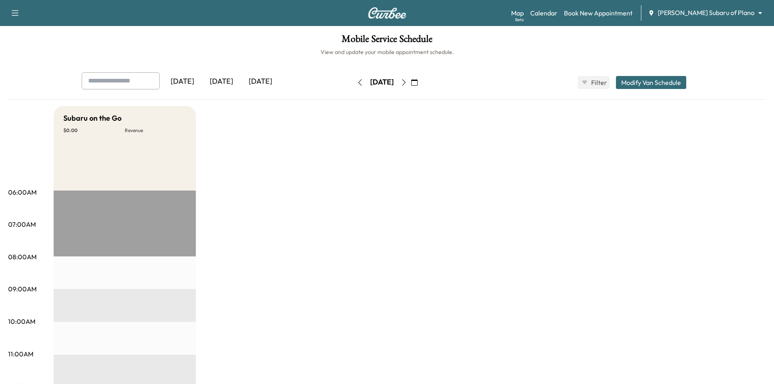
click at [407, 80] on icon "button" at bounding box center [404, 82] width 7 height 7
click at [357, 84] on icon "button" at bounding box center [360, 82] width 7 height 7
click at [353, 84] on div "Thursday, August 14" at bounding box center [382, 82] width 58 height 13
click at [358, 85] on icon "button" at bounding box center [360, 82] width 4 height 7
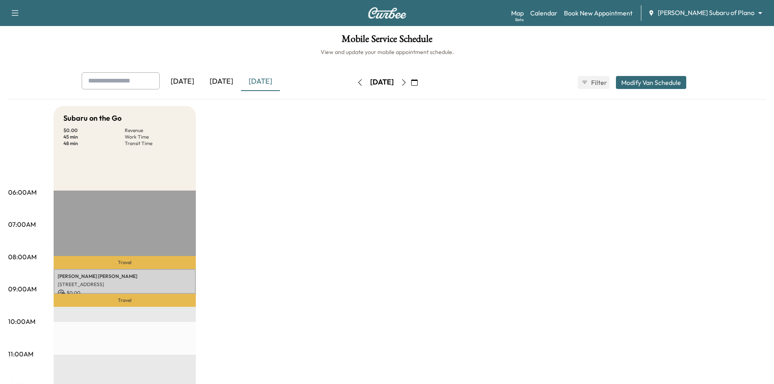
click at [222, 82] on div "[DATE]" at bounding box center [221, 81] width 39 height 19
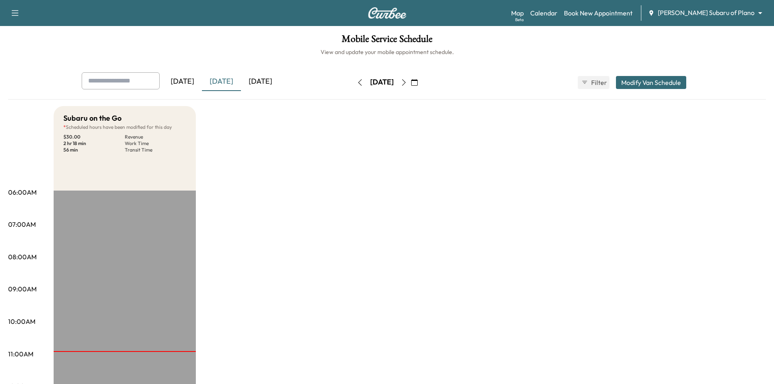
click at [407, 82] on icon "button" at bounding box center [404, 82] width 7 height 7
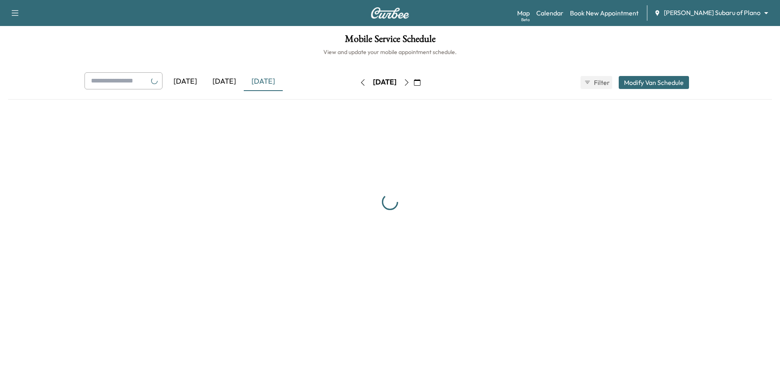
click at [397, 82] on div "Wednesday, August 13" at bounding box center [385, 82] width 24 height 10
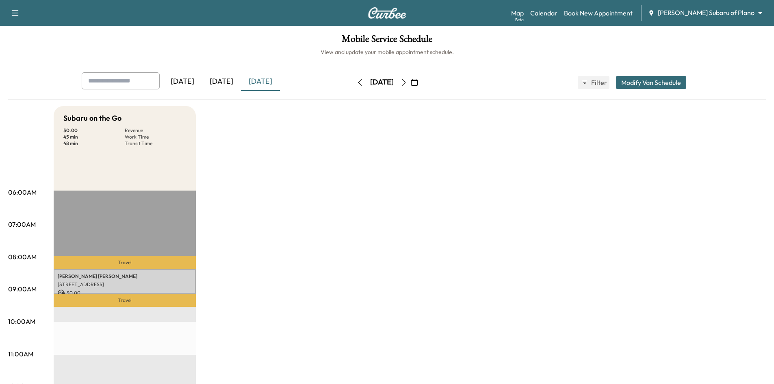
click at [411, 81] on button "button" at bounding box center [404, 82] width 14 height 13
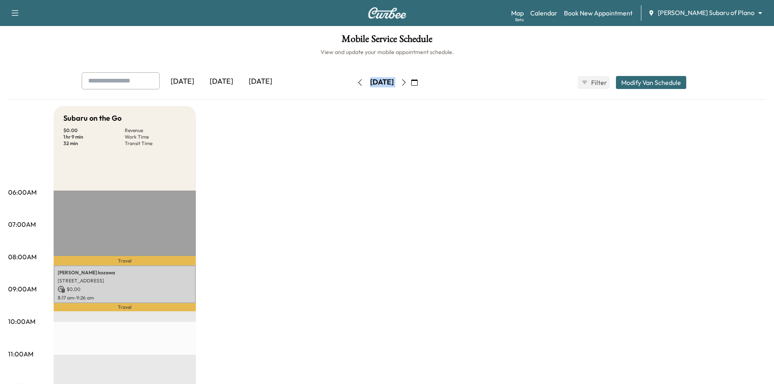
click at [233, 81] on div "[DATE]" at bounding box center [221, 81] width 39 height 19
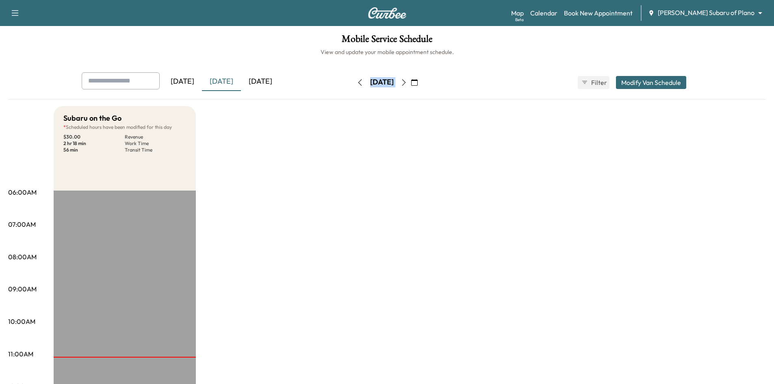
click at [418, 82] on icon "button" at bounding box center [414, 82] width 7 height 7
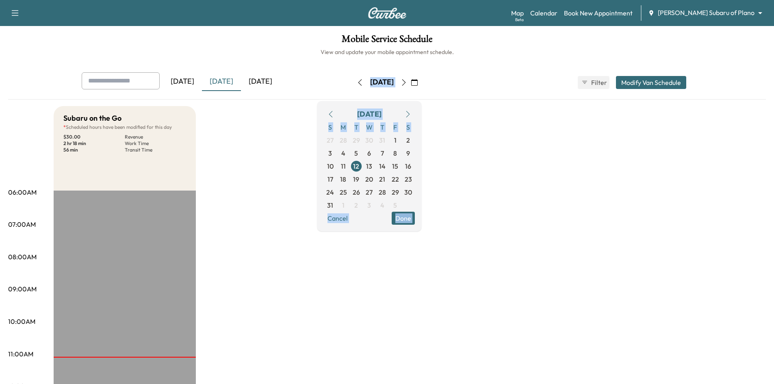
click at [718, 15] on body "Support Log Out Map Beta Calendar Book New Appointment Ewing Subaru of Plano **…" at bounding box center [387, 192] width 774 height 384
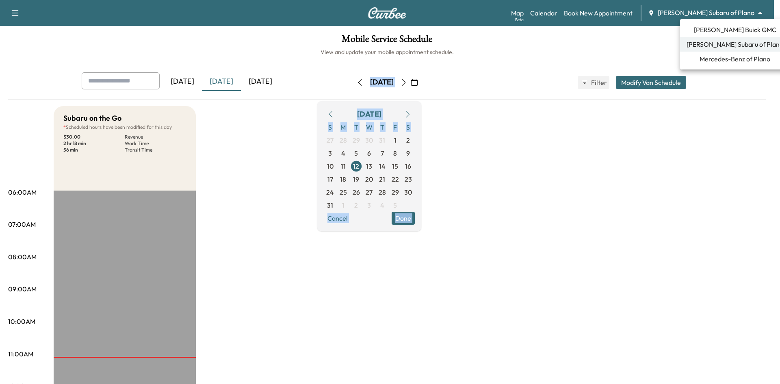
click at [719, 28] on span "Ewing Buick GMC" at bounding box center [735, 30] width 82 height 10
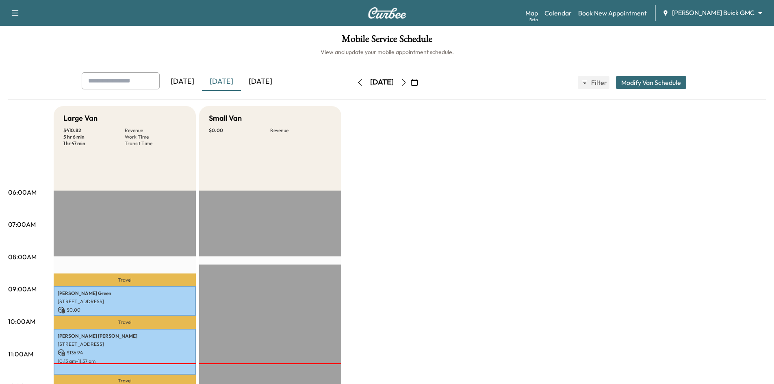
click at [418, 80] on icon "button" at bounding box center [414, 82] width 7 height 7
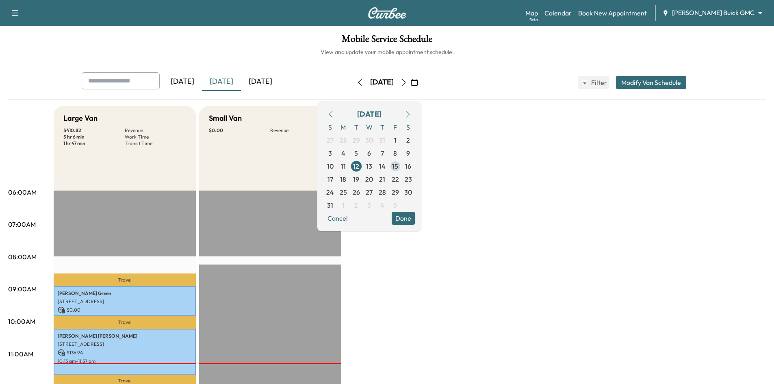
click at [398, 167] on span "15" at bounding box center [395, 166] width 6 height 10
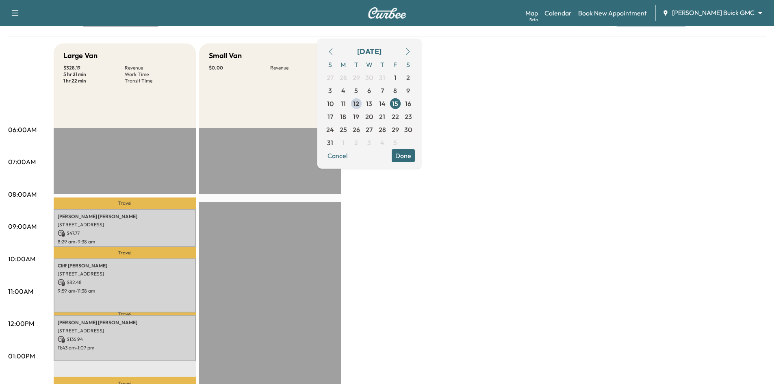
scroll to position [41, 0]
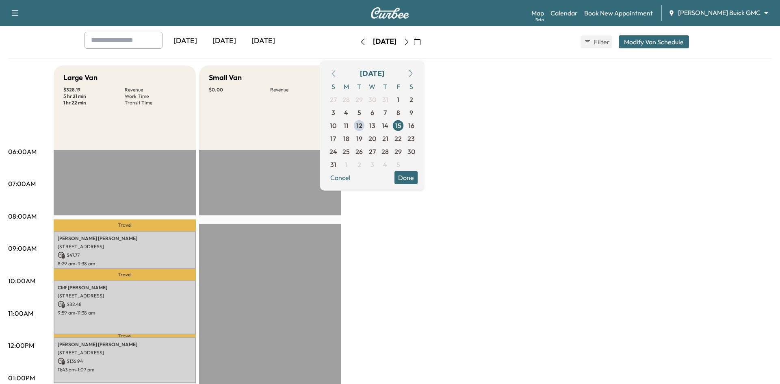
click at [737, 12] on body "Support Log Out Map Beta Calendar Book New Appointment Ewing Buick GMC ********…" at bounding box center [390, 151] width 780 height 384
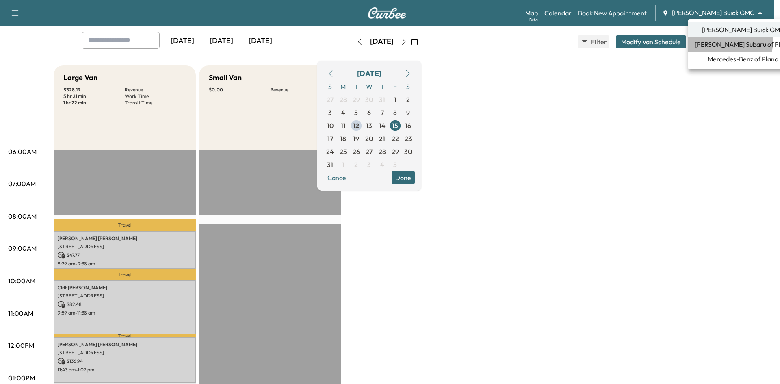
click at [728, 41] on span "Ewing Subaru of Plano" at bounding box center [743, 44] width 97 height 10
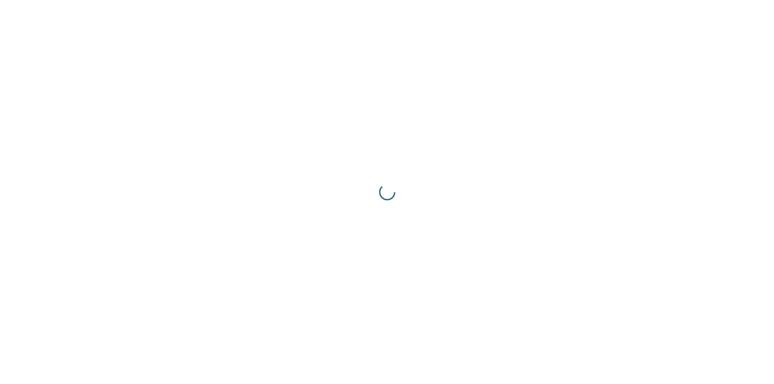
scroll to position [0, 0]
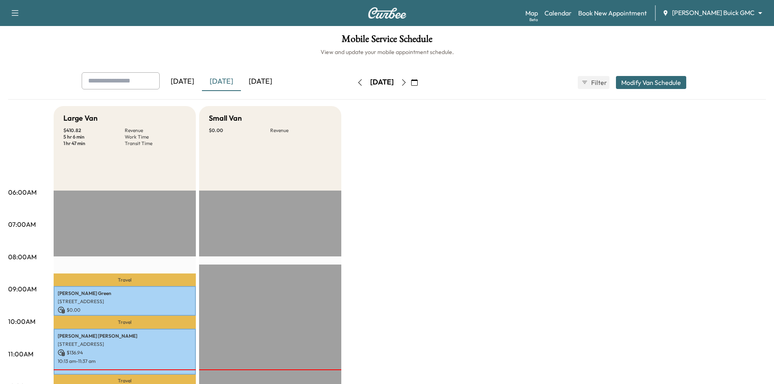
click at [418, 81] on icon "button" at bounding box center [414, 82] width 7 height 7
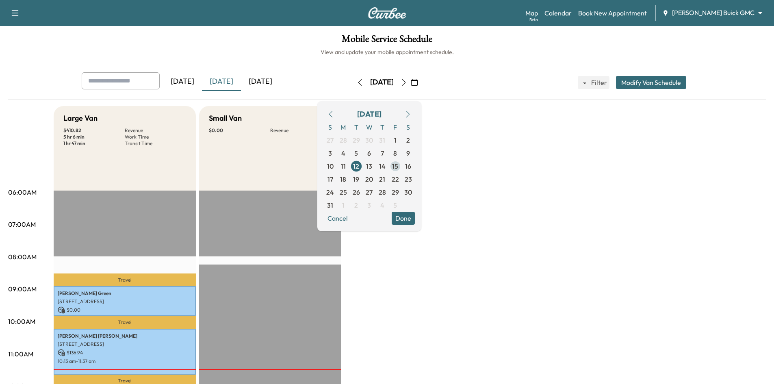
click at [398, 165] on span "15" at bounding box center [395, 166] width 6 height 10
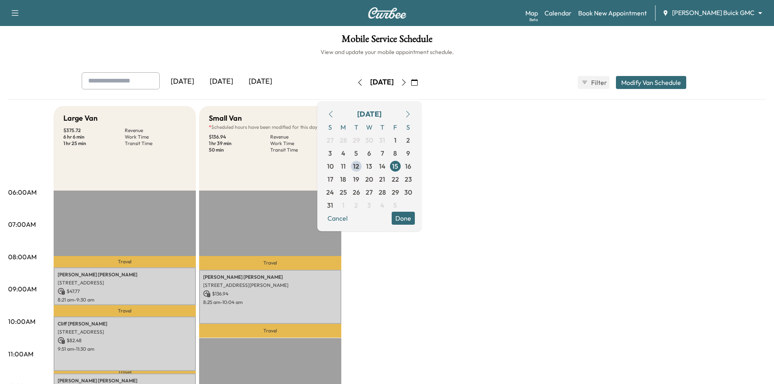
click at [415, 221] on button "Done" at bounding box center [403, 218] width 23 height 13
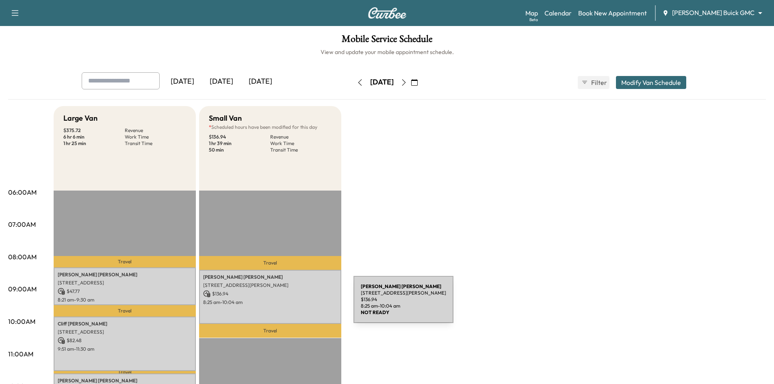
click at [293, 304] on p "8:25 am - 10:04 am" at bounding box center [270, 302] width 134 height 7
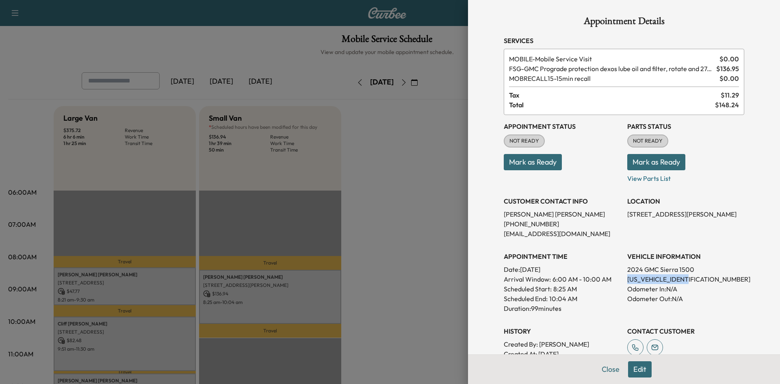
drag, startPoint x: 621, startPoint y: 280, endPoint x: 698, endPoint y: 282, distance: 77.6
click at [698, 282] on div "Appointment Status NOT READY Mark as Ready Parts Status NOT READY Mark as Ready…" at bounding box center [624, 246] width 241 height 263
copy p "3GTUUGEL3RG298425"
drag, startPoint x: 601, startPoint y: 370, endPoint x: 593, endPoint y: 336, distance: 34.3
click at [601, 369] on button "Close" at bounding box center [611, 369] width 28 height 16
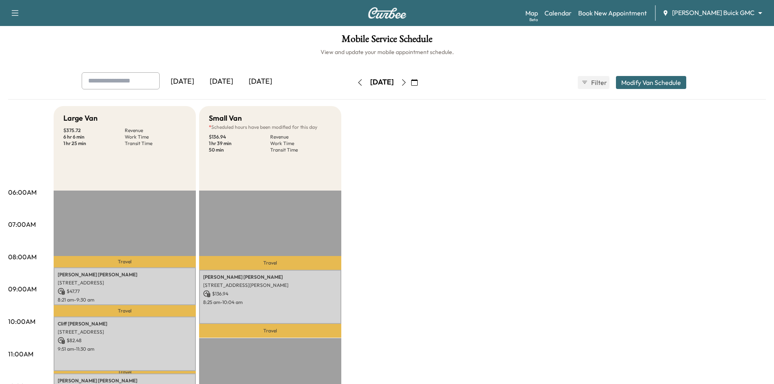
click at [232, 82] on div "[DATE]" at bounding box center [221, 81] width 39 height 19
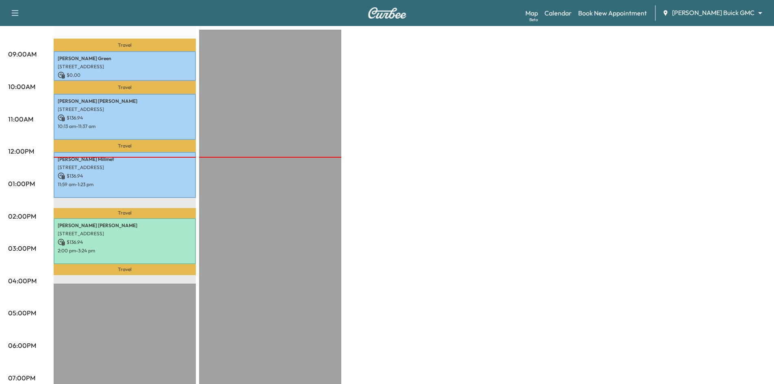
scroll to position [122, 0]
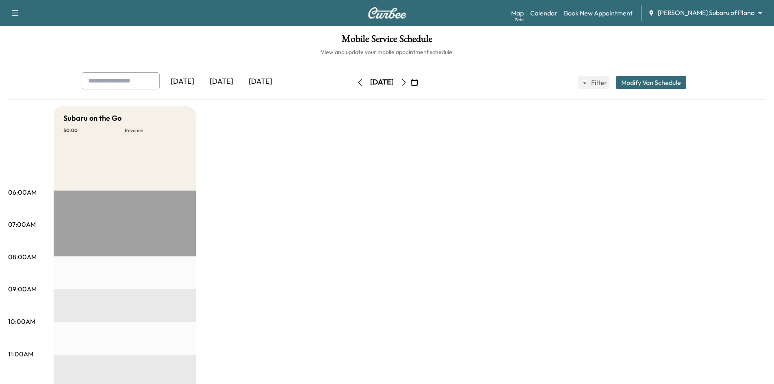
click at [226, 82] on div "[DATE]" at bounding box center [221, 81] width 39 height 19
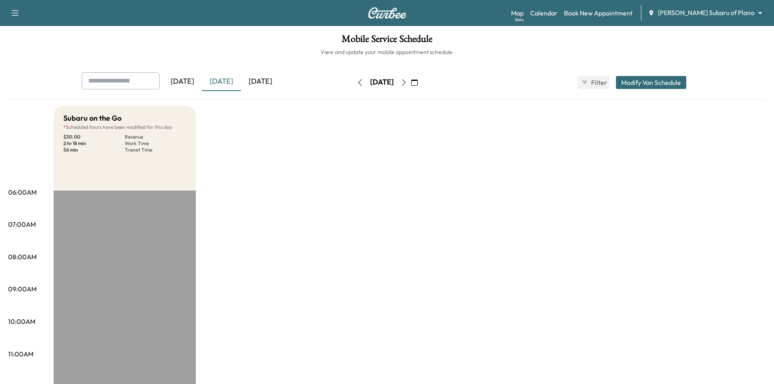
scroll to position [203, 0]
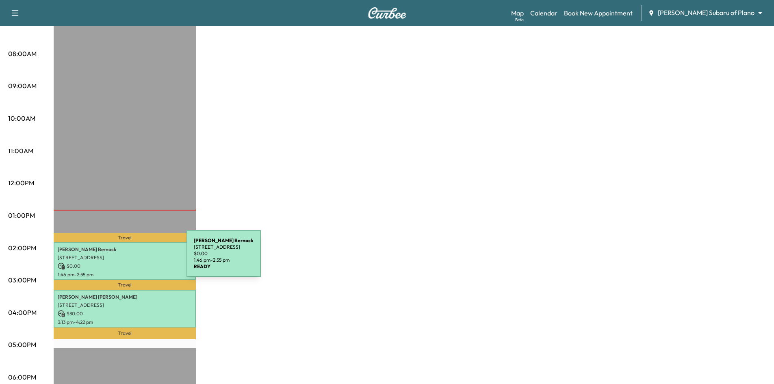
click at [126, 258] on div "[PERSON_NAME] [STREET_ADDRESS] $ 0.00 1:46 pm - 2:55 pm" at bounding box center [125, 261] width 142 height 38
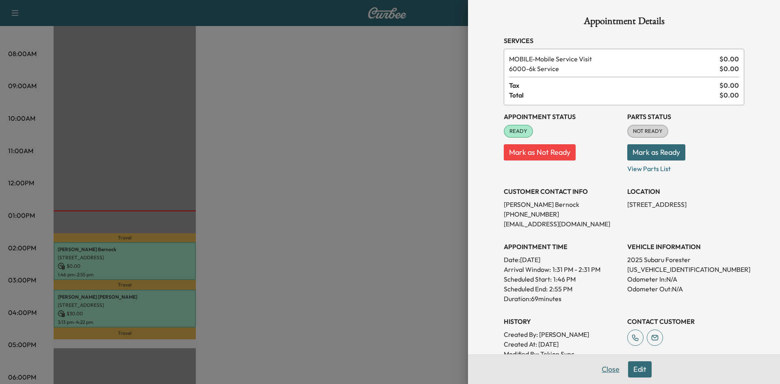
click at [607, 367] on button "Close" at bounding box center [611, 369] width 28 height 16
